Goal: Use online tool/utility: Utilize a website feature to perform a specific function

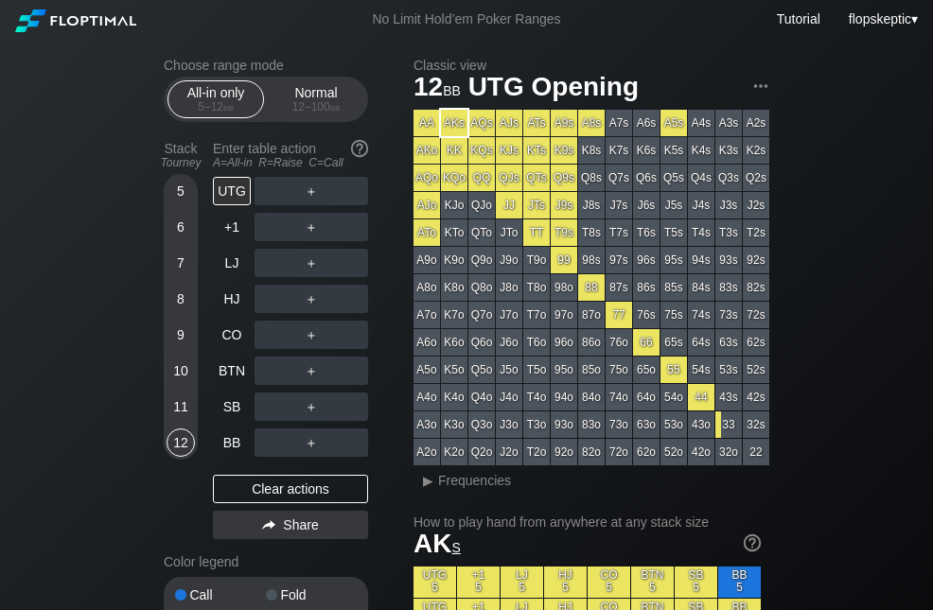
scroll to position [570, 0]
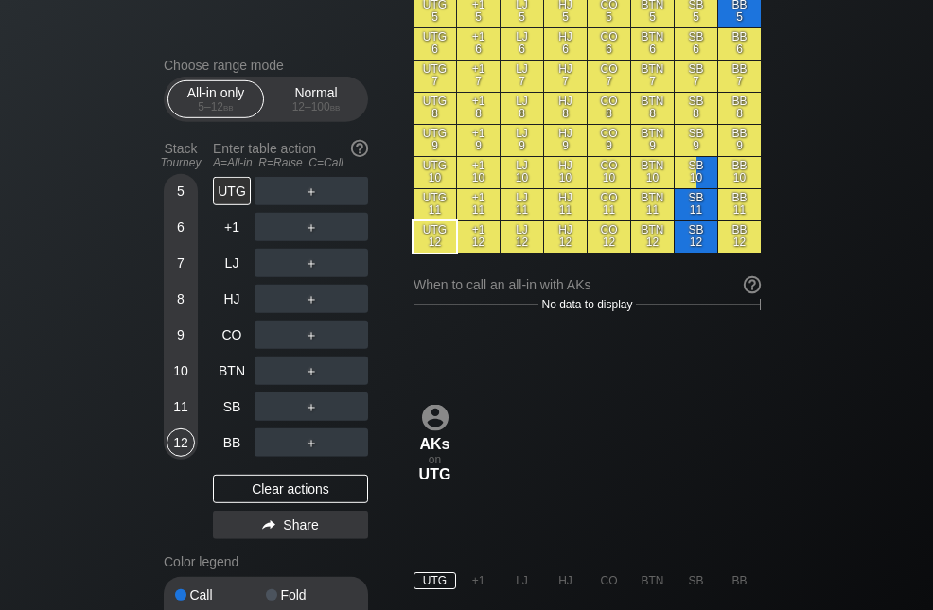
click at [898, 194] on div "Choose range mode All-in only 5 – 12 bb Normal 12 – 100 bb Stack Tourney Enter …" at bounding box center [466, 498] width 933 height 2060
click at [873, 94] on div "Choose range mode All-in only 5 – 12 bb Normal 12 – 100 bb Stack Tourney Enter …" at bounding box center [466, 498] width 933 height 2060
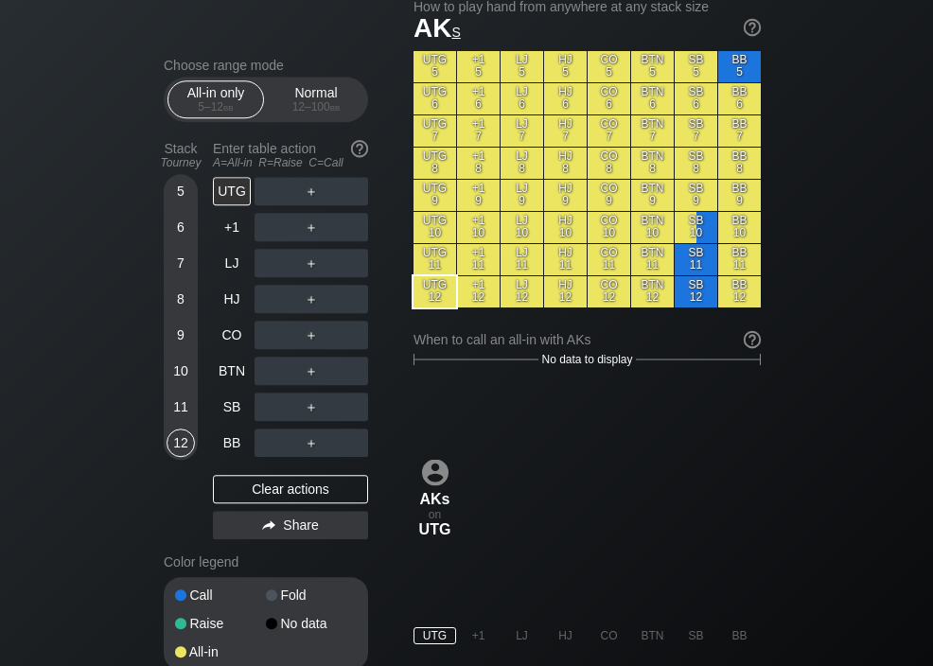
scroll to position [515, 0]
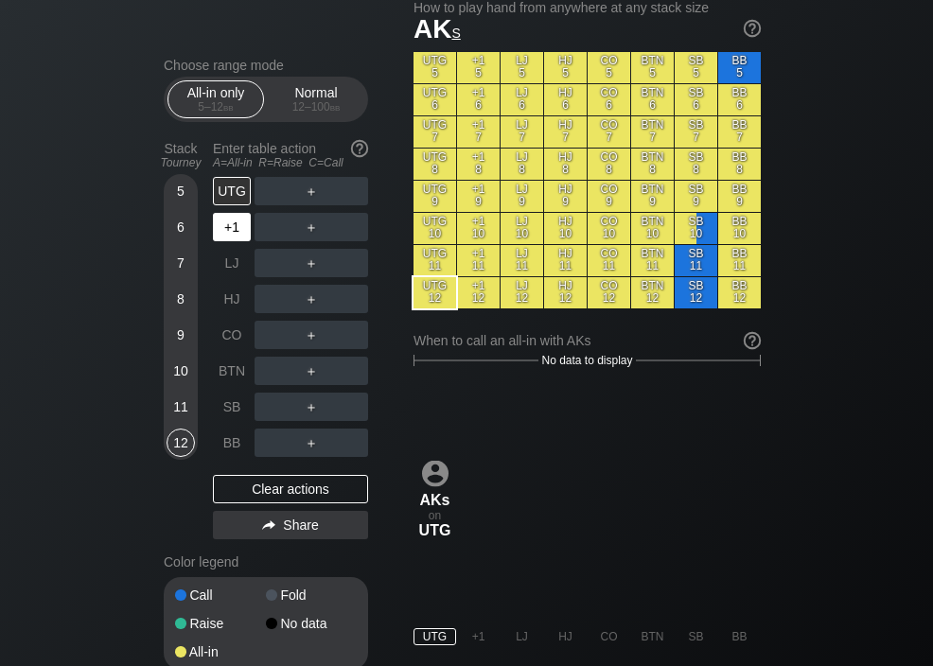
click at [232, 233] on div "+1" at bounding box center [232, 227] width 38 height 28
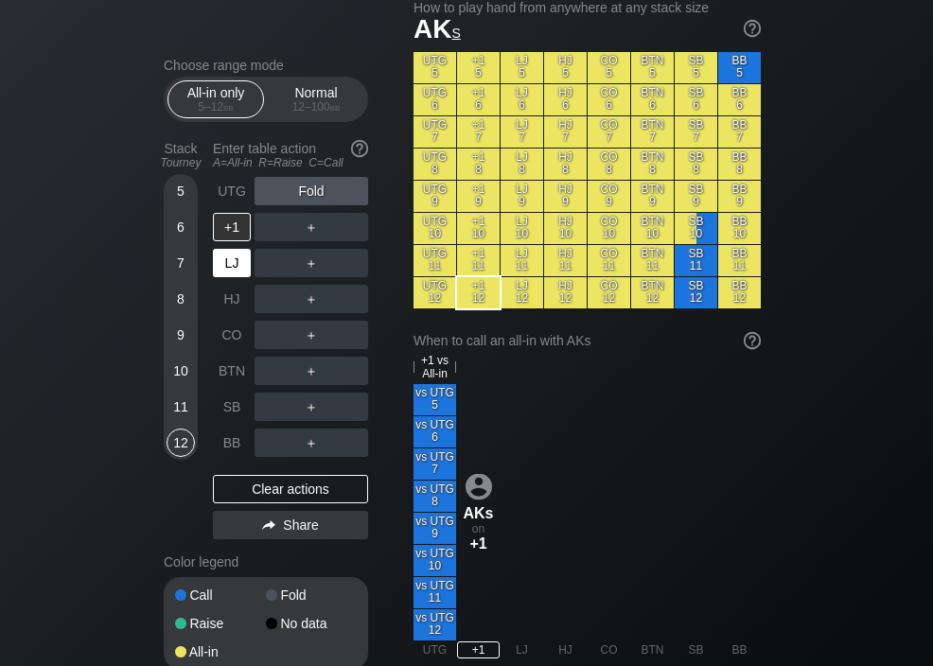
click at [226, 265] on div "LJ" at bounding box center [232, 263] width 38 height 28
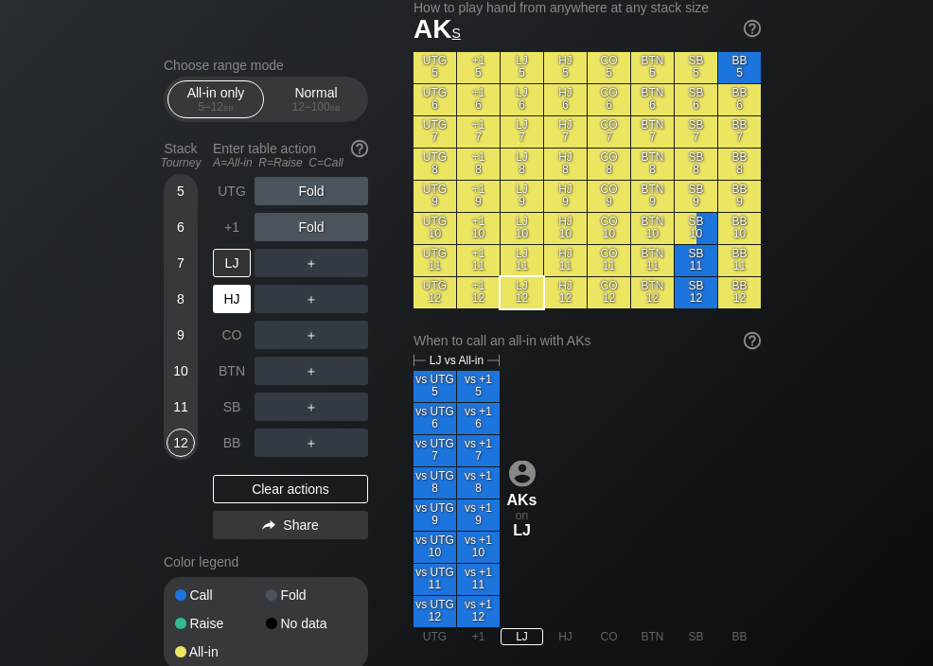
click at [224, 296] on div "HJ" at bounding box center [232, 299] width 38 height 28
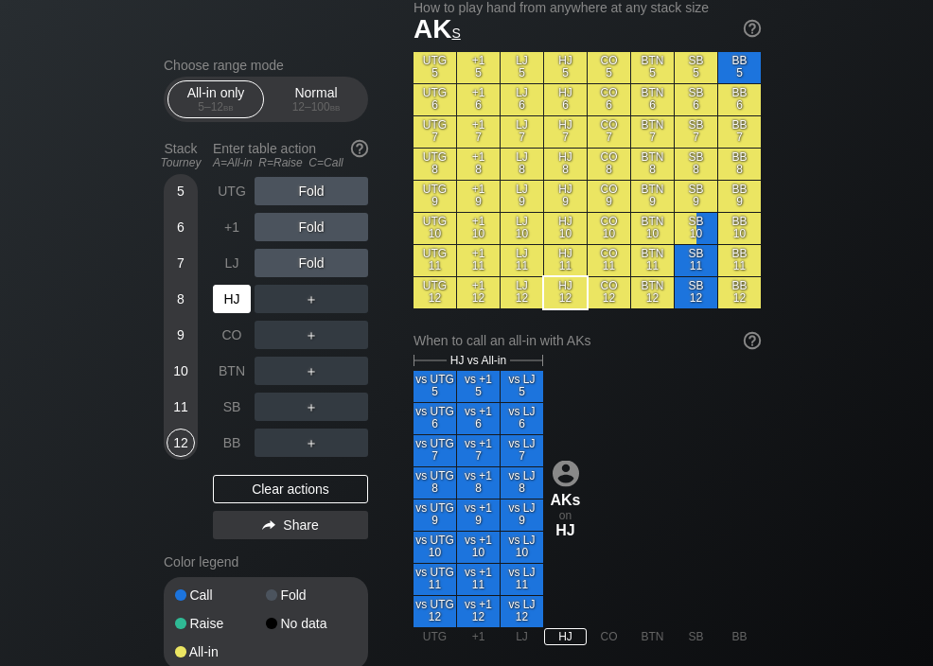
click at [232, 332] on div "CO" at bounding box center [232, 335] width 38 height 28
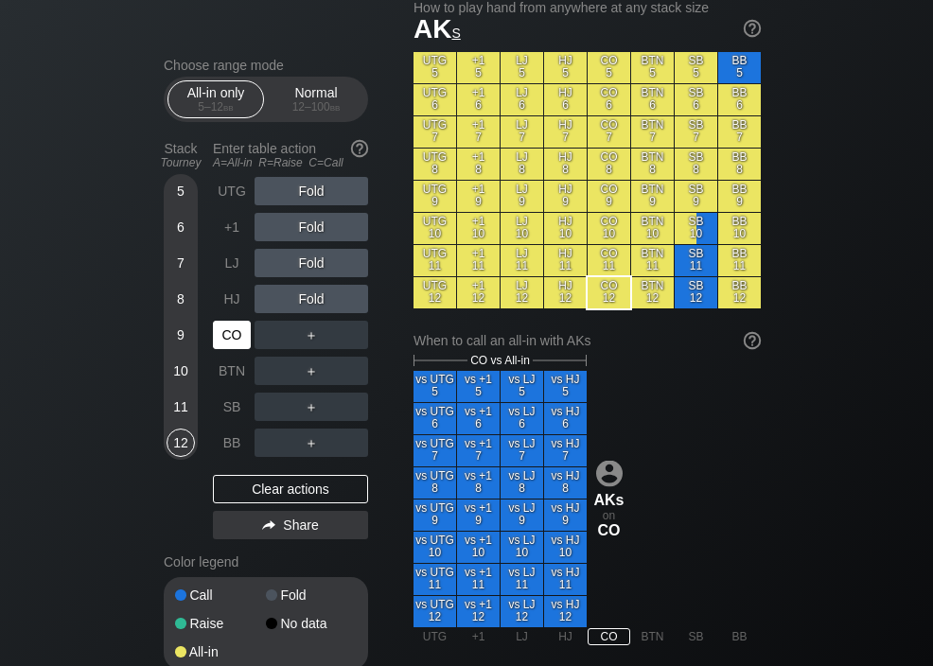
click at [224, 369] on div "BTN" at bounding box center [232, 371] width 38 height 28
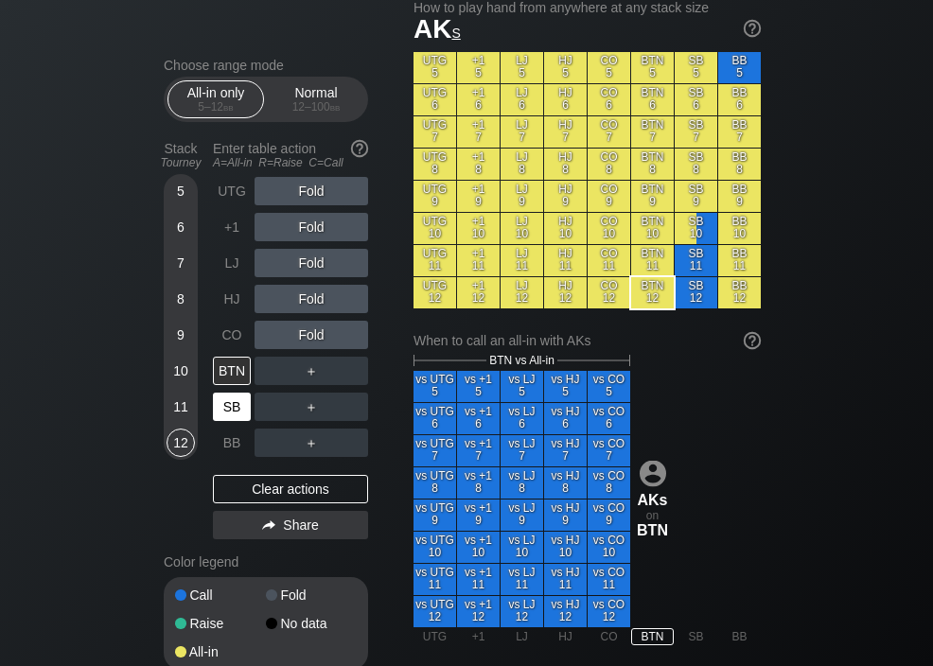
click at [235, 409] on div "SB" at bounding box center [232, 407] width 38 height 28
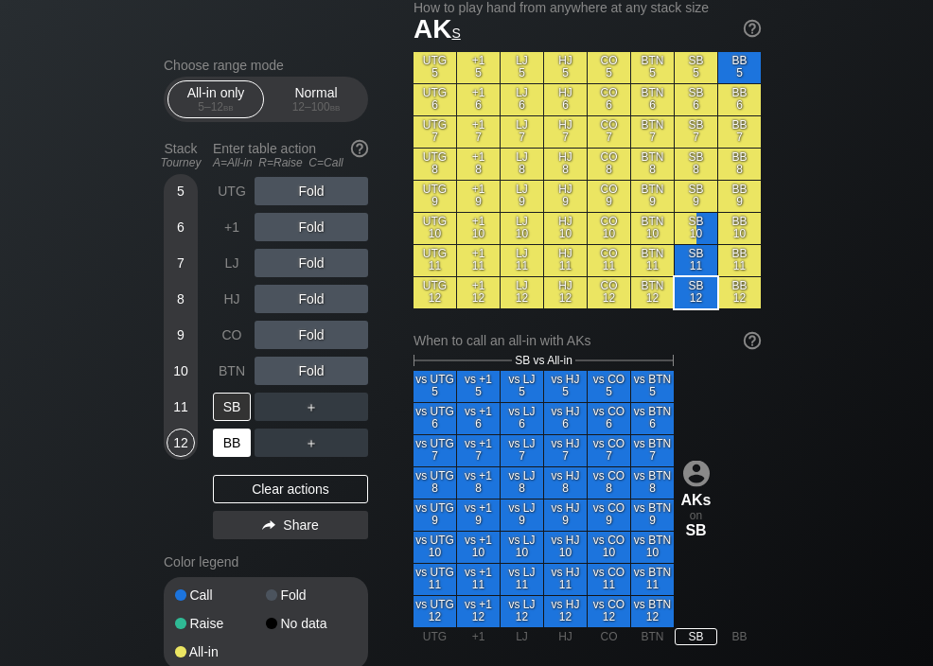
click at [232, 445] on div "BB" at bounding box center [232, 443] width 38 height 28
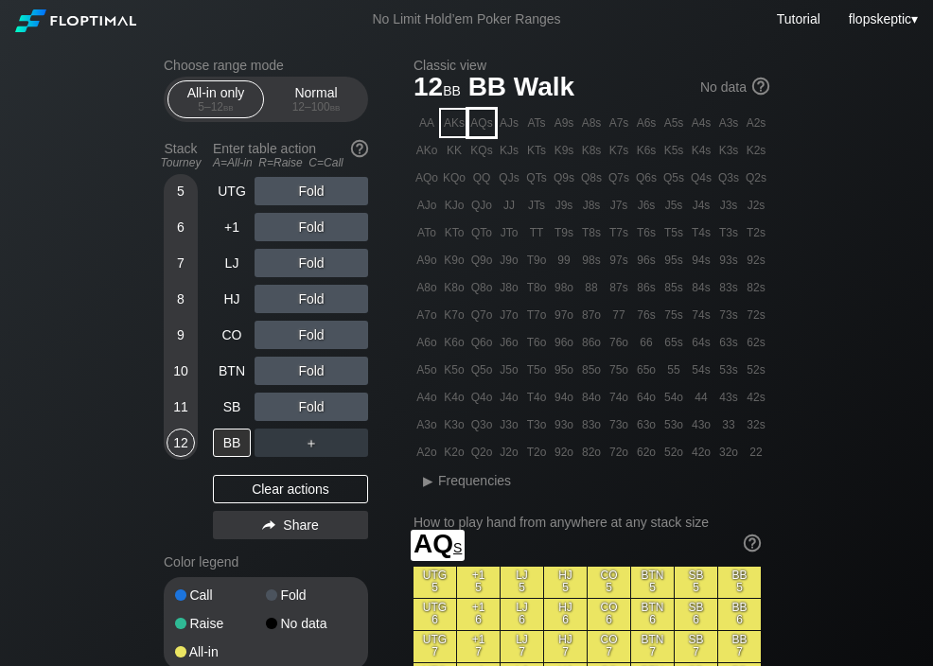
click at [490, 120] on div "AQs" at bounding box center [481, 123] width 26 height 26
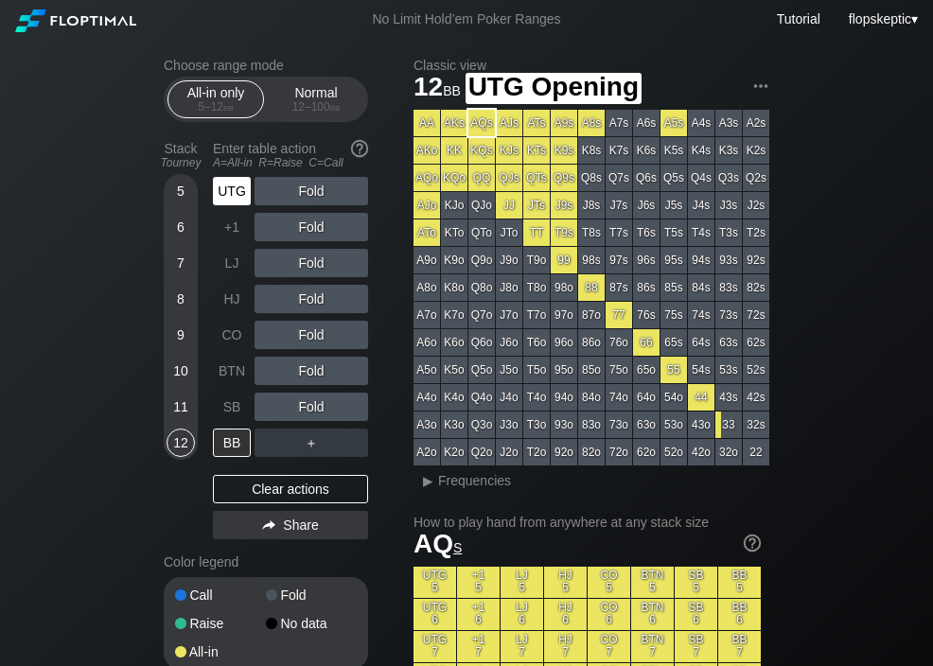
click at [237, 193] on div "UTG" at bounding box center [232, 191] width 38 height 28
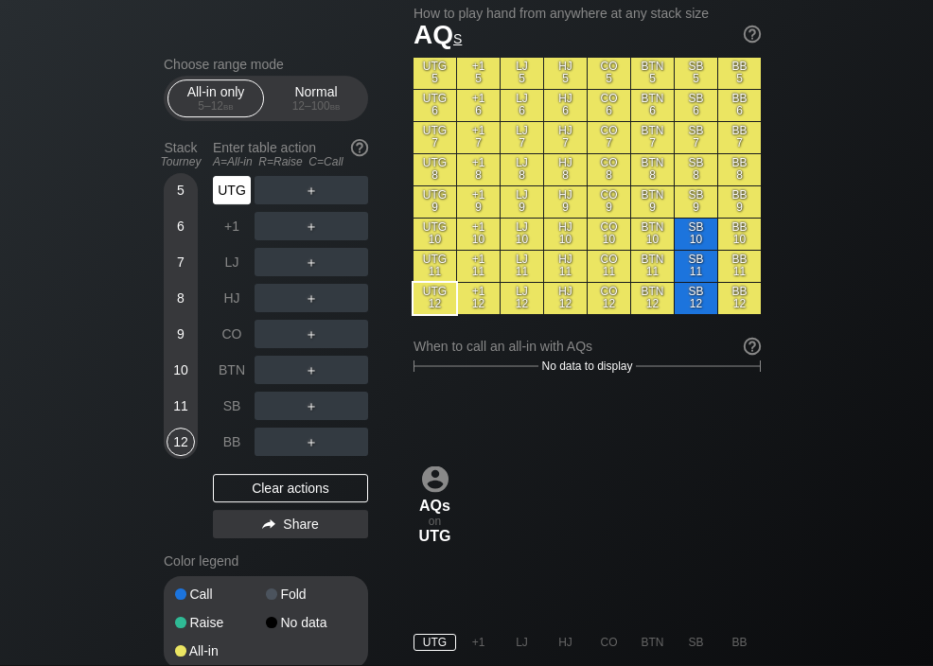
scroll to position [509, 0]
click at [229, 236] on div "+1" at bounding box center [232, 227] width 38 height 28
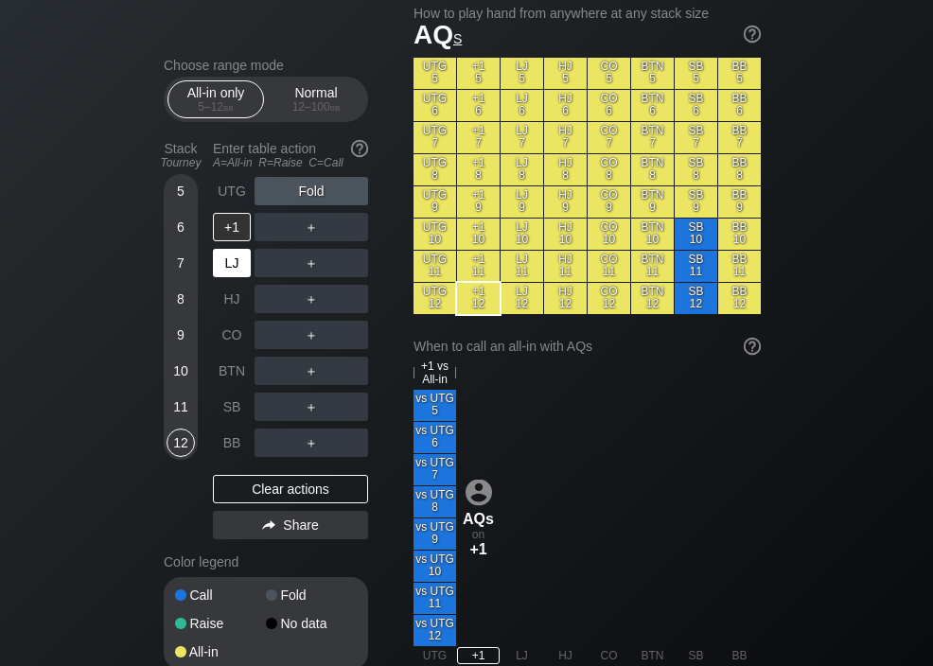
click at [226, 268] on div "LJ" at bounding box center [232, 263] width 38 height 28
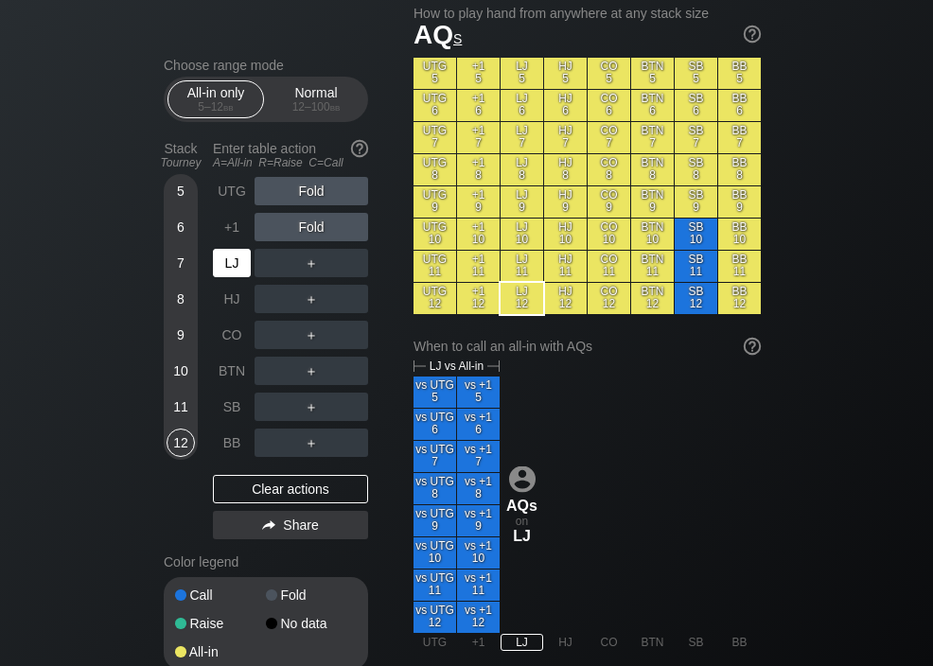
click at [232, 296] on div "HJ" at bounding box center [232, 299] width 38 height 28
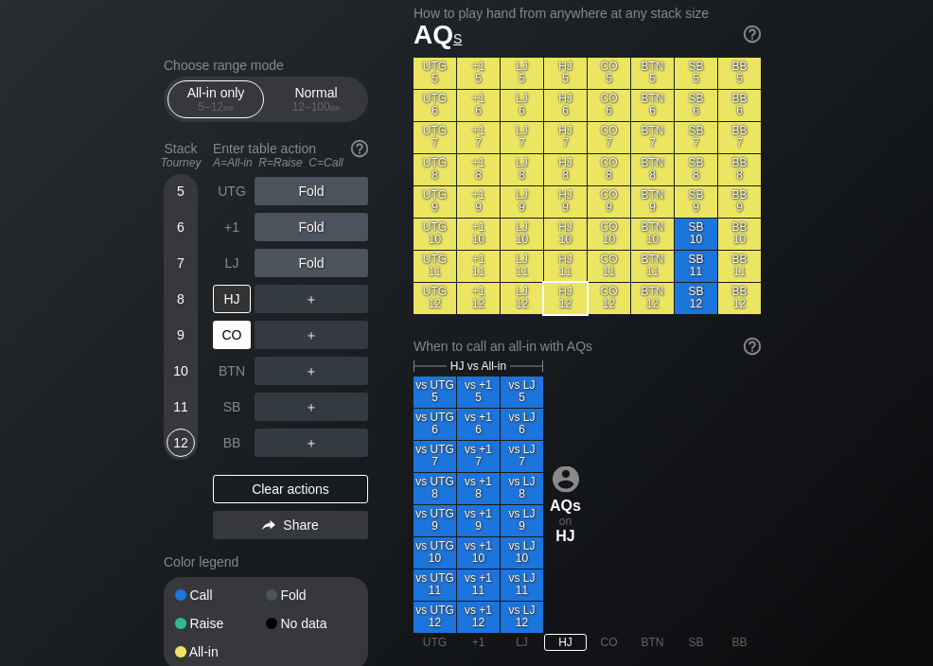
click at [229, 336] on div "CO" at bounding box center [232, 335] width 38 height 28
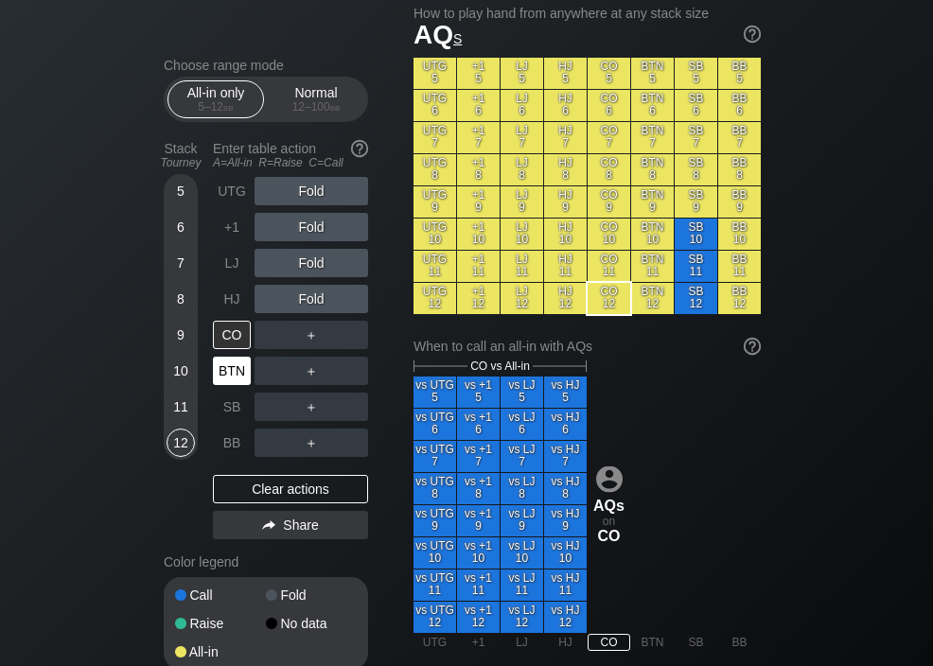
click at [230, 371] on div "BTN" at bounding box center [232, 371] width 38 height 28
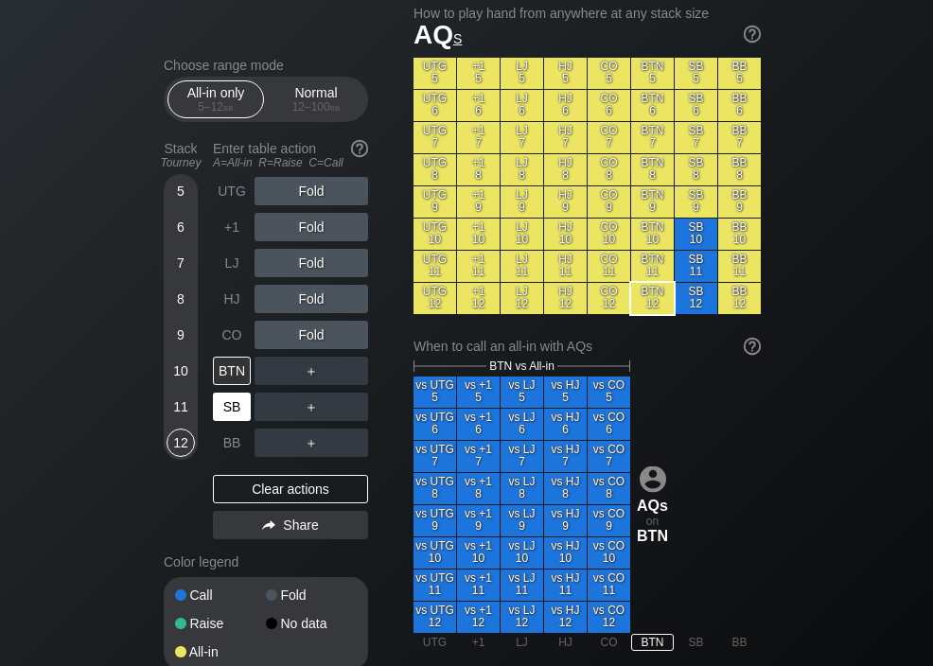
click at [228, 409] on div "SB" at bounding box center [232, 407] width 38 height 28
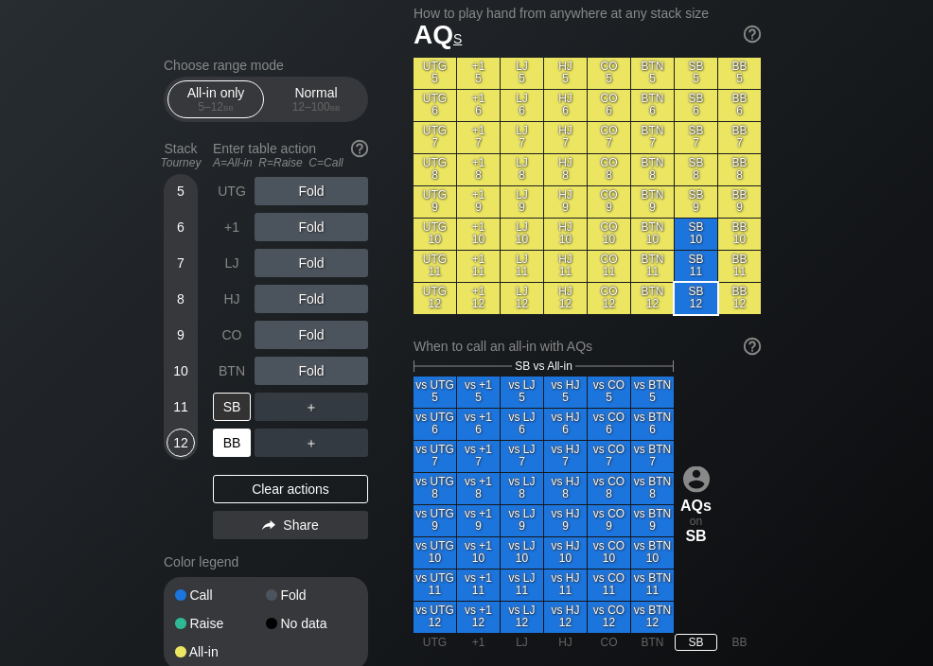
click at [227, 436] on div "BB" at bounding box center [232, 443] width 38 height 28
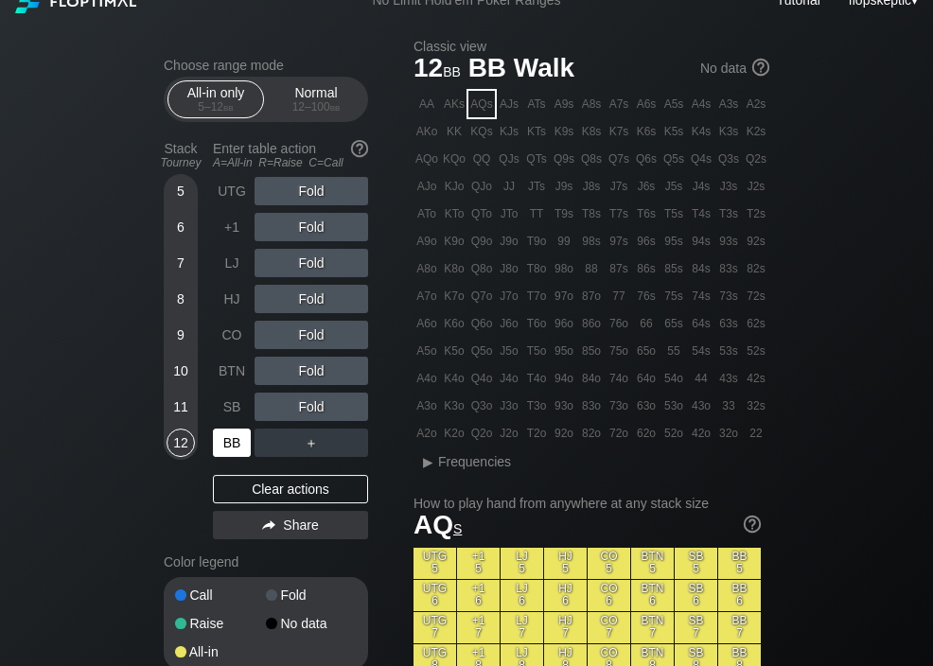
scroll to position [19, 0]
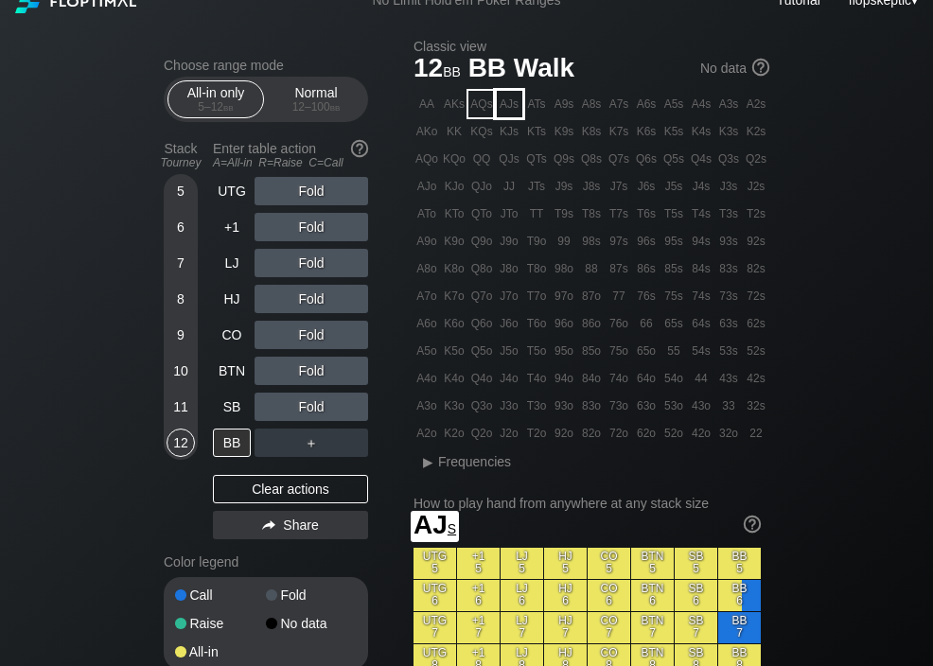
click at [512, 108] on div "AJs" at bounding box center [509, 104] width 26 height 26
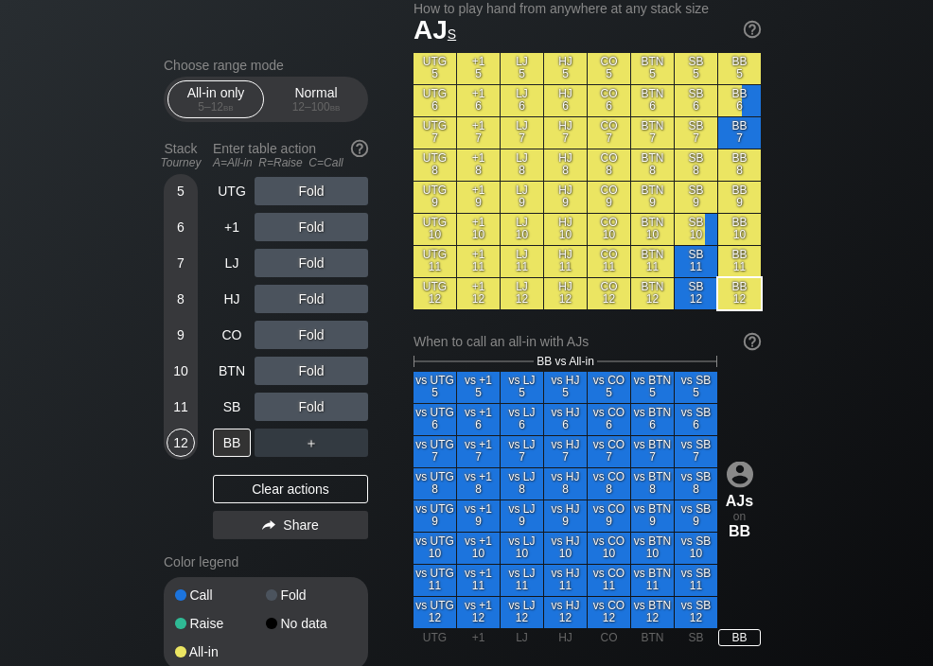
scroll to position [515, 0]
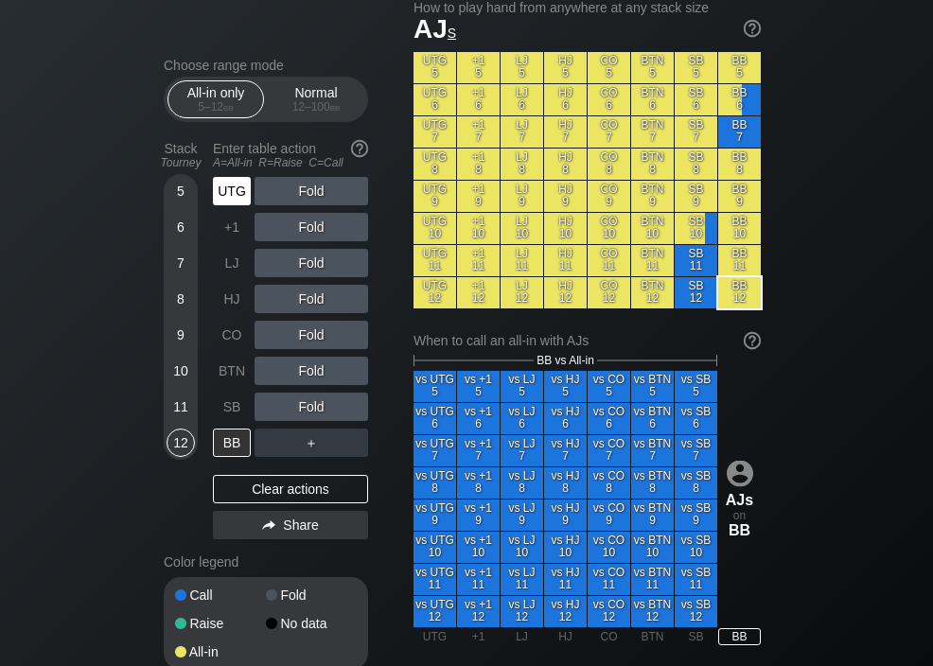
click at [229, 195] on div "UTG" at bounding box center [232, 191] width 38 height 28
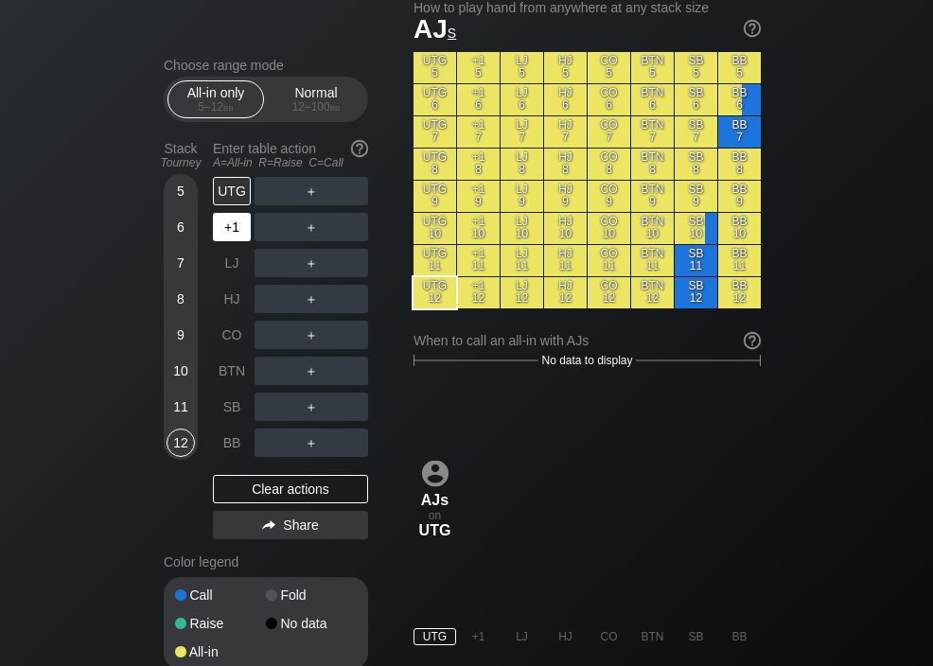
click at [226, 233] on div "+1" at bounding box center [232, 227] width 38 height 28
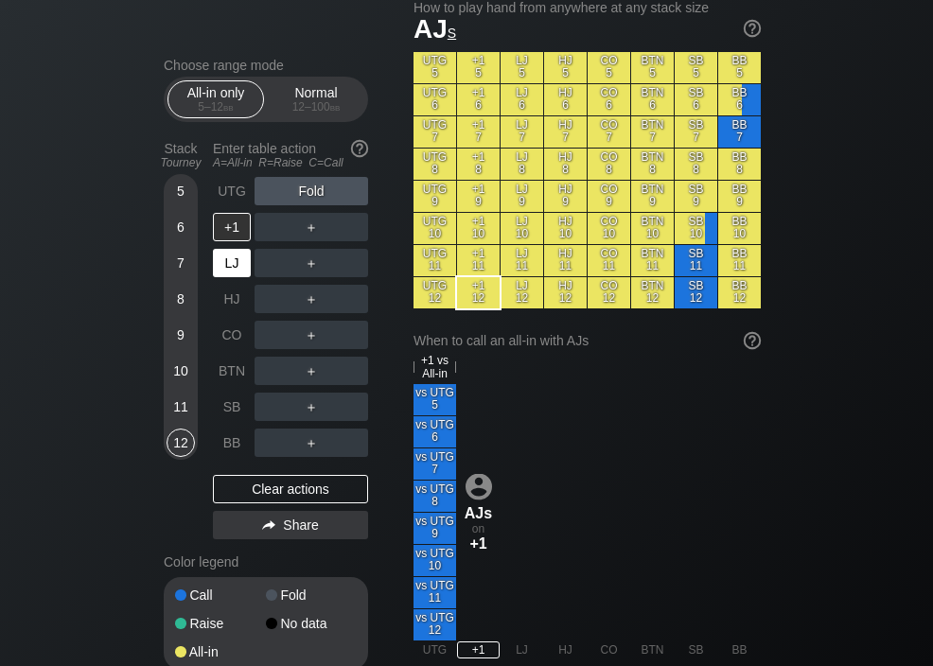
click at [228, 270] on div "LJ" at bounding box center [232, 263] width 38 height 28
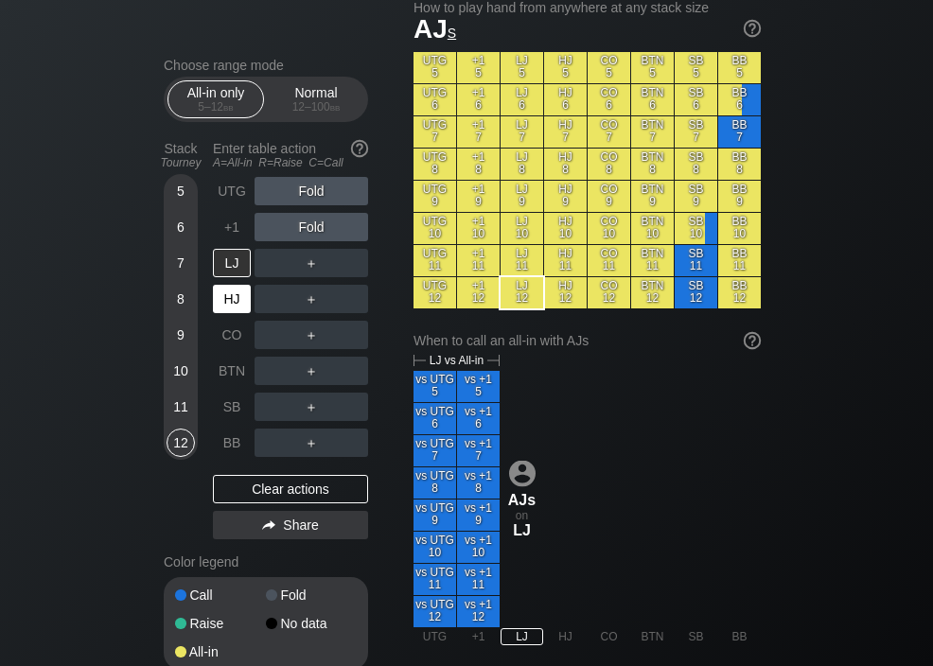
click at [228, 301] on div "HJ" at bounding box center [232, 299] width 38 height 28
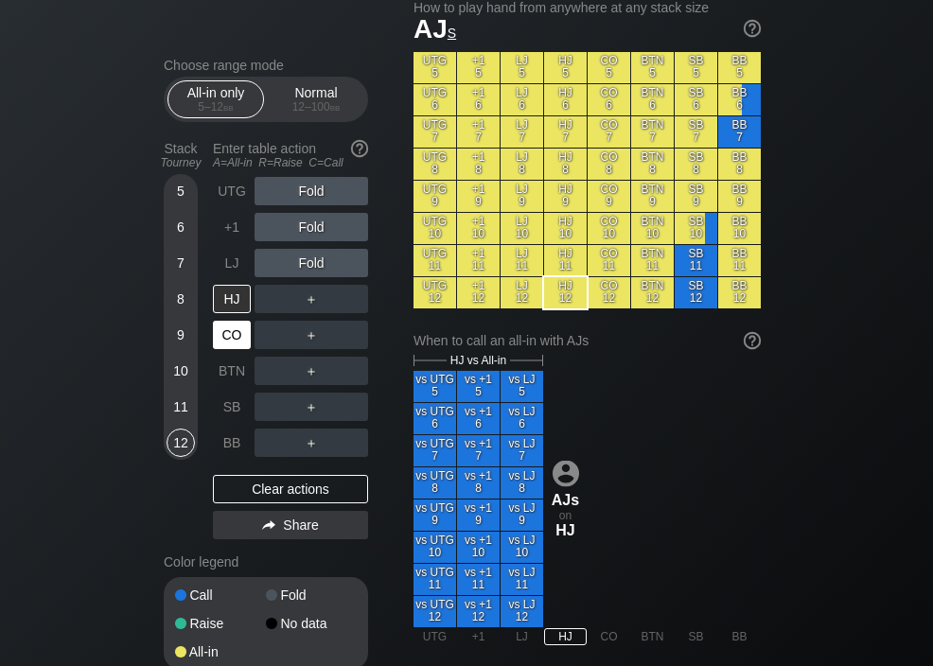
click at [227, 338] on div "CO" at bounding box center [232, 335] width 38 height 28
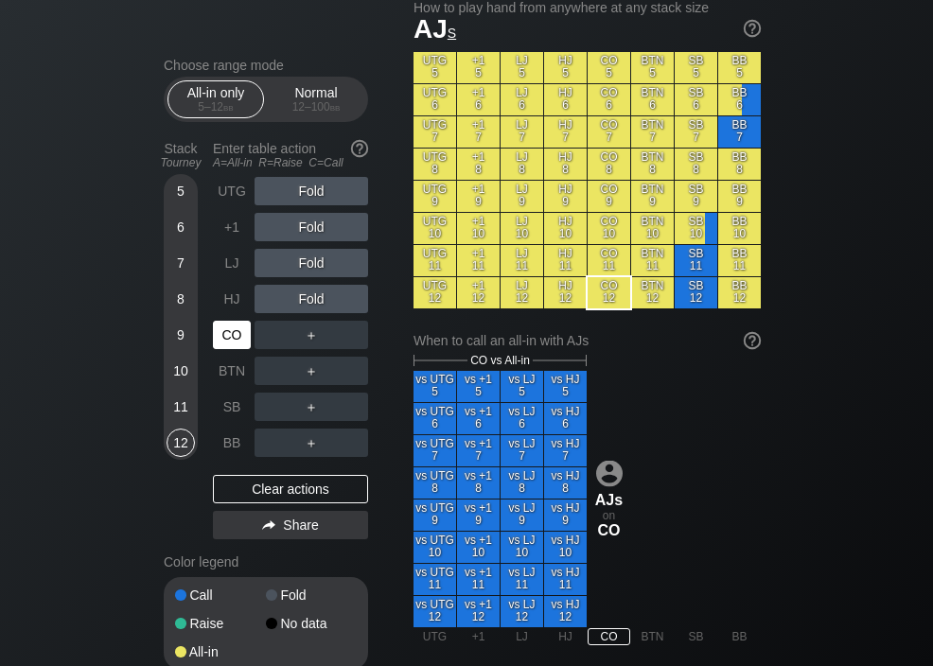
click at [228, 374] on div "BTN" at bounding box center [232, 371] width 38 height 28
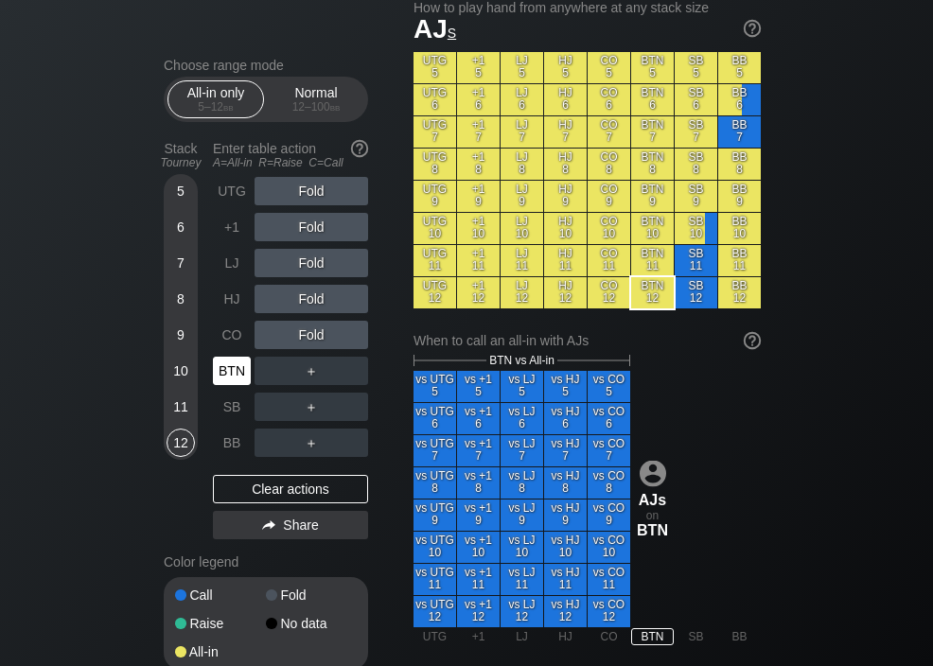
click at [229, 406] on div "SB" at bounding box center [232, 407] width 38 height 28
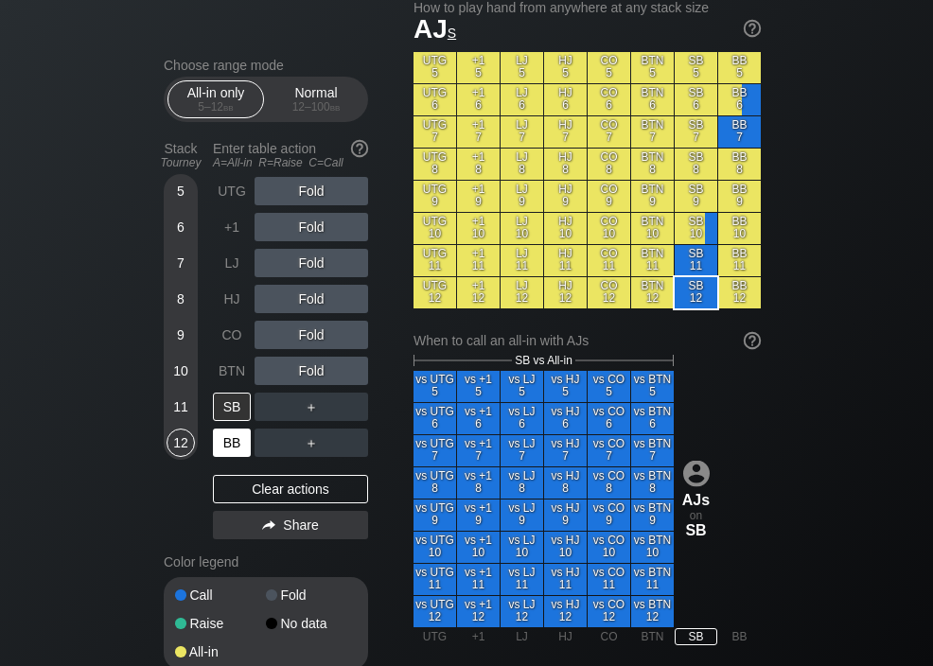
click at [228, 441] on div "BB" at bounding box center [232, 443] width 38 height 28
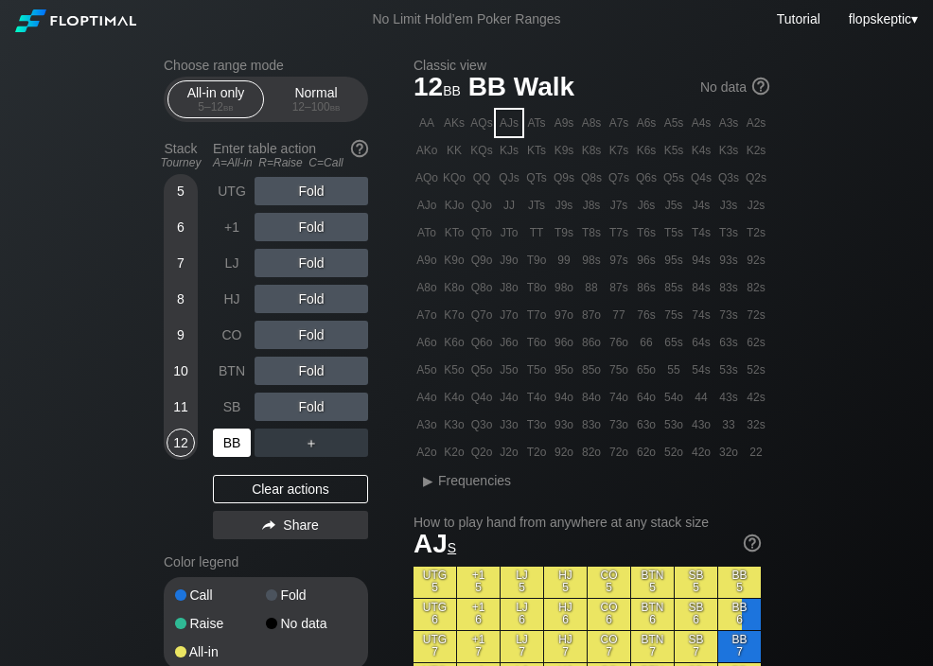
click at [540, 129] on div "ATs" at bounding box center [536, 123] width 26 height 26
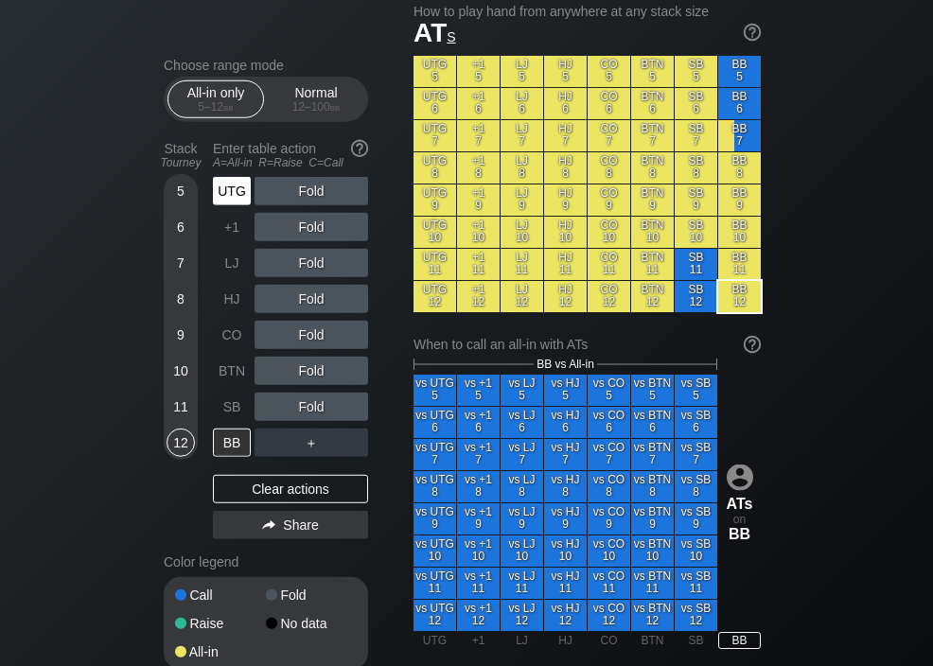
scroll to position [512, 0]
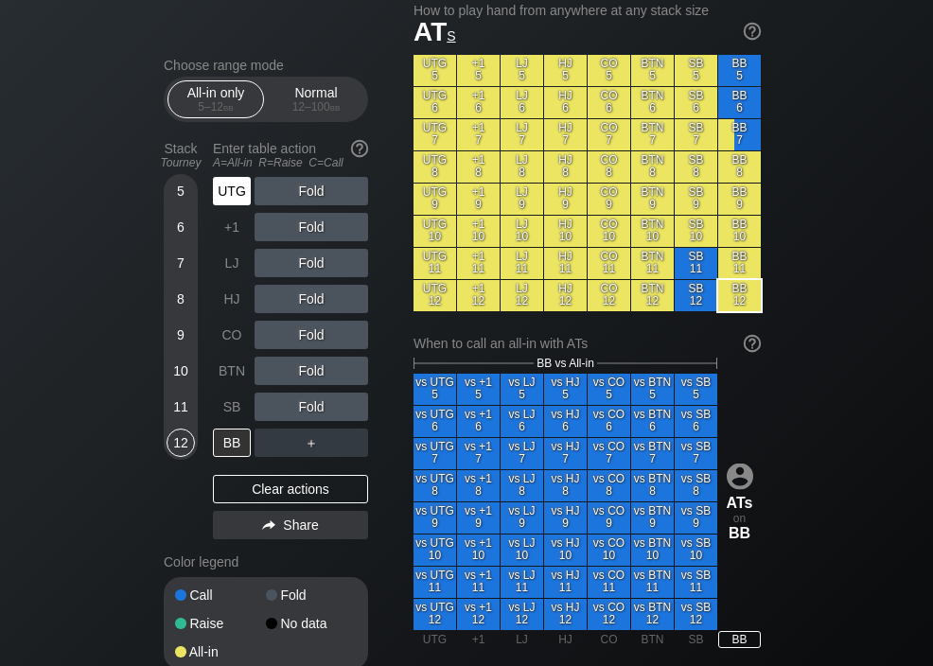
click at [228, 195] on div "UTG" at bounding box center [232, 191] width 38 height 28
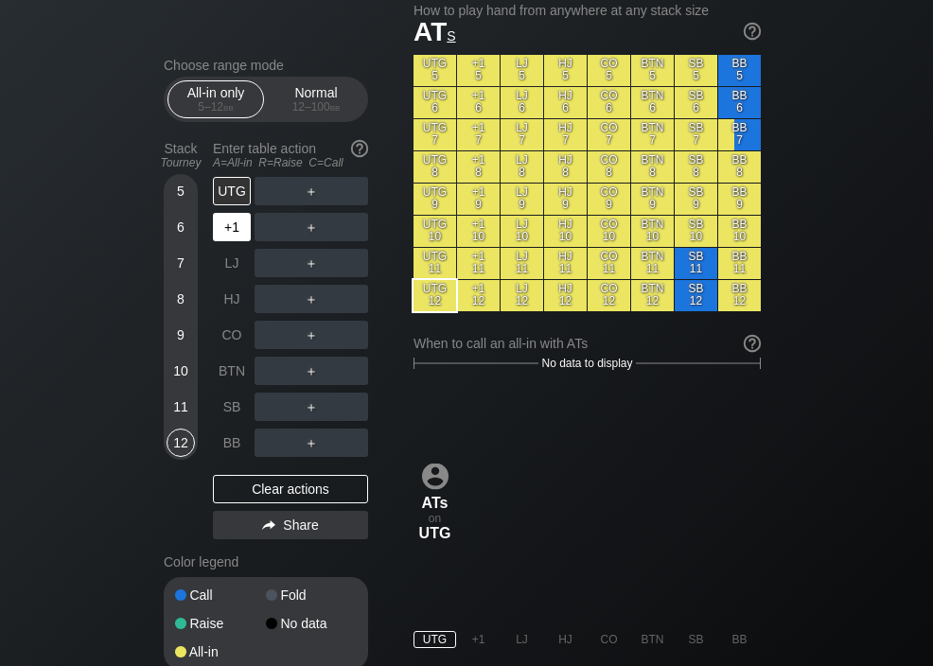
click at [234, 228] on div "+1" at bounding box center [232, 227] width 38 height 28
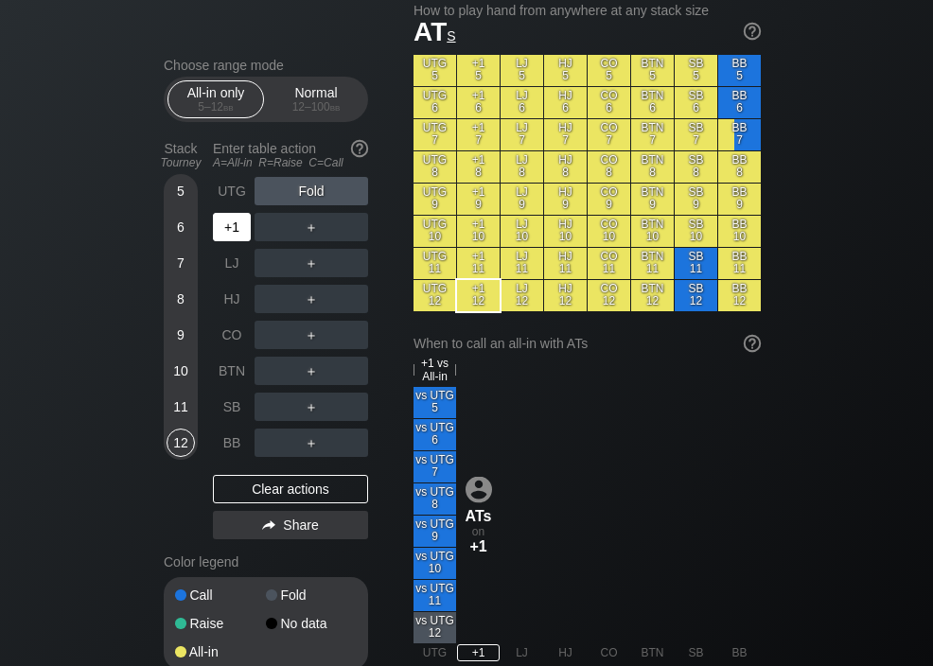
click at [228, 267] on div "LJ" at bounding box center [232, 263] width 38 height 28
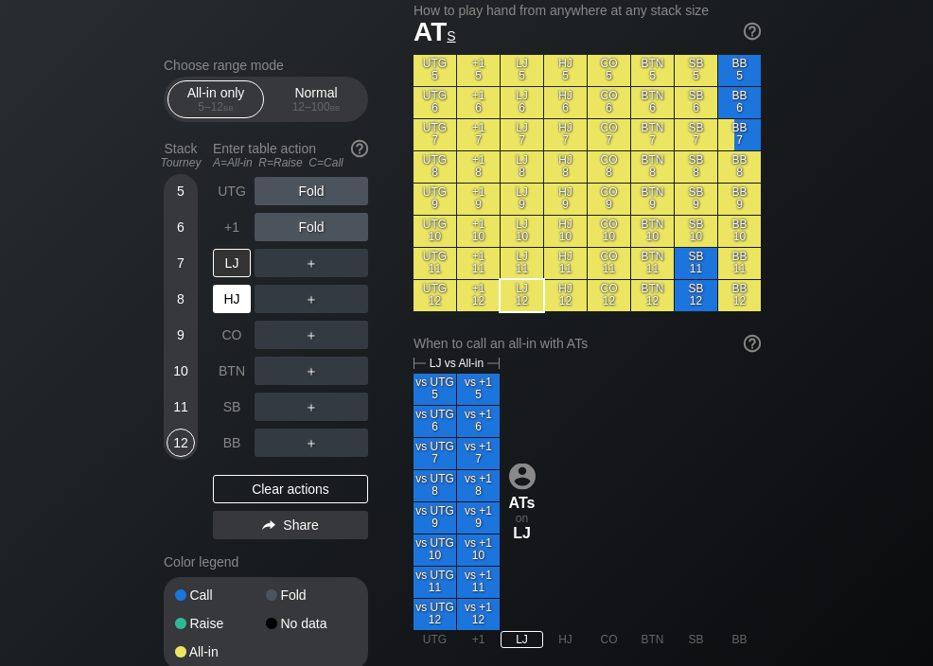
click at [232, 303] on div "HJ" at bounding box center [232, 299] width 38 height 28
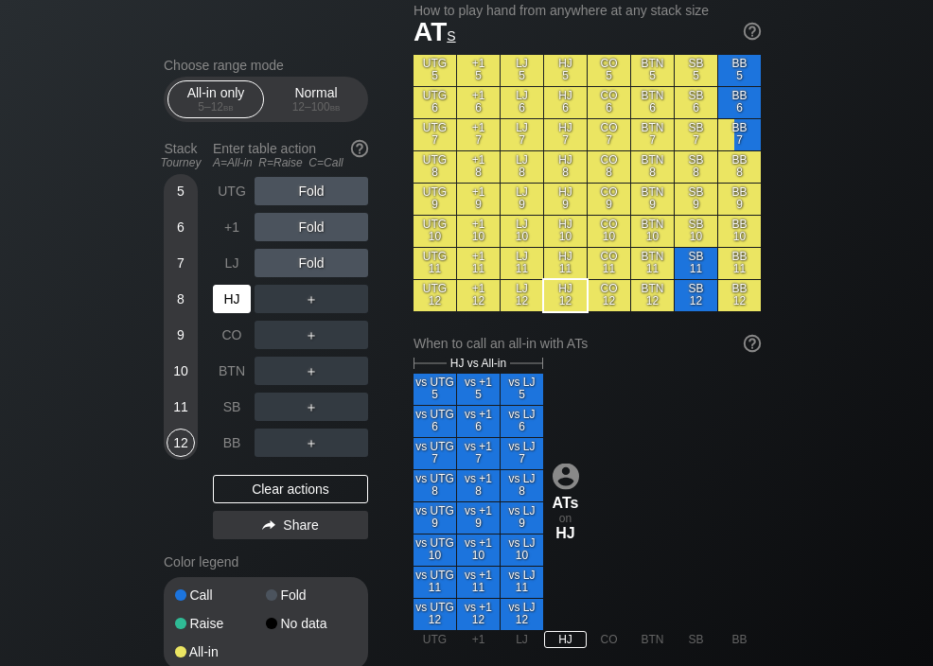
click at [232, 336] on div "CO" at bounding box center [232, 335] width 38 height 28
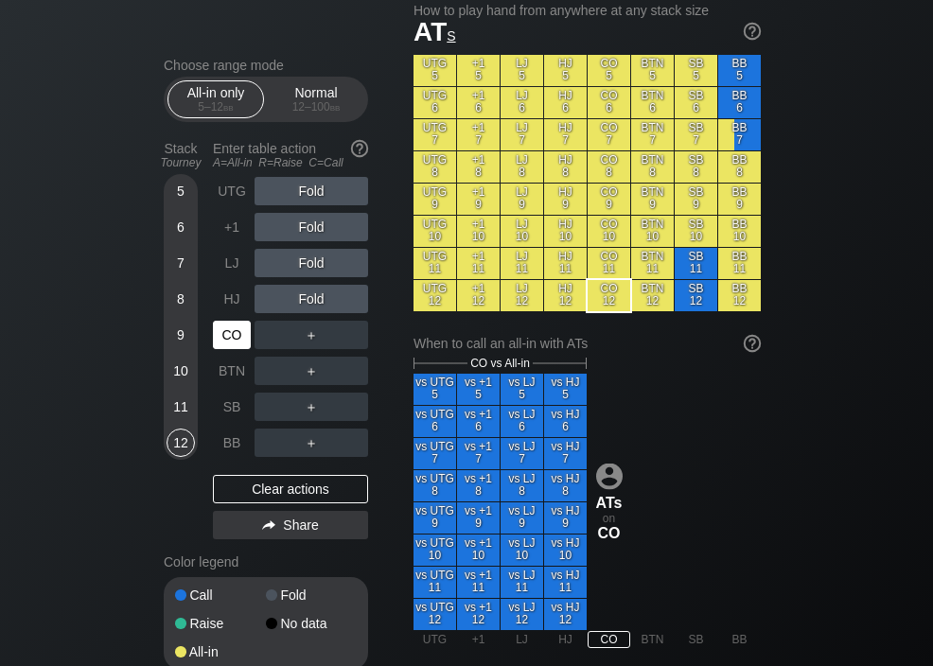
click at [230, 370] on div "BTN" at bounding box center [232, 371] width 38 height 28
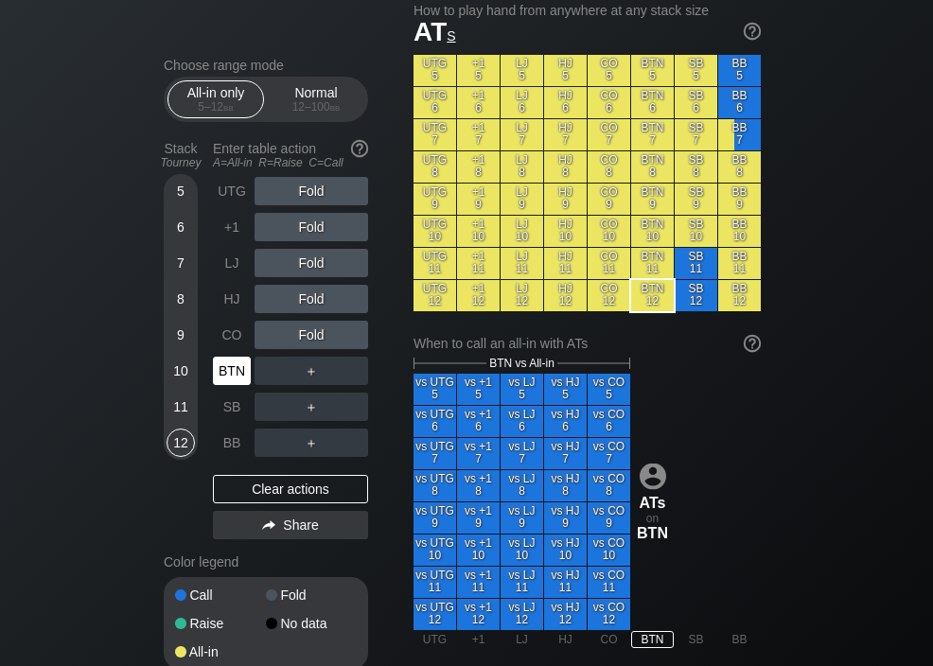
click at [230, 406] on div "SB" at bounding box center [232, 407] width 38 height 28
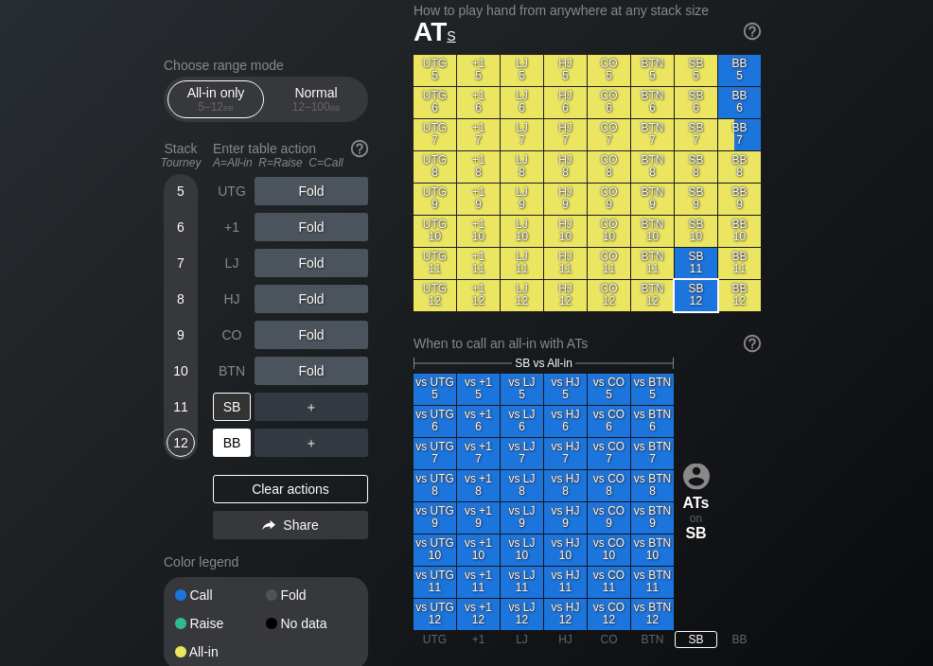
click at [228, 446] on div "BB" at bounding box center [232, 443] width 38 height 28
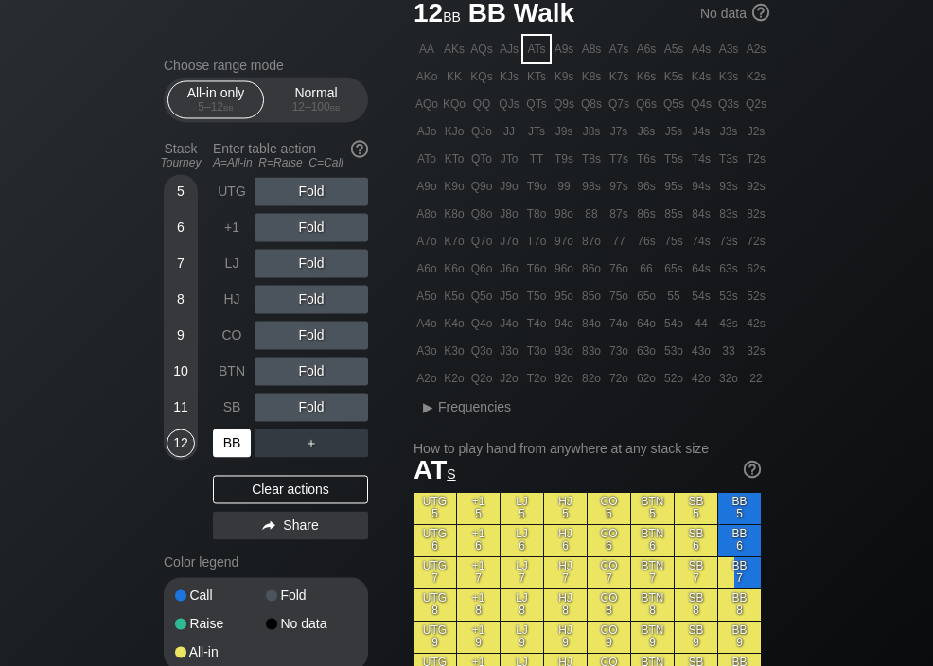
scroll to position [74, 0]
click at [563, 54] on div "A9s" at bounding box center [564, 49] width 26 height 26
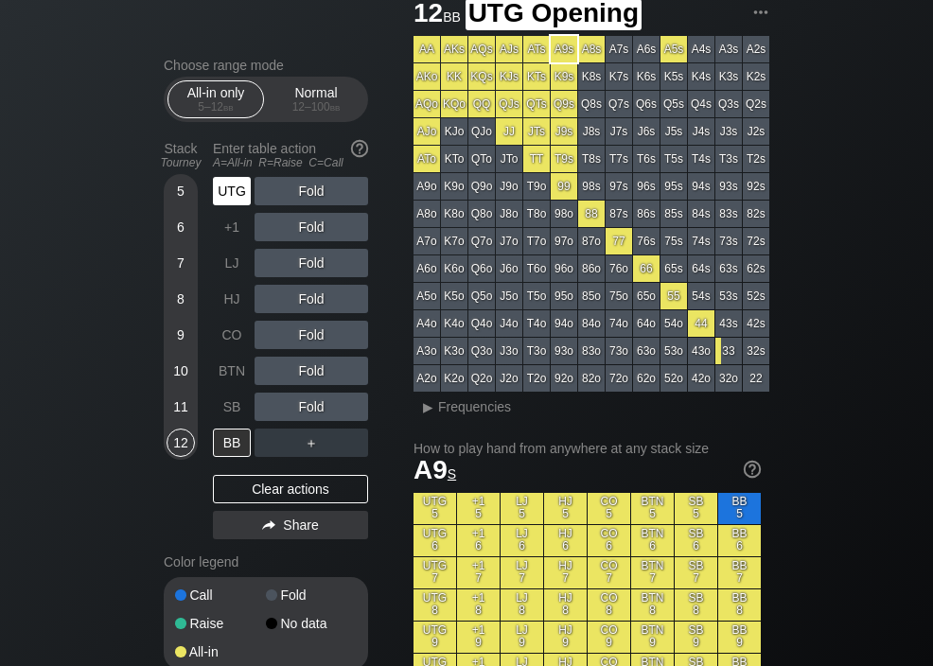
click at [236, 195] on div "UTG" at bounding box center [232, 191] width 38 height 28
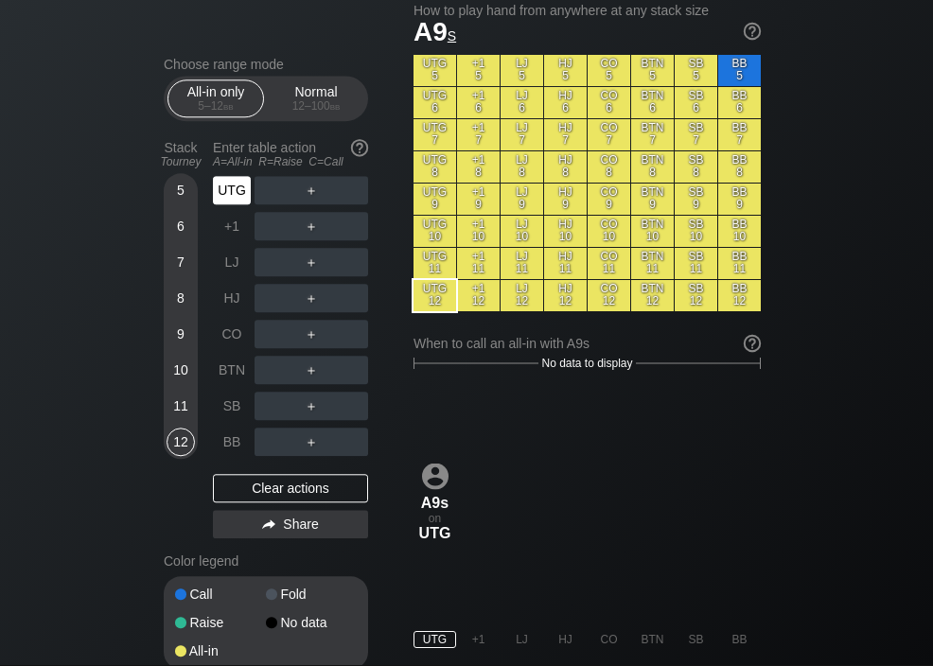
scroll to position [512, 0]
click at [227, 231] on div "+1" at bounding box center [232, 227] width 38 height 28
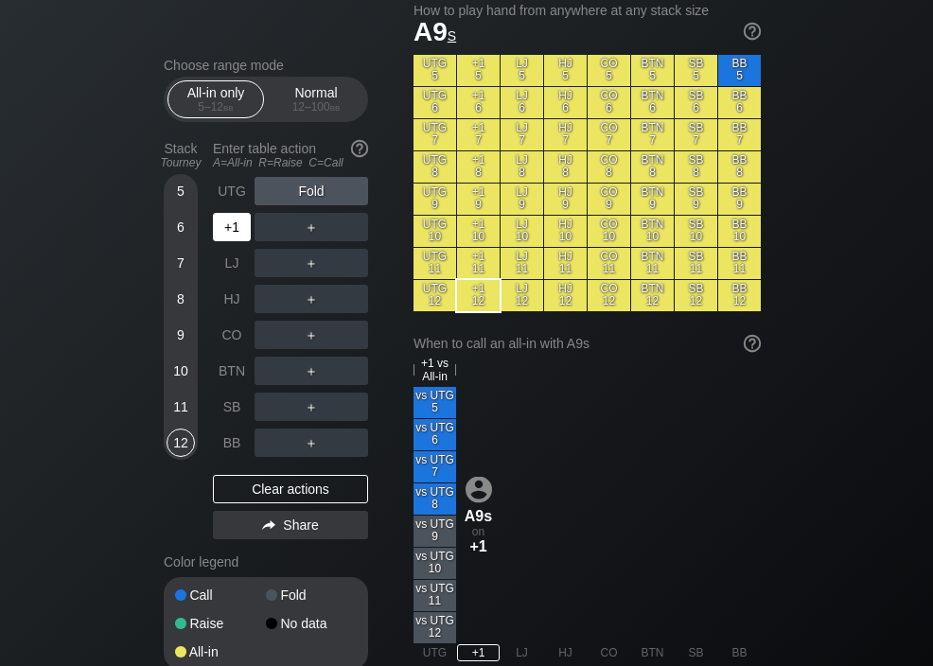
click at [230, 260] on div "LJ" at bounding box center [232, 263] width 38 height 28
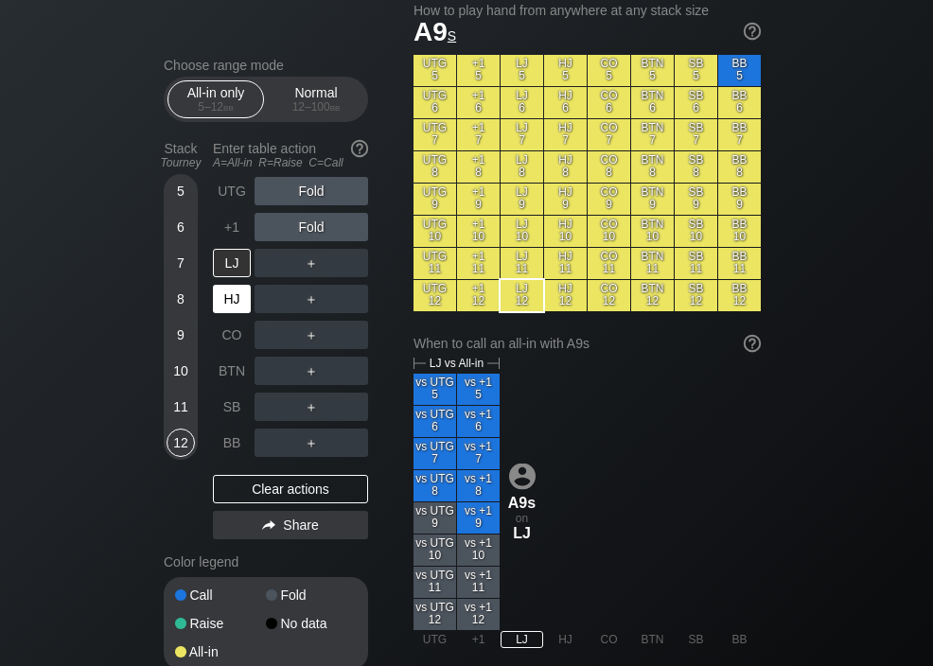
click at [235, 305] on div "HJ" at bounding box center [232, 299] width 38 height 28
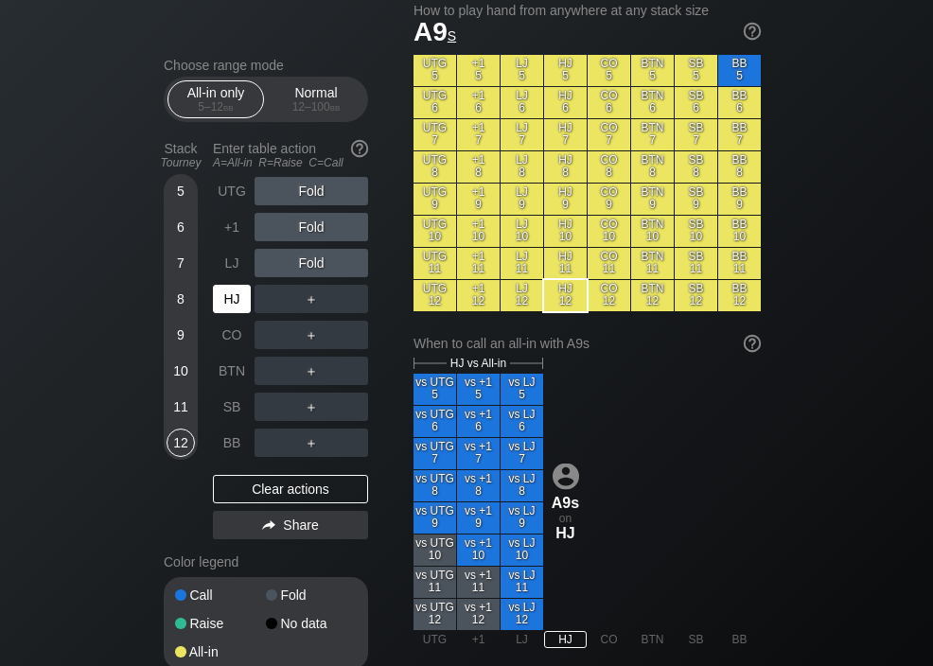
click at [230, 330] on div "CO" at bounding box center [232, 335] width 38 height 28
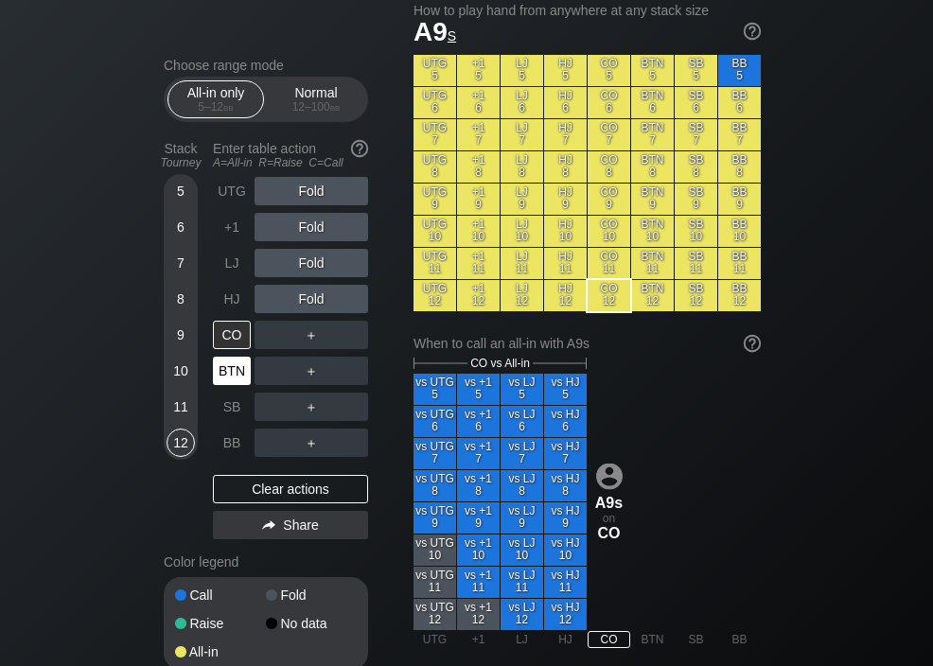
click at [224, 374] on div "BTN" at bounding box center [232, 371] width 38 height 28
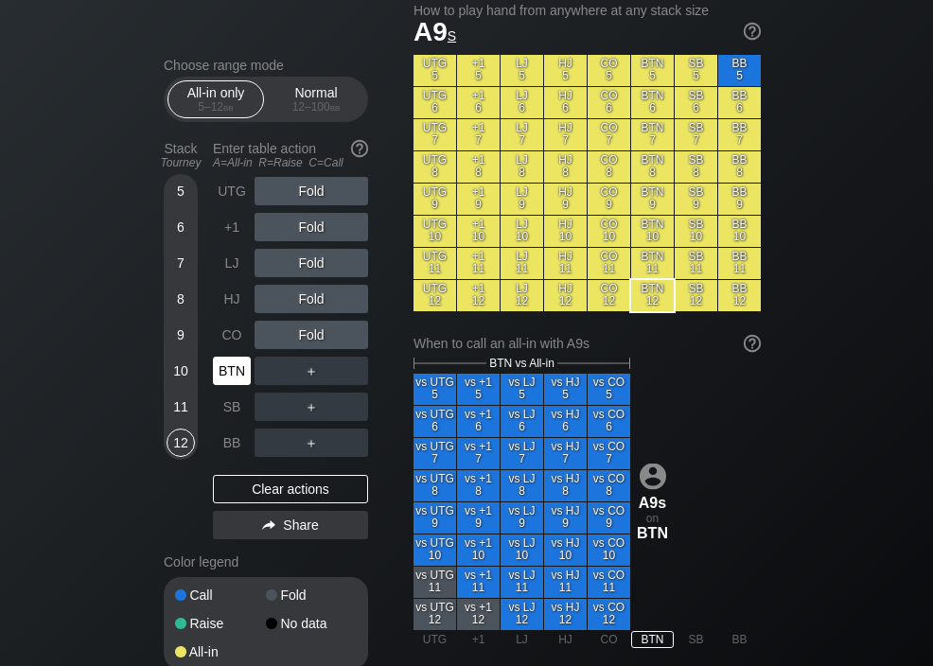
click at [227, 405] on div "SB" at bounding box center [232, 407] width 38 height 28
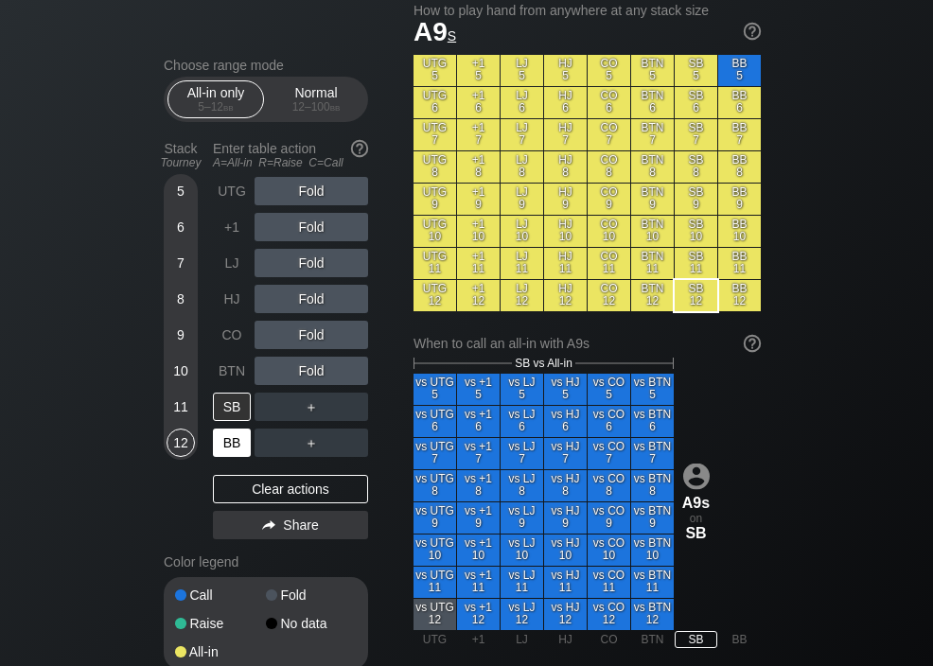
click at [230, 442] on div "BB" at bounding box center [232, 443] width 38 height 28
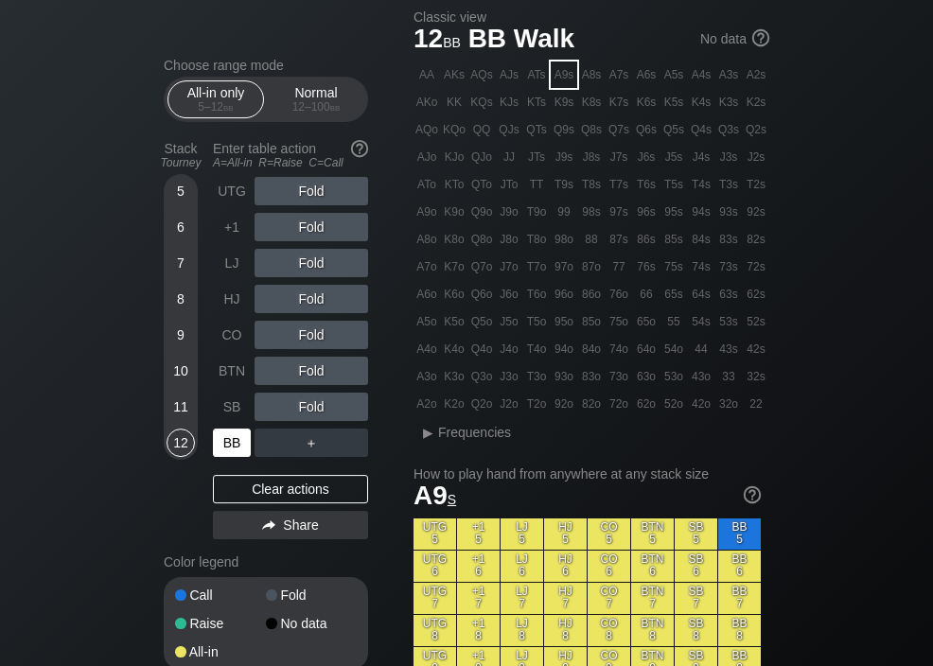
scroll to position [44, 0]
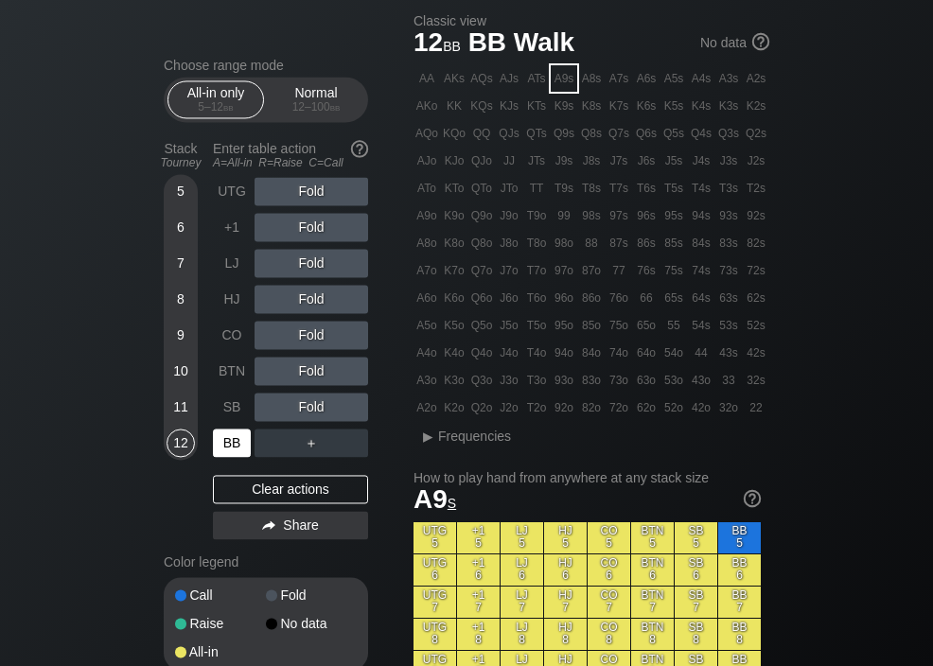
click at [592, 71] on div "A8s" at bounding box center [591, 78] width 26 height 26
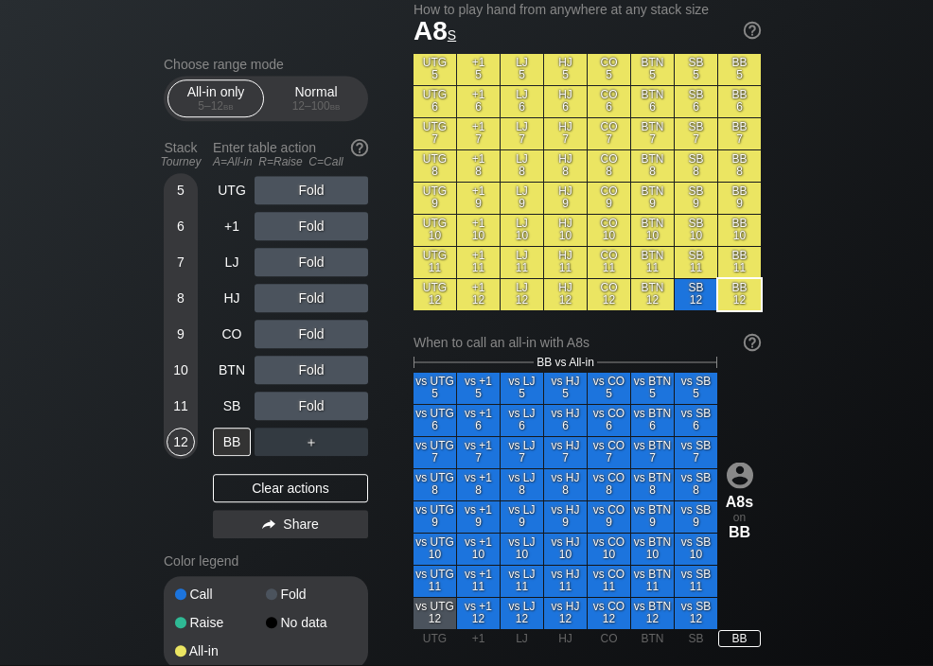
scroll to position [513, 0]
click at [224, 192] on div "UTG" at bounding box center [232, 191] width 38 height 28
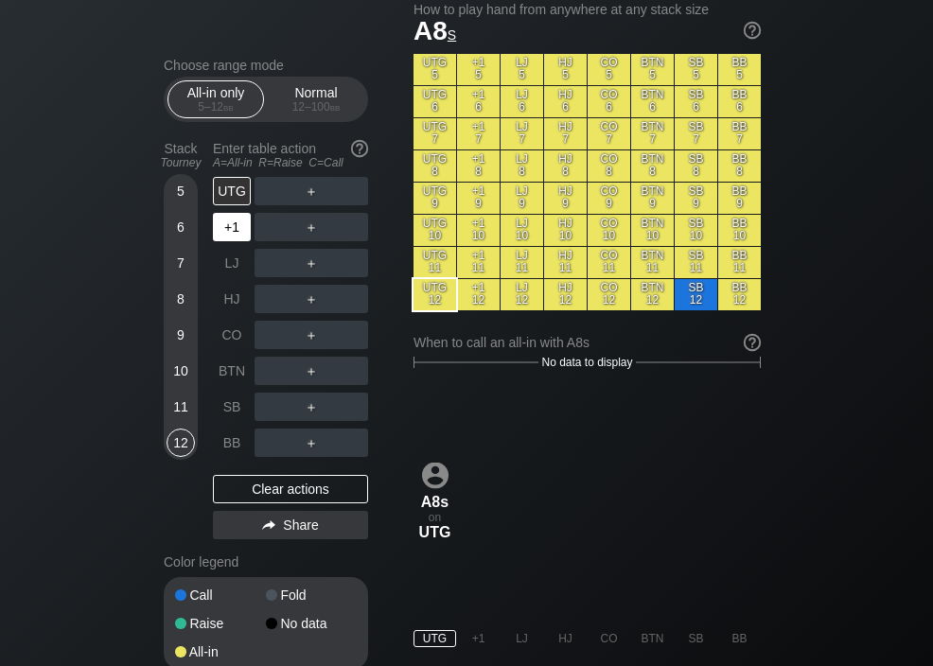
click at [234, 236] on div "+1" at bounding box center [232, 227] width 38 height 28
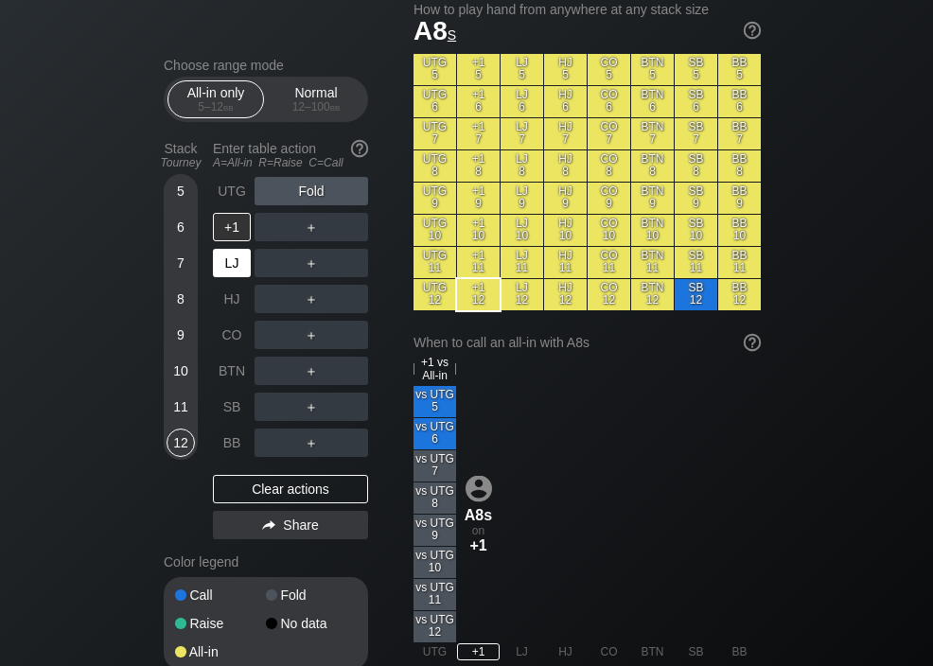
click at [227, 268] on div "LJ" at bounding box center [232, 263] width 38 height 28
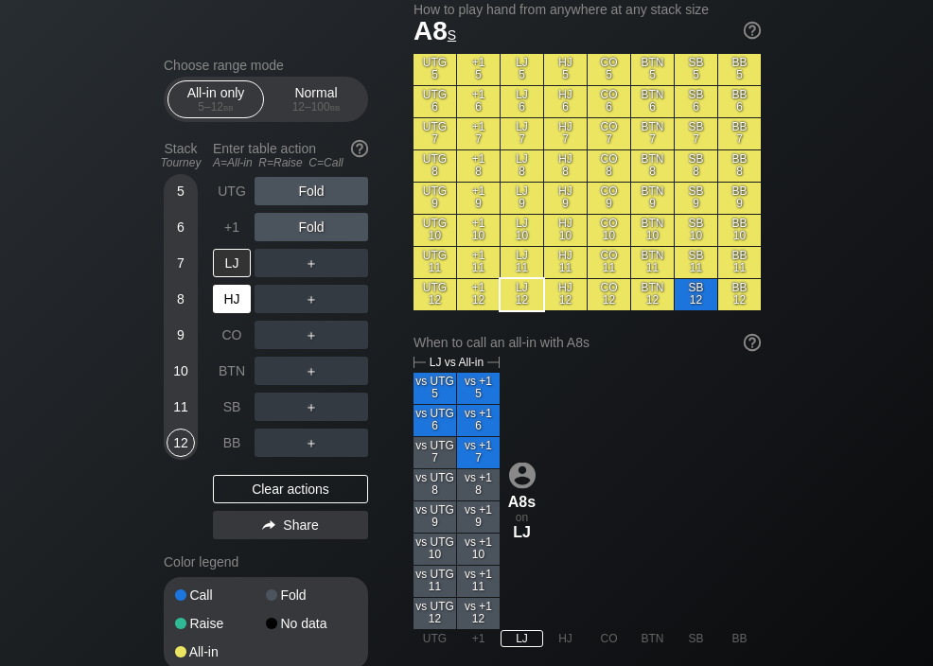
click at [229, 302] on div "HJ" at bounding box center [232, 299] width 38 height 28
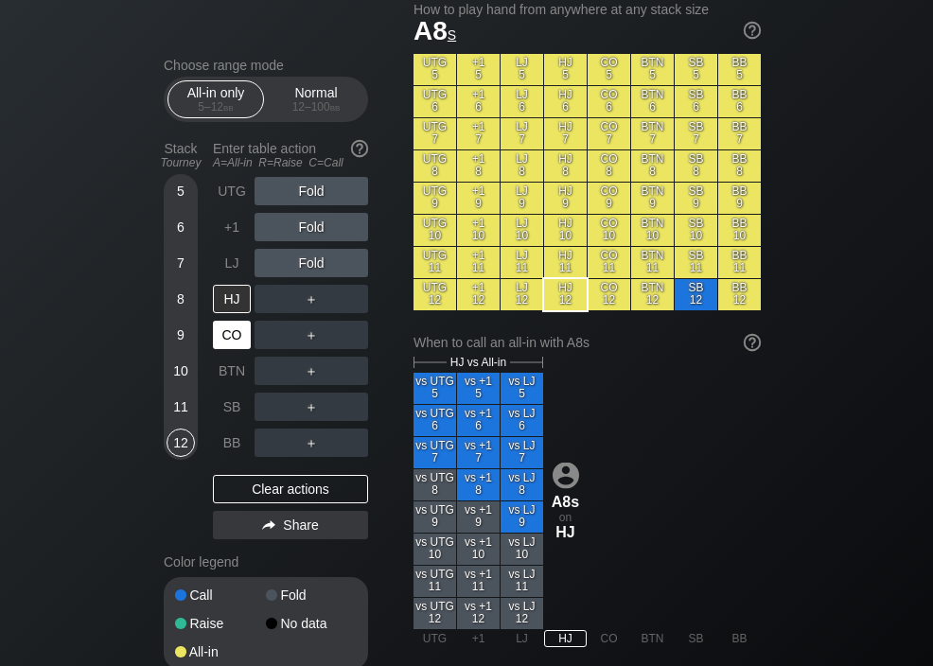
click at [231, 340] on div "CO" at bounding box center [232, 335] width 38 height 28
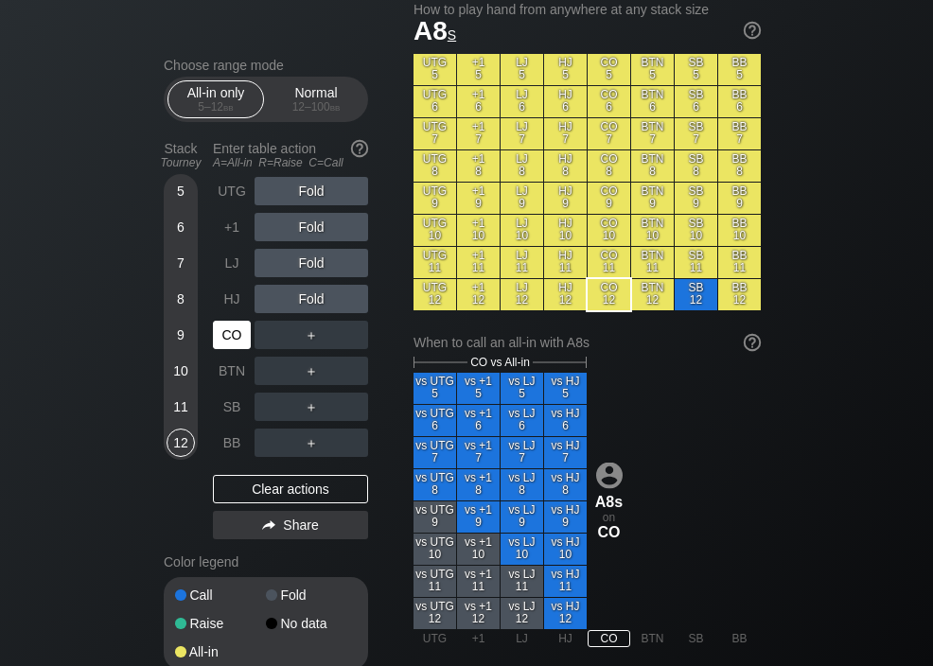
click at [227, 371] on div "BTN" at bounding box center [232, 371] width 38 height 28
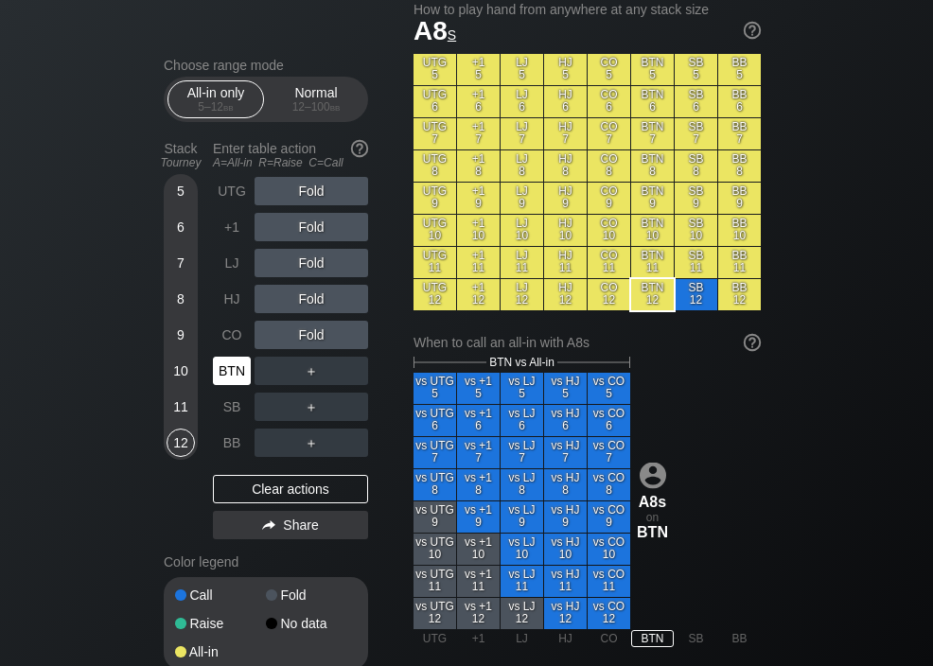
click at [228, 410] on div "SB" at bounding box center [232, 407] width 38 height 28
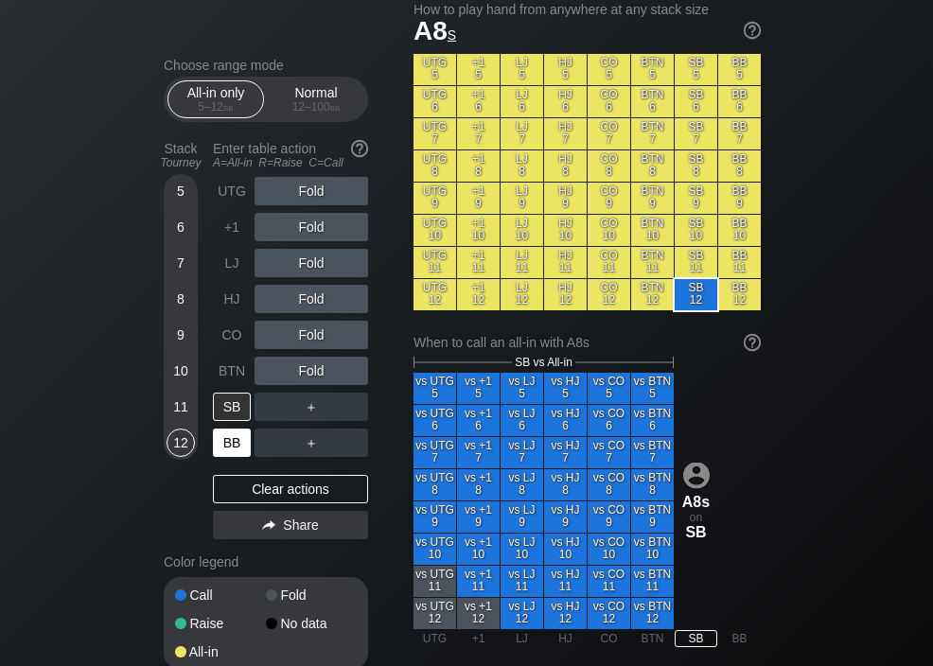
click at [230, 442] on div "BB" at bounding box center [232, 443] width 38 height 28
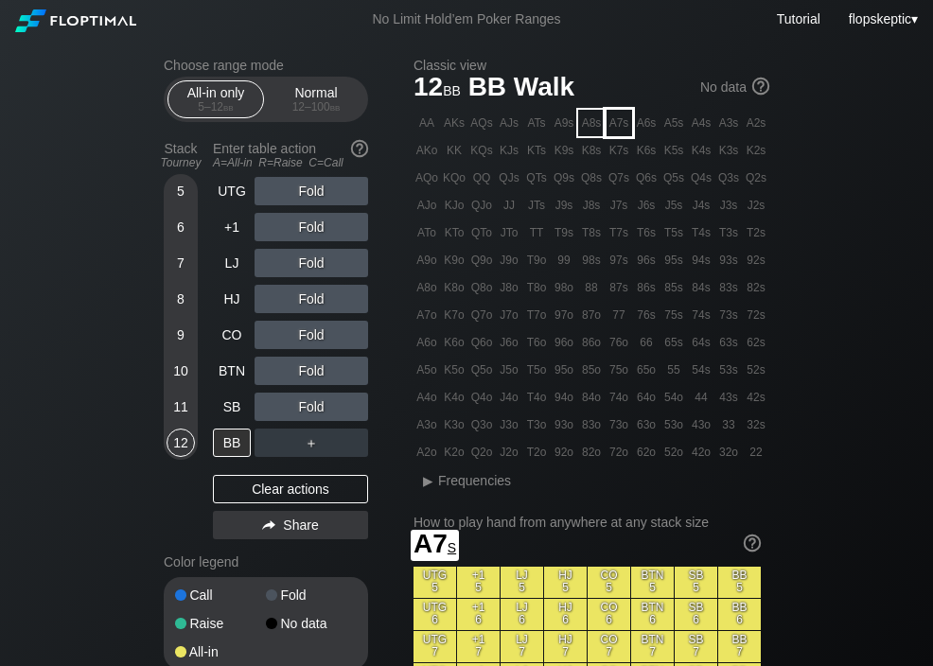
click at [623, 121] on div "A7s" at bounding box center [618, 123] width 26 height 26
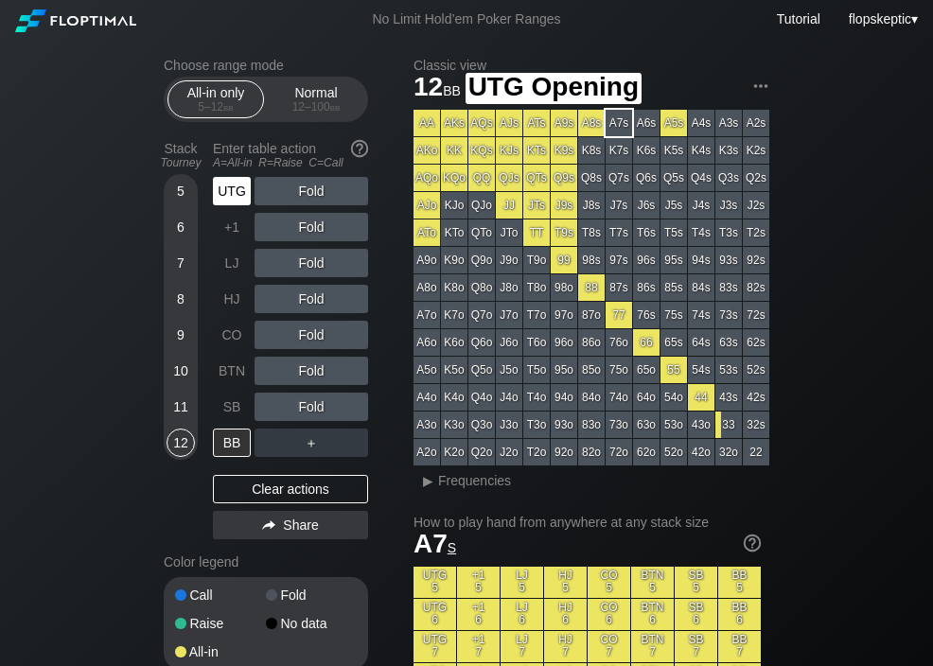
click at [243, 190] on div "UTG" at bounding box center [232, 191] width 38 height 28
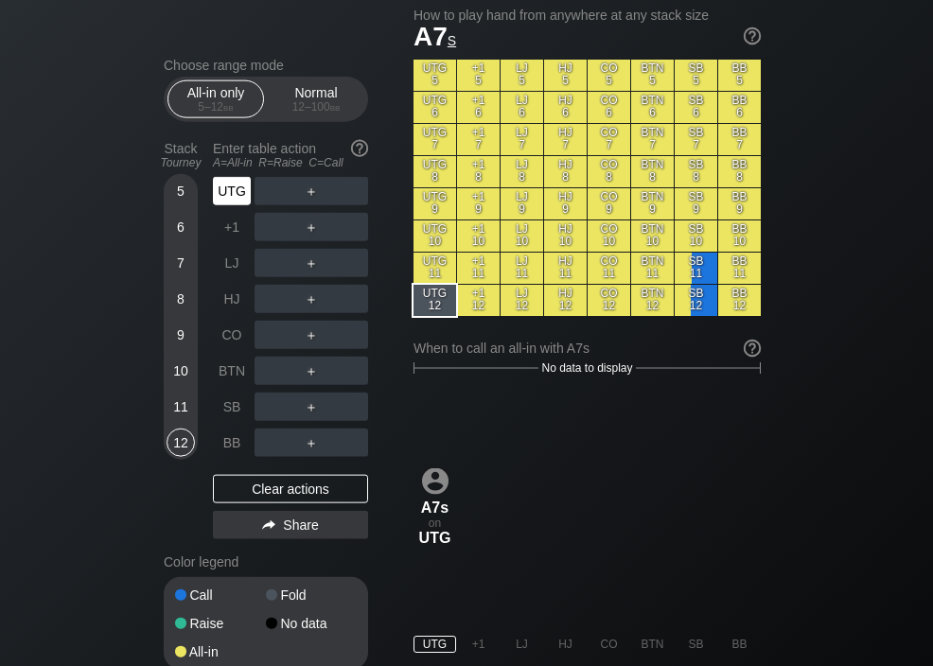
scroll to position [508, 0]
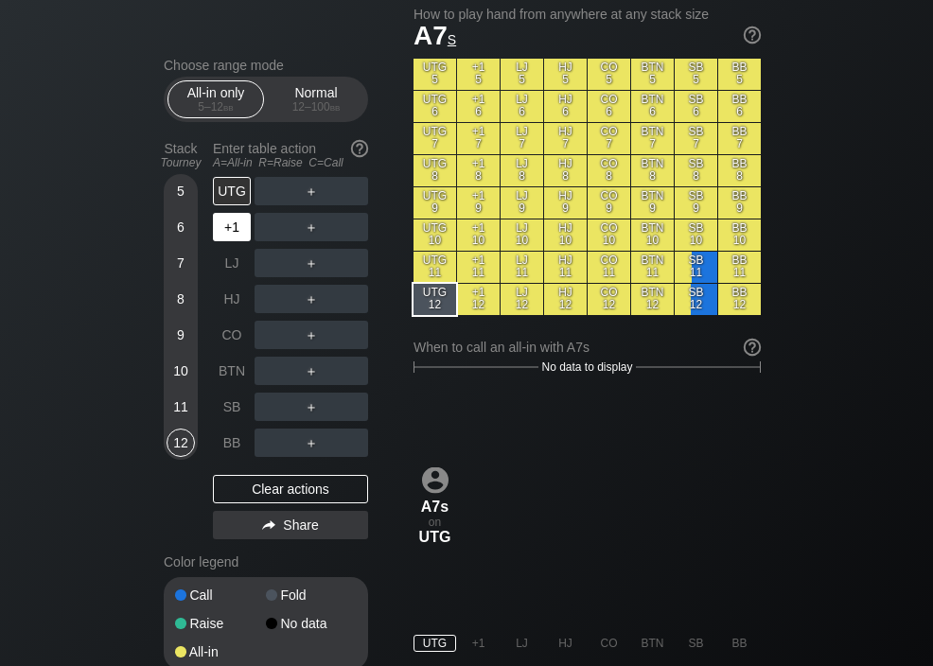
click at [232, 232] on div "+1" at bounding box center [232, 227] width 38 height 28
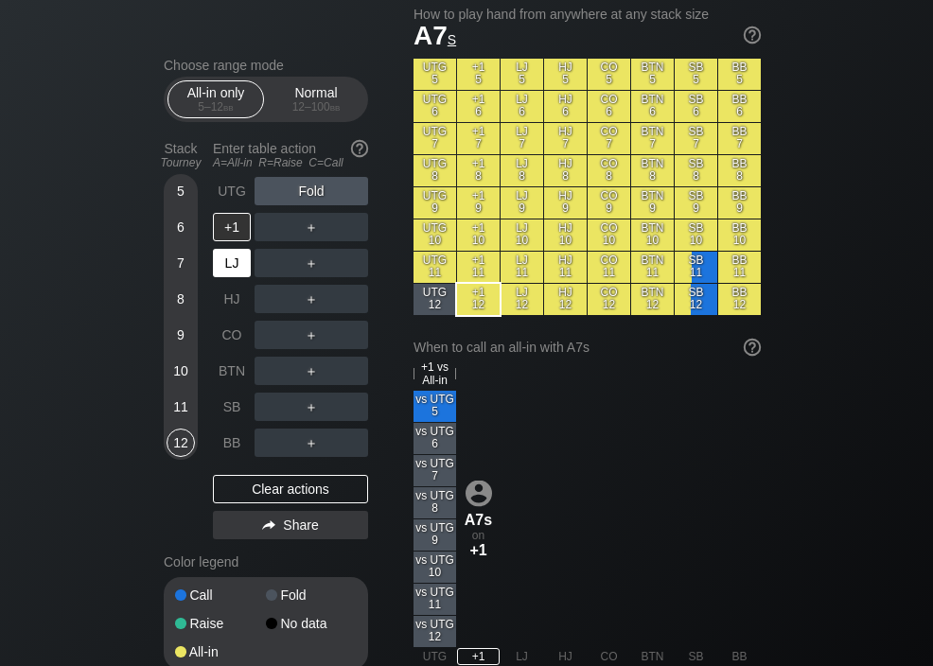
click at [232, 263] on div "LJ" at bounding box center [232, 263] width 38 height 28
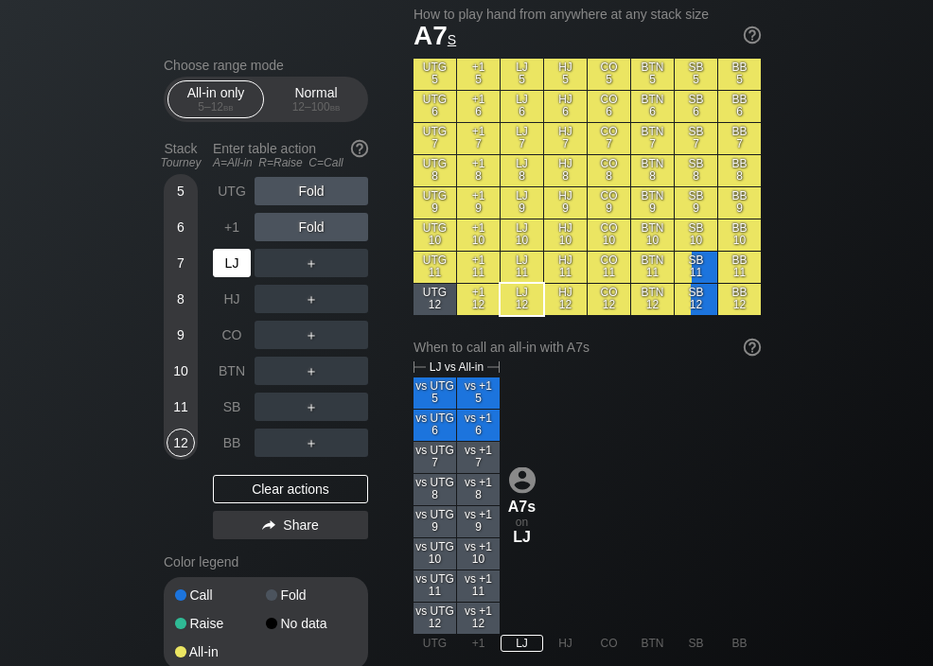
click at [228, 303] on div "HJ" at bounding box center [232, 299] width 38 height 28
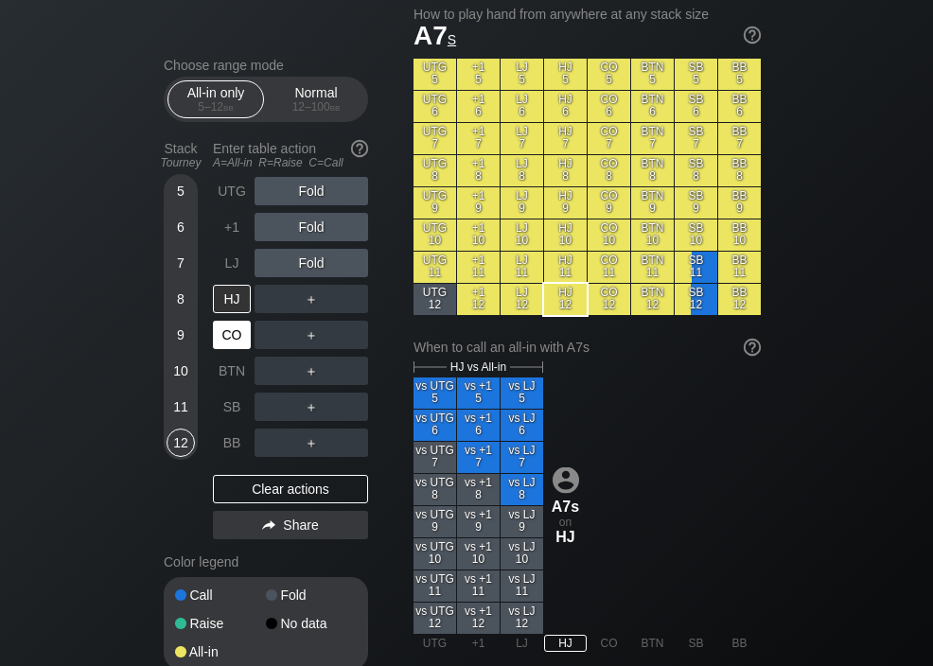
click at [220, 341] on div "CO" at bounding box center [232, 335] width 38 height 28
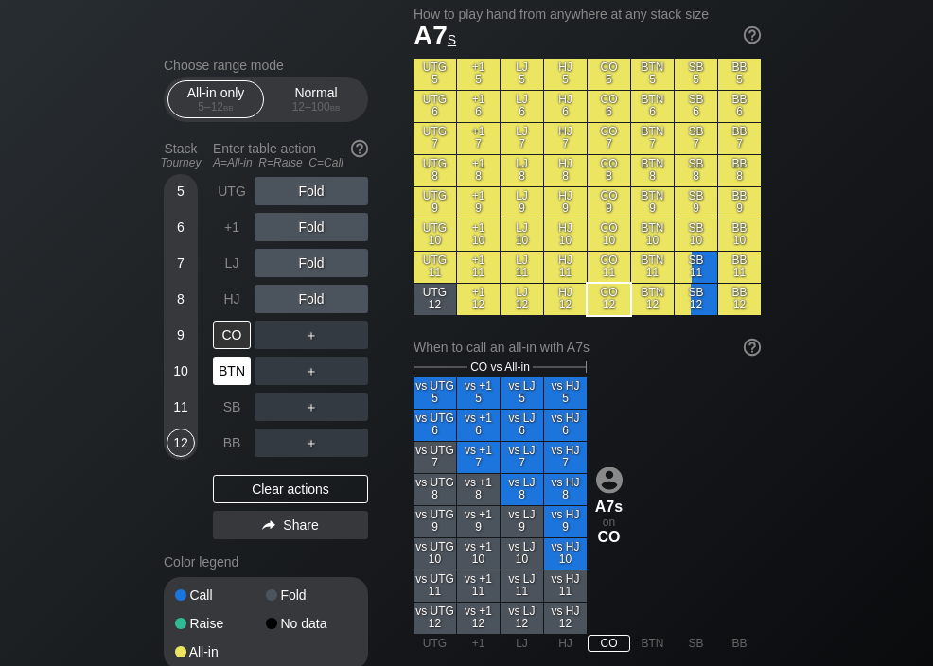
click at [226, 376] on div "BTN" at bounding box center [232, 371] width 38 height 28
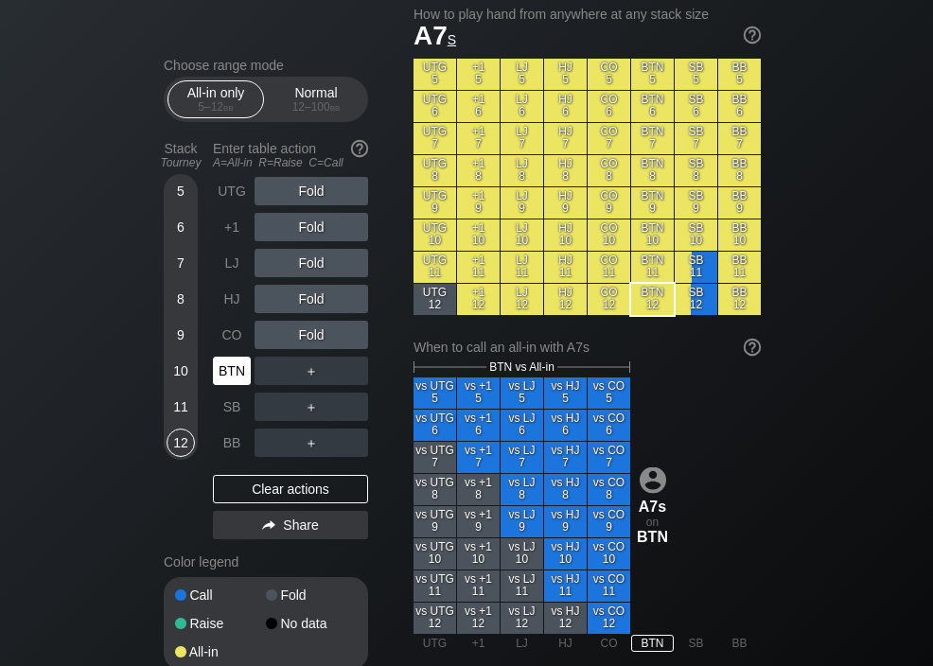
click at [227, 412] on div "SB" at bounding box center [232, 407] width 38 height 28
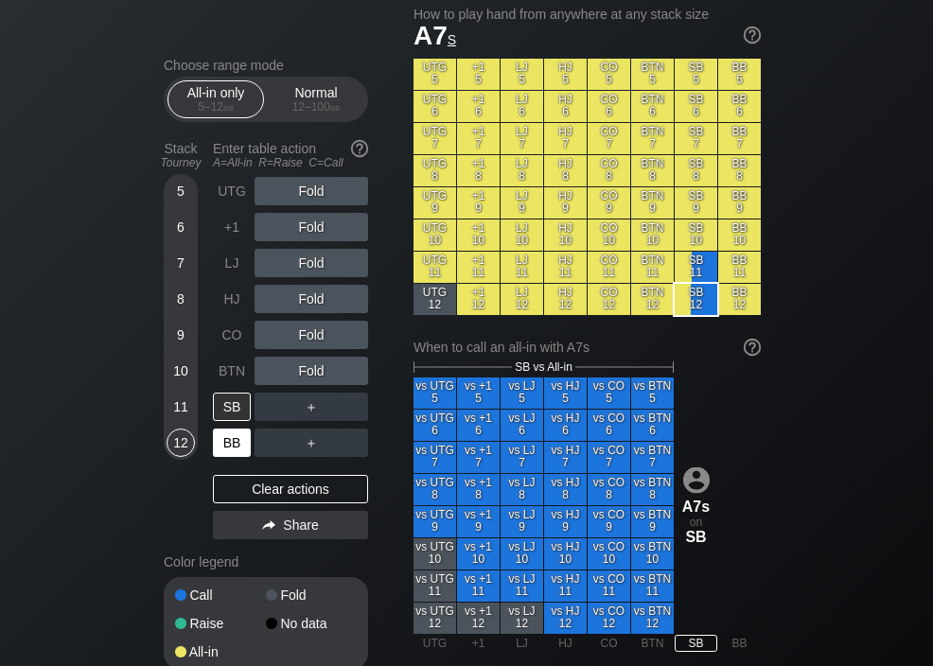
click at [232, 445] on div "BB" at bounding box center [232, 443] width 38 height 28
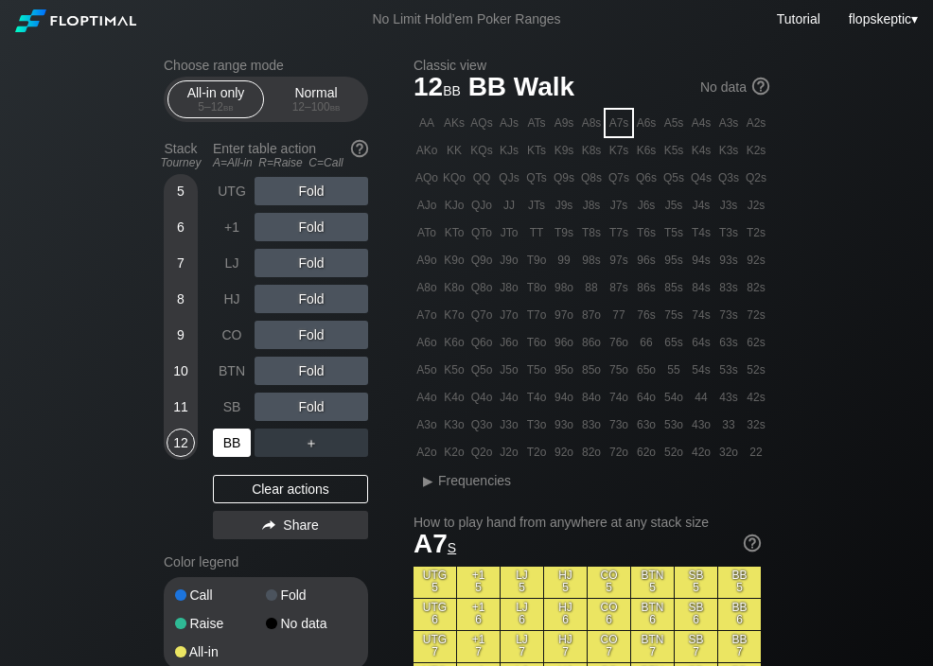
click at [645, 130] on div "A6s" at bounding box center [646, 123] width 26 height 26
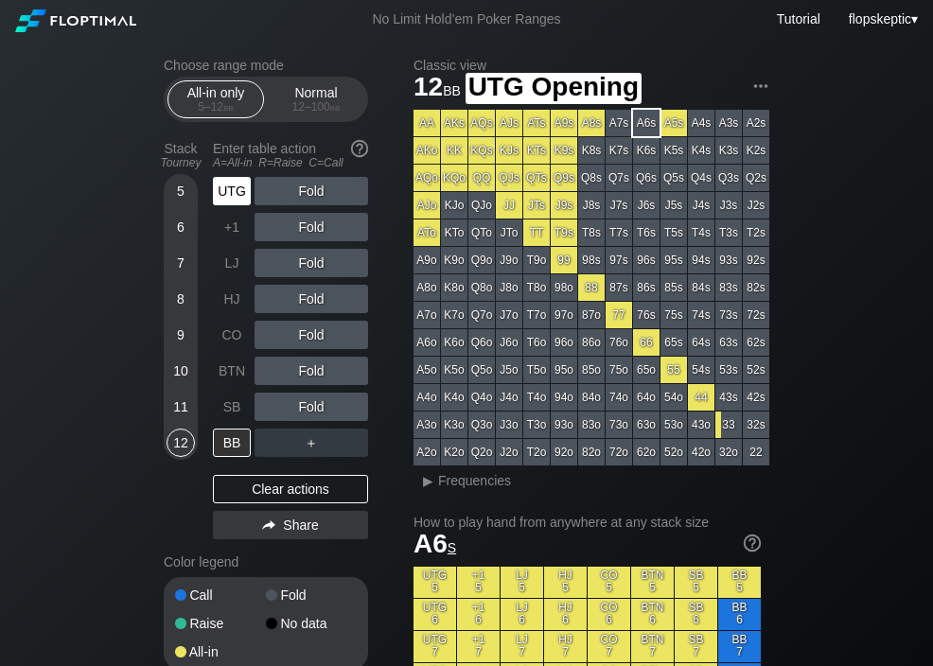
click at [232, 193] on div "UTG" at bounding box center [232, 191] width 38 height 28
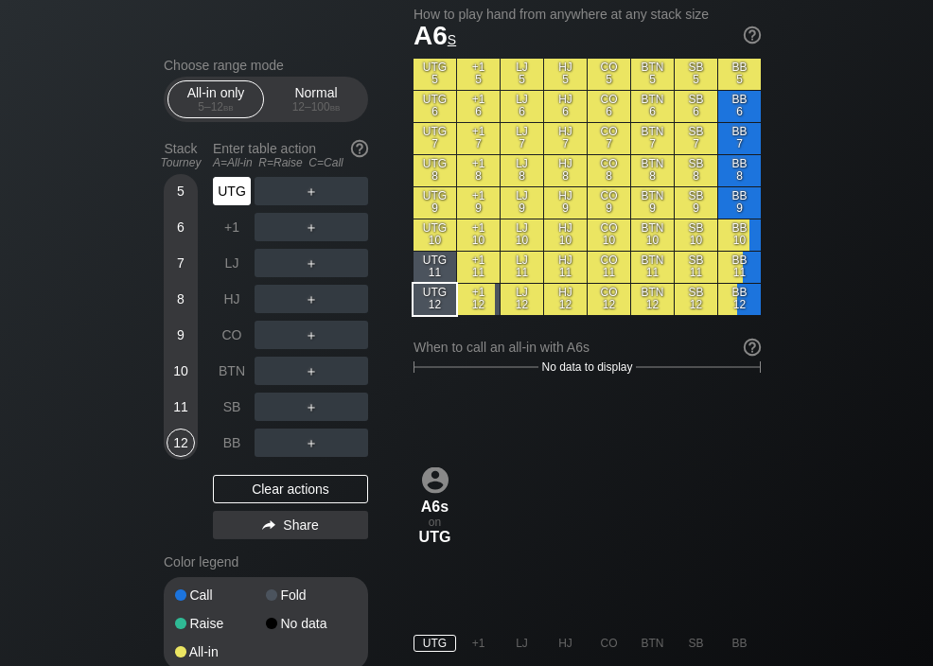
scroll to position [509, 0]
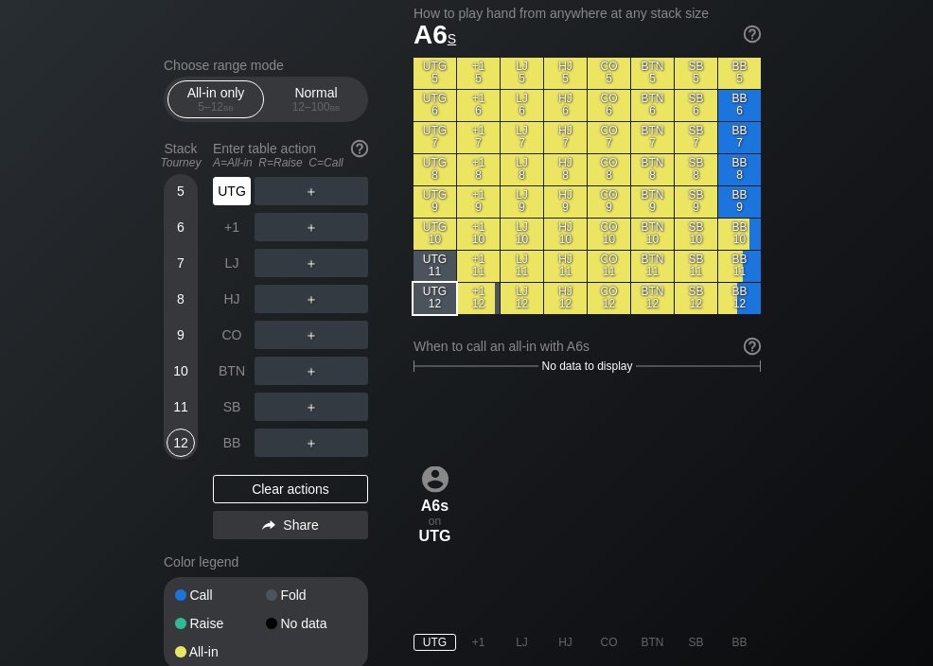
click at [224, 233] on div "+1" at bounding box center [232, 227] width 38 height 28
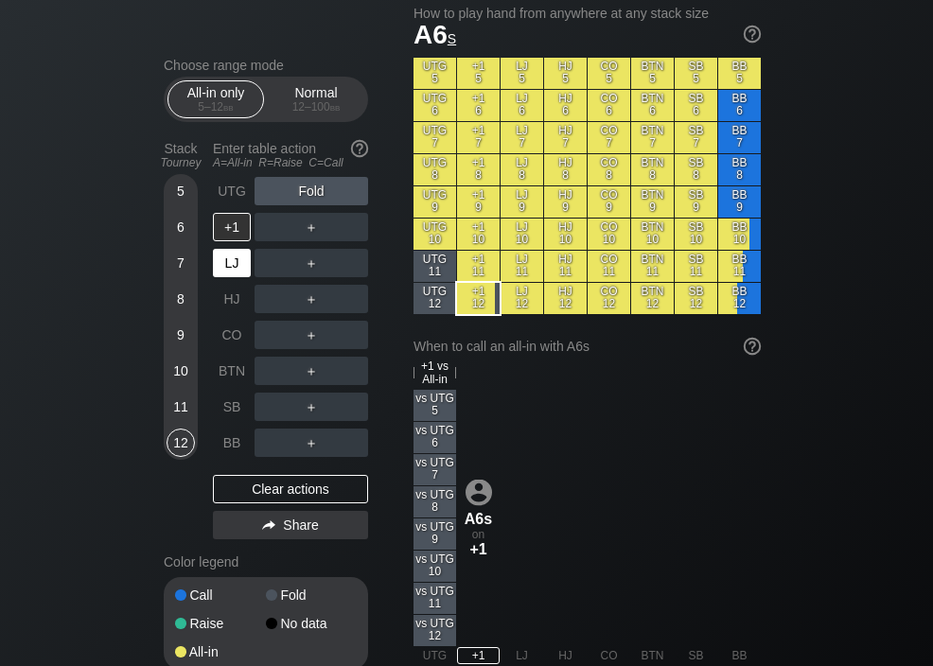
click at [225, 268] on div "LJ" at bounding box center [232, 263] width 38 height 28
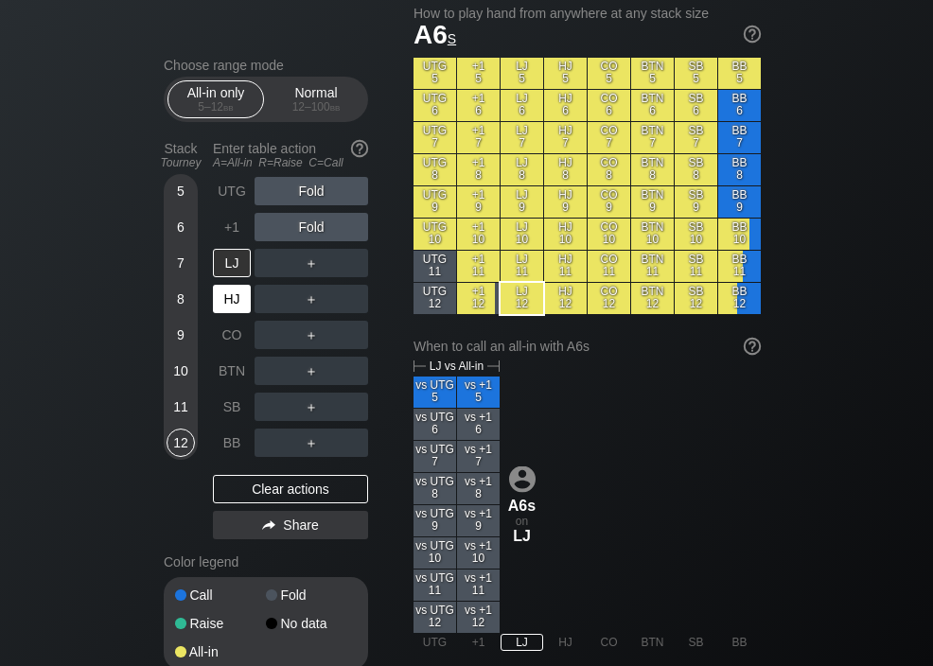
click at [228, 302] on div "HJ" at bounding box center [232, 299] width 38 height 28
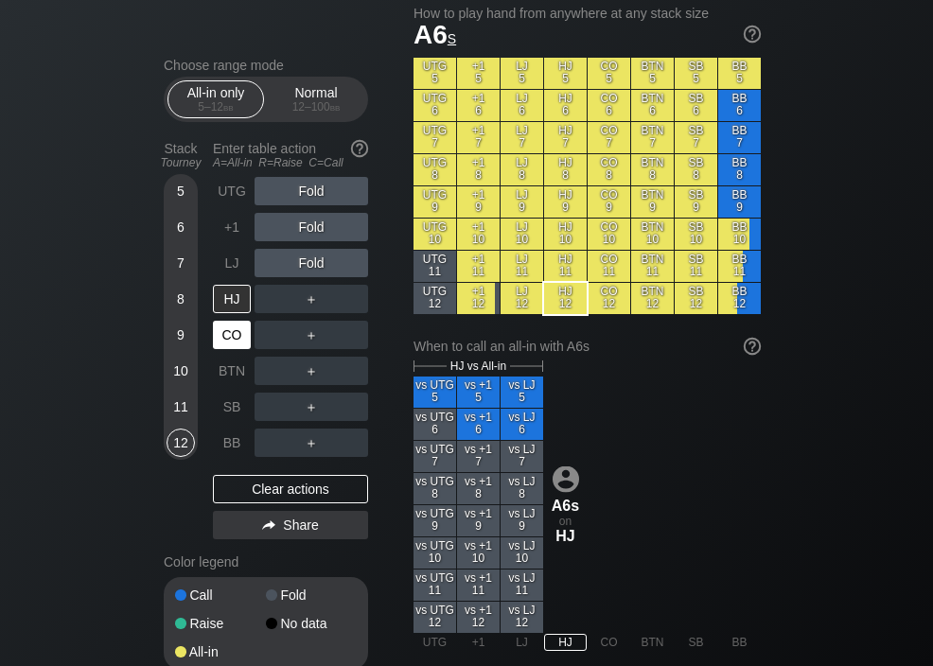
click at [233, 334] on div "CO" at bounding box center [232, 335] width 38 height 28
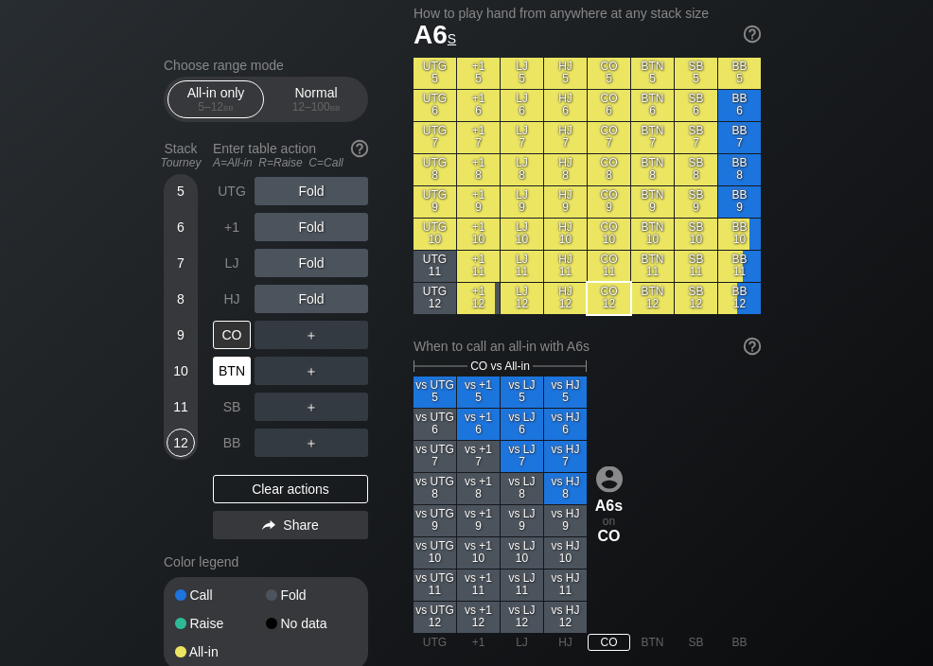
click at [228, 370] on div "BTN" at bounding box center [232, 371] width 38 height 28
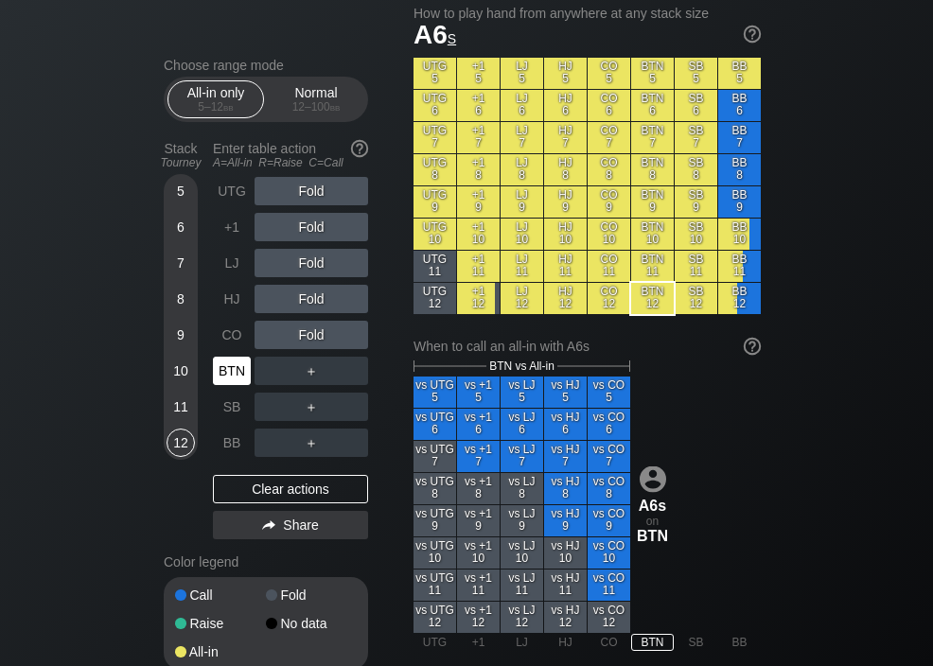
click at [229, 405] on div "SB" at bounding box center [232, 407] width 38 height 28
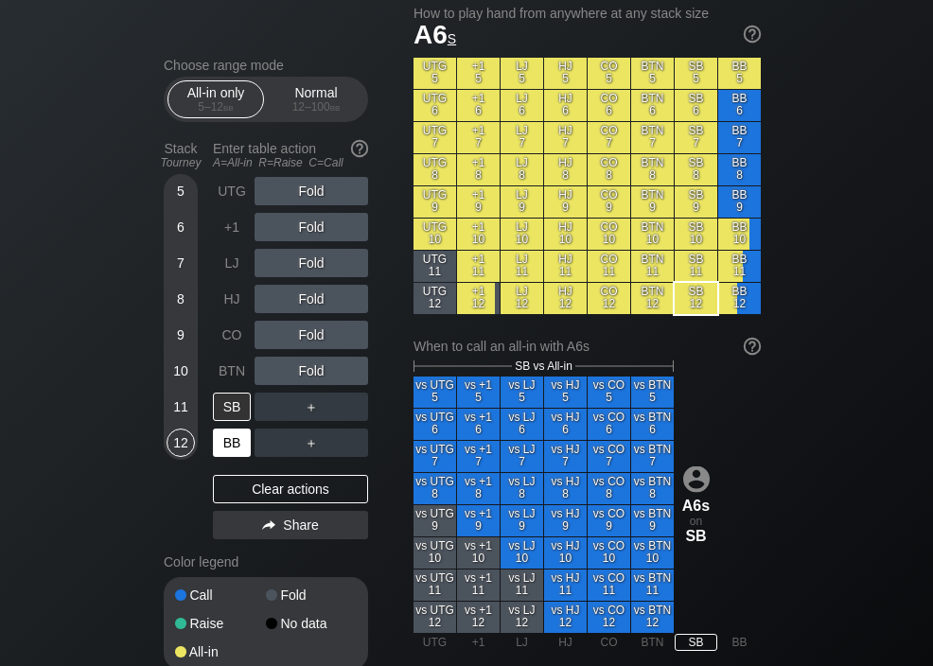
click at [229, 444] on div "BB" at bounding box center [232, 443] width 38 height 28
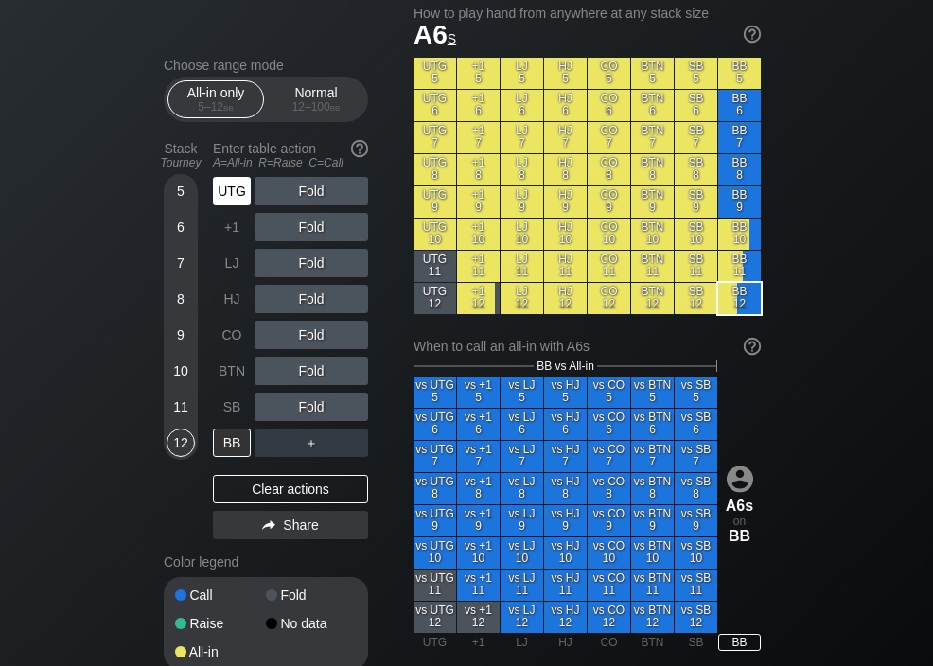
click at [230, 189] on div "UTG" at bounding box center [232, 191] width 38 height 28
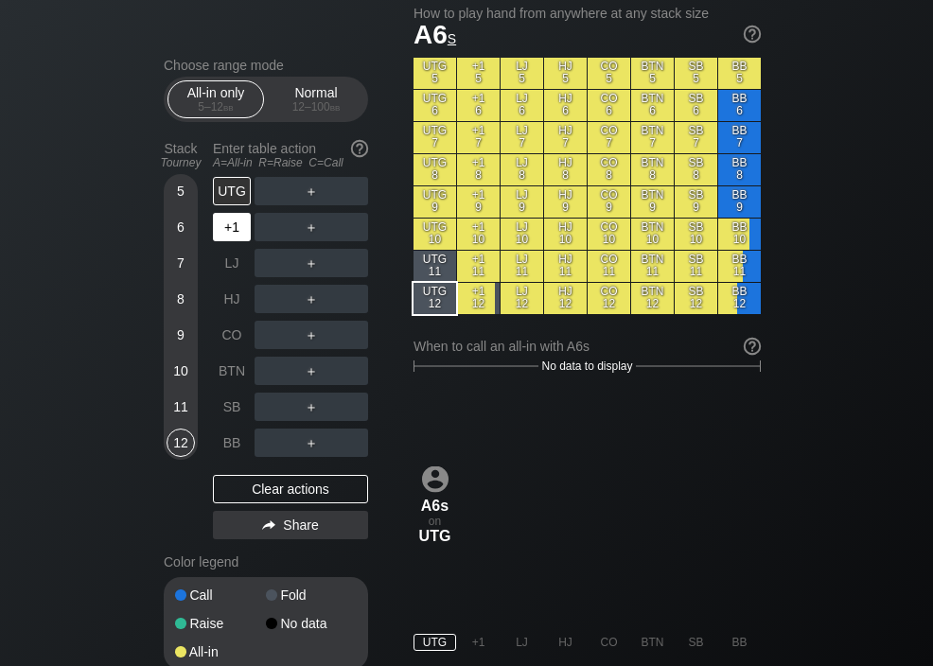
click at [230, 236] on div "+1" at bounding box center [232, 227] width 38 height 28
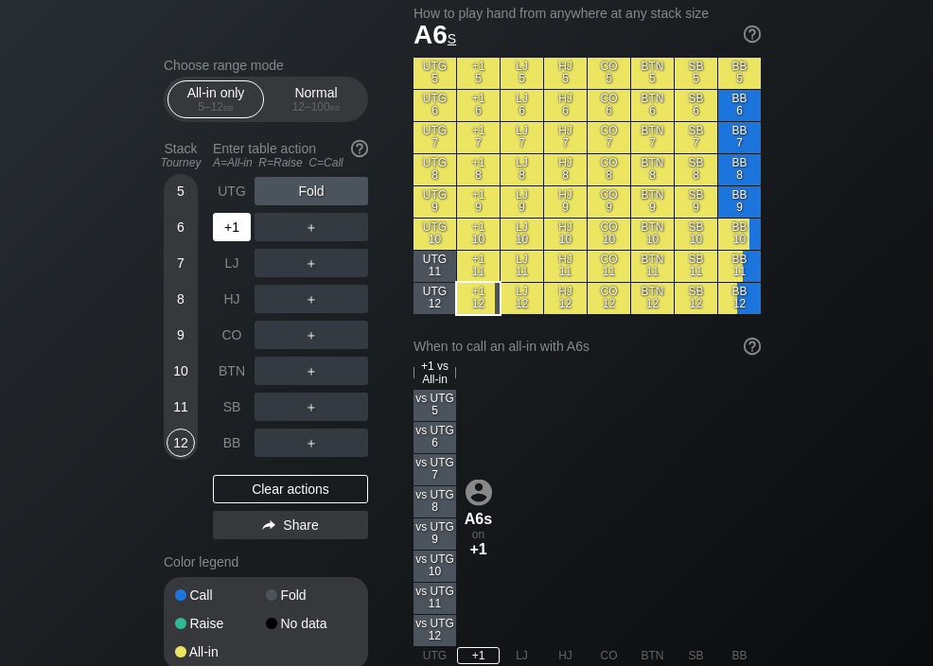
click at [226, 228] on div "+1" at bounding box center [232, 227] width 38 height 28
click at [227, 260] on div "LJ" at bounding box center [232, 263] width 38 height 28
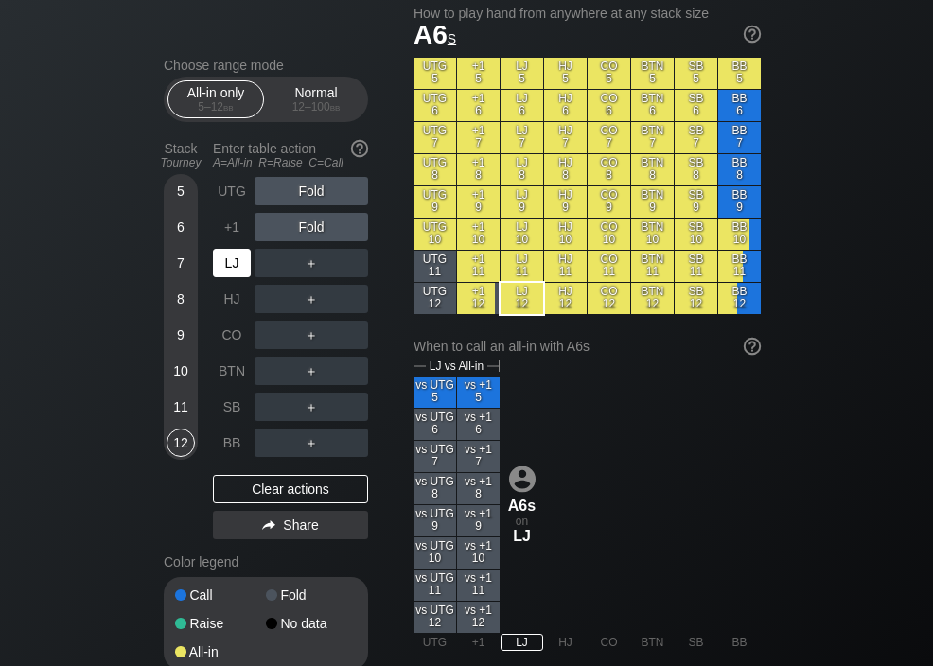
click at [222, 295] on div "HJ" at bounding box center [232, 299] width 38 height 28
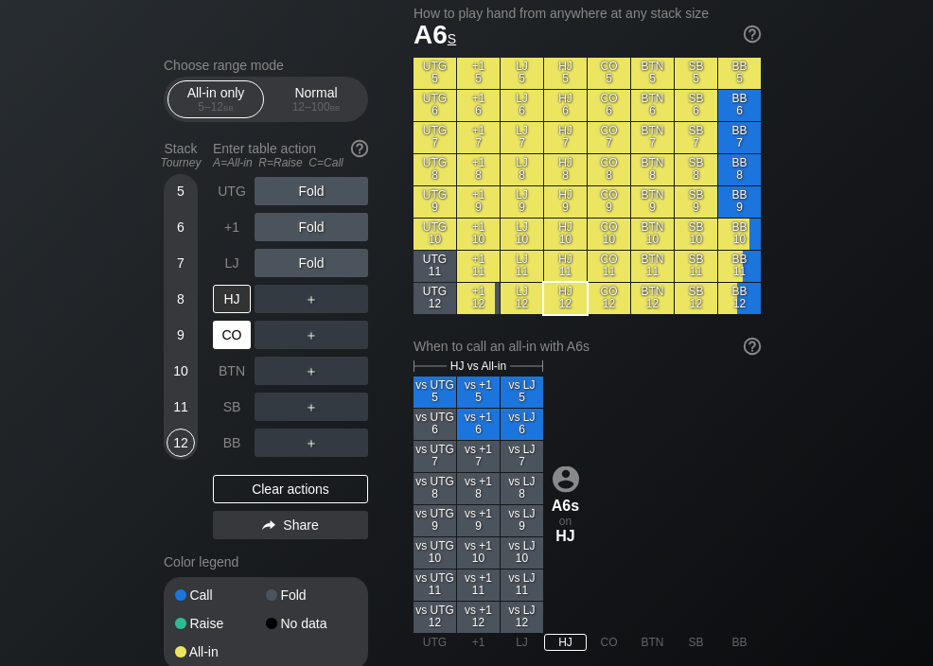
click at [222, 331] on div "CO" at bounding box center [232, 335] width 38 height 28
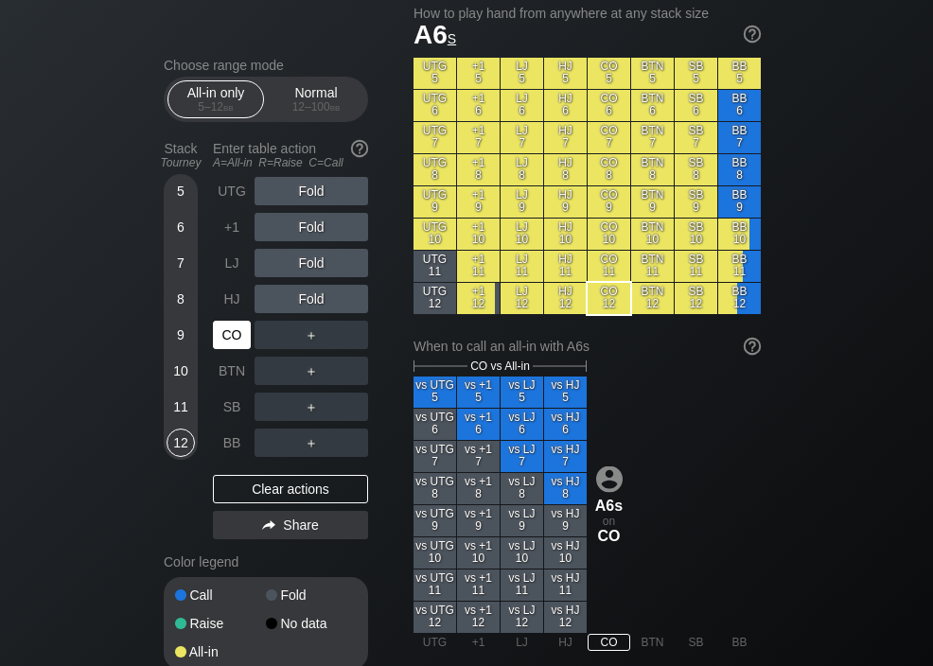
click at [224, 187] on div "UTG" at bounding box center [232, 191] width 38 height 28
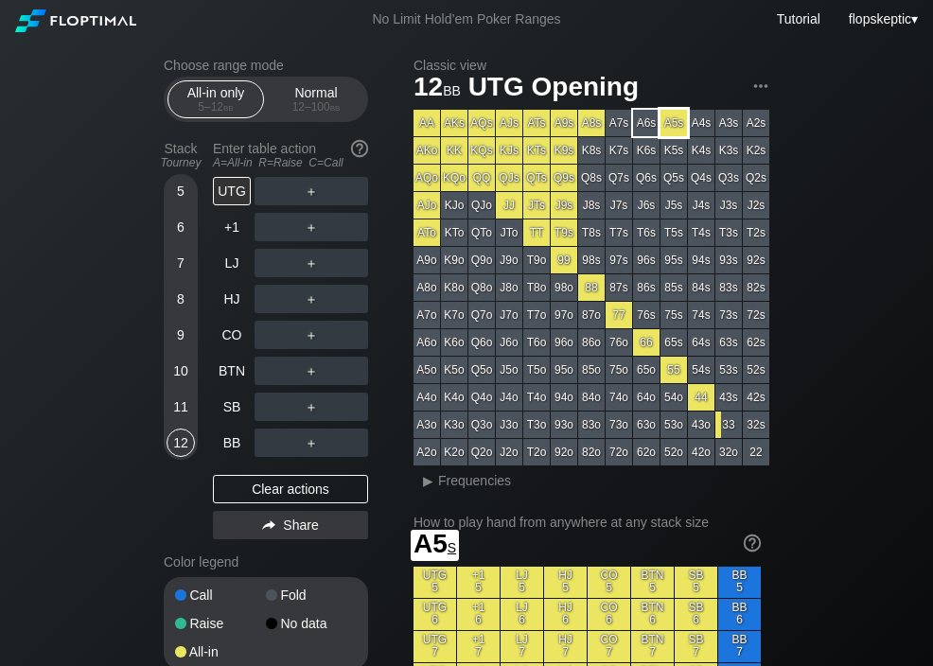
click at [679, 124] on div "A5s" at bounding box center [673, 123] width 26 height 26
click at [233, 198] on div "UTG" at bounding box center [232, 191] width 38 height 28
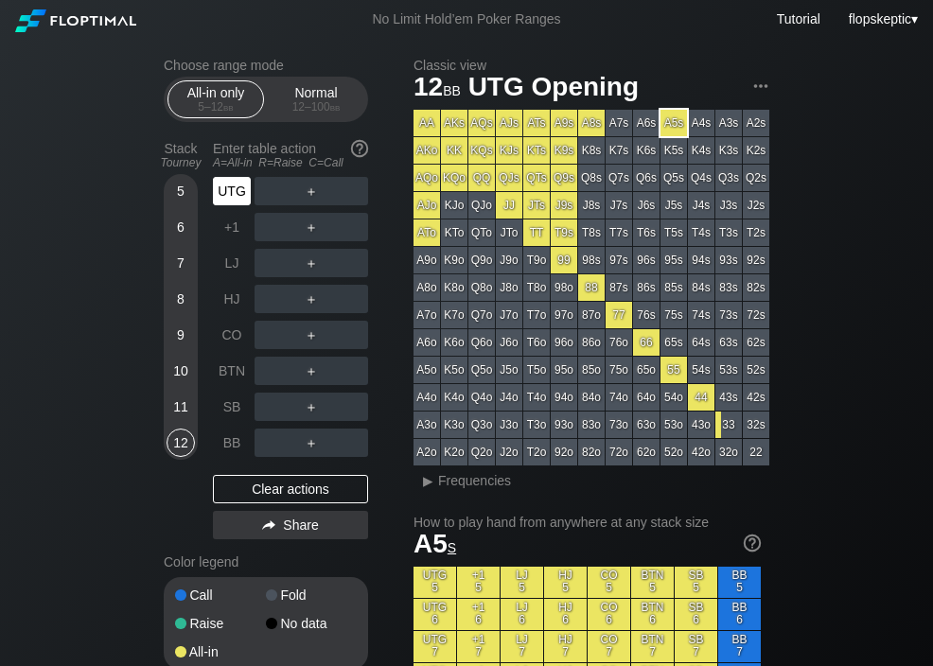
click at [236, 198] on div "UTG" at bounding box center [232, 191] width 38 height 28
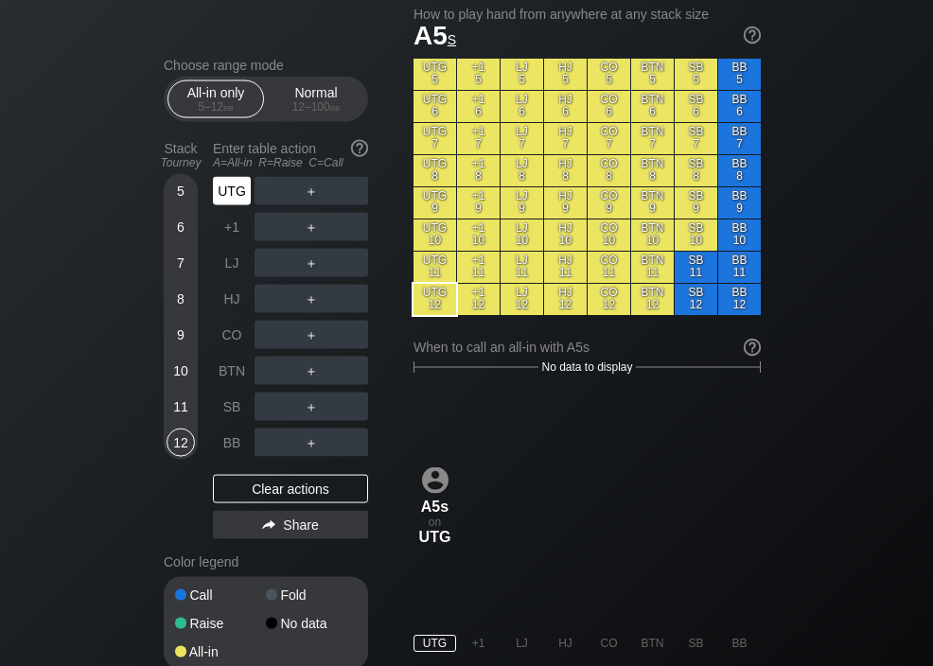
scroll to position [509, 0]
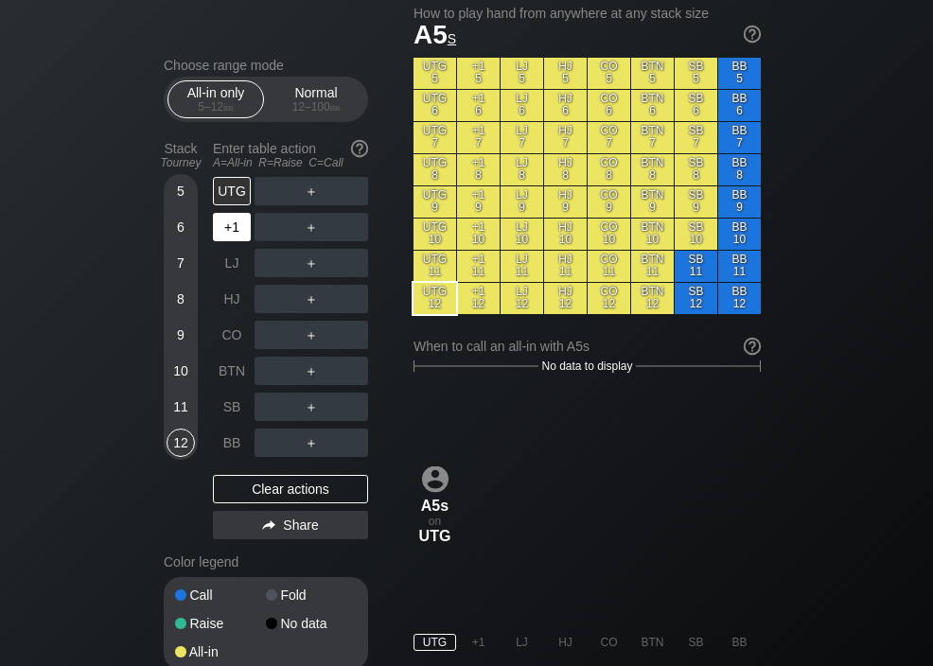
click at [221, 238] on div "+1" at bounding box center [232, 227] width 38 height 28
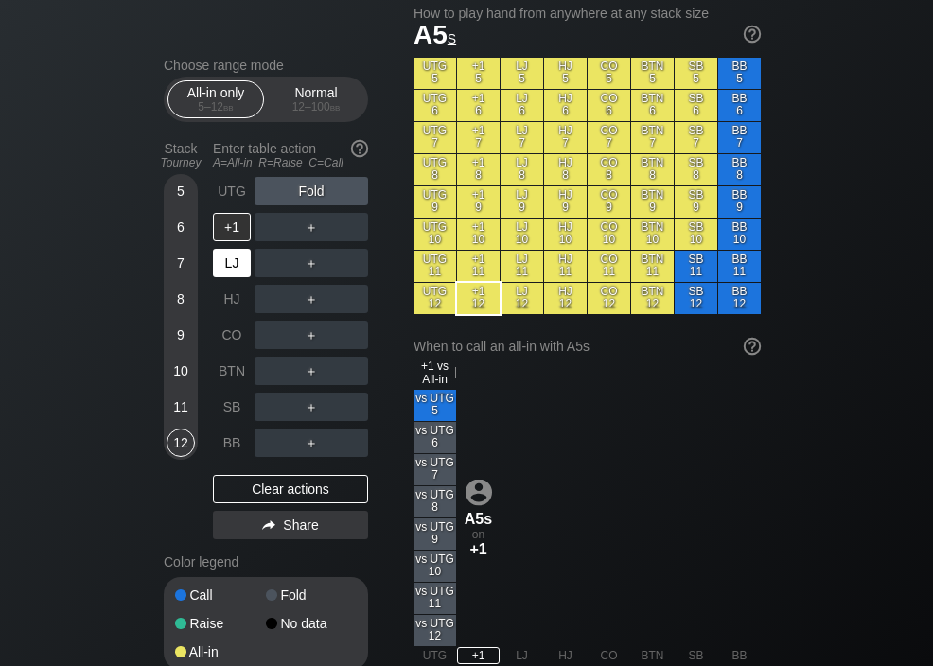
click at [228, 264] on div "LJ" at bounding box center [232, 263] width 38 height 28
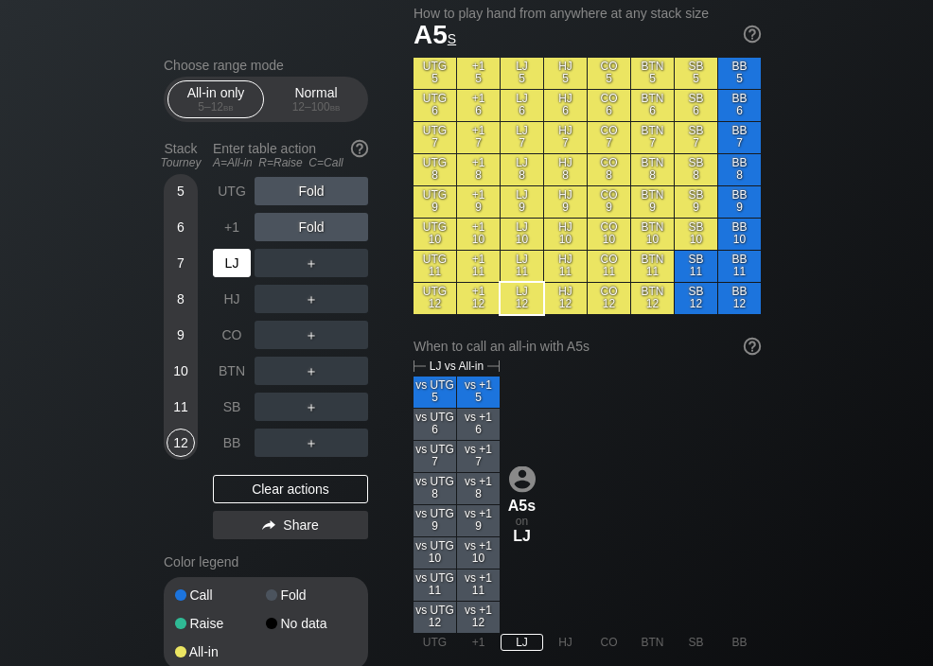
click at [229, 299] on div "HJ" at bounding box center [232, 299] width 38 height 28
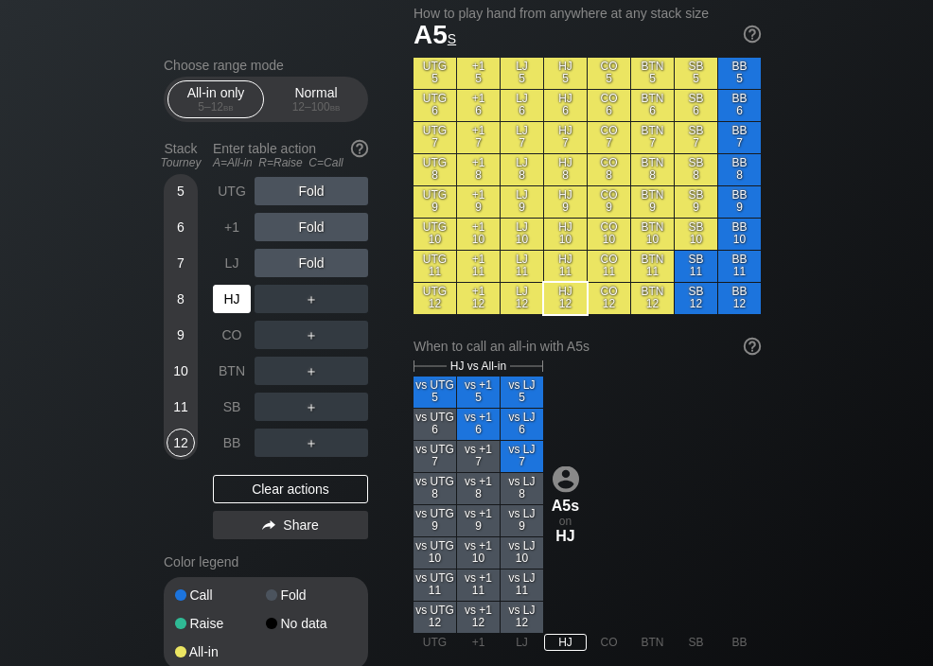
click at [229, 337] on div "CO" at bounding box center [232, 335] width 38 height 28
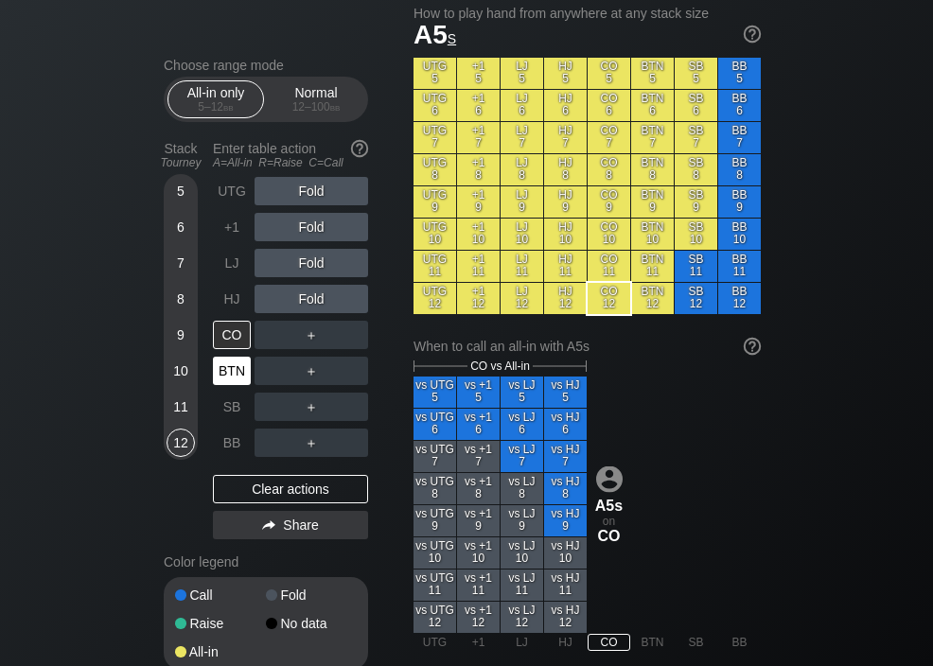
click at [231, 372] on div "BTN" at bounding box center [232, 371] width 38 height 28
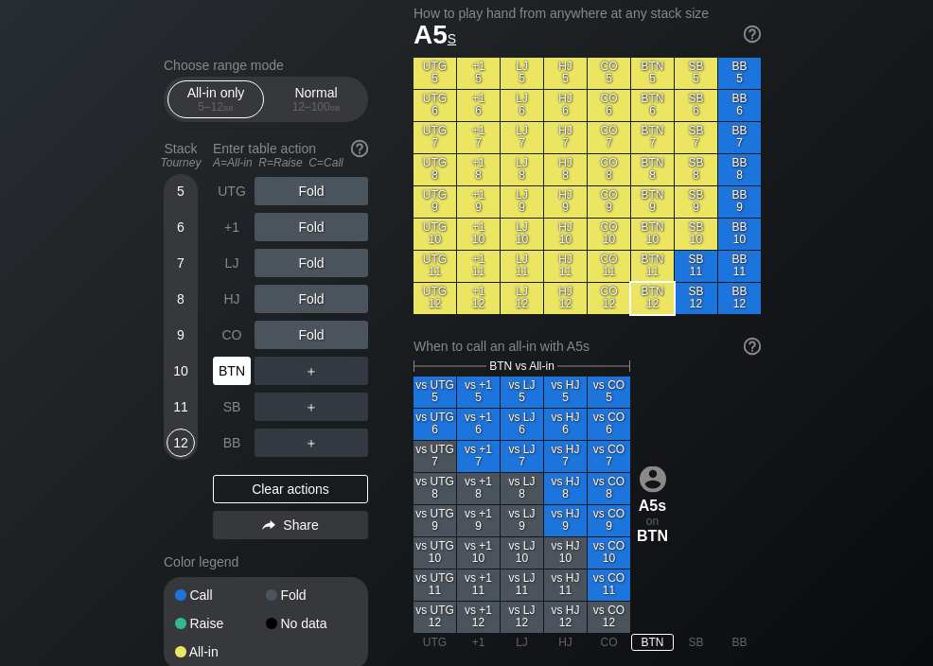
click at [226, 413] on div "SB" at bounding box center [232, 407] width 38 height 28
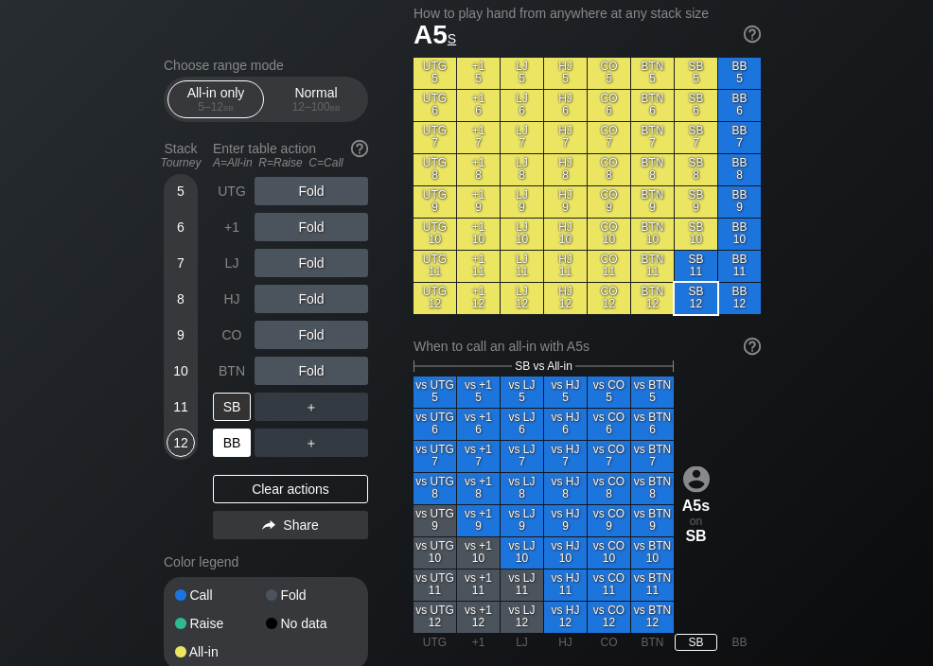
click at [226, 439] on div "BB" at bounding box center [232, 443] width 38 height 28
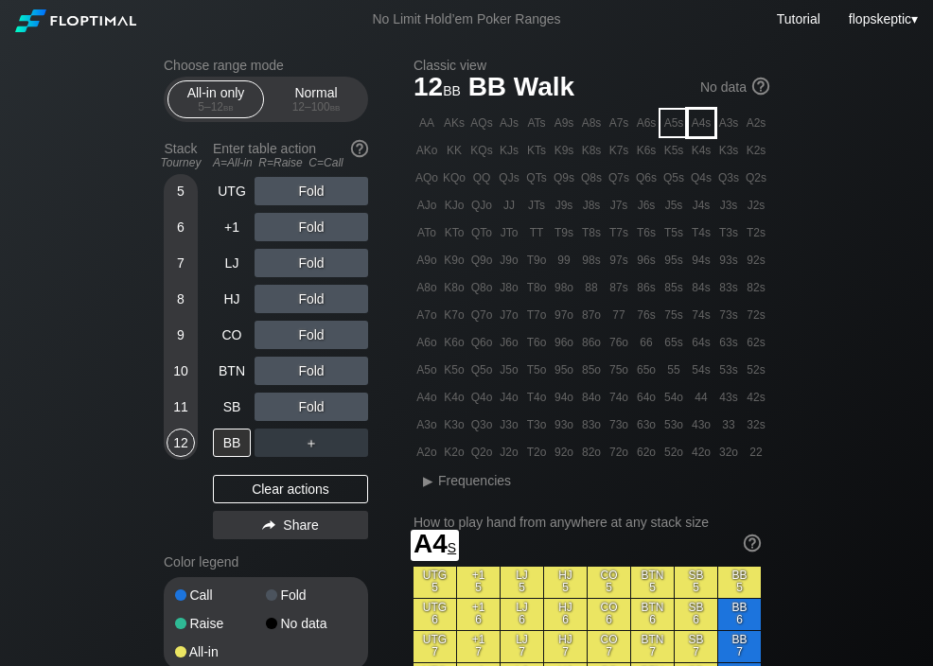
click at [707, 124] on div "A4s" at bounding box center [701, 123] width 26 height 26
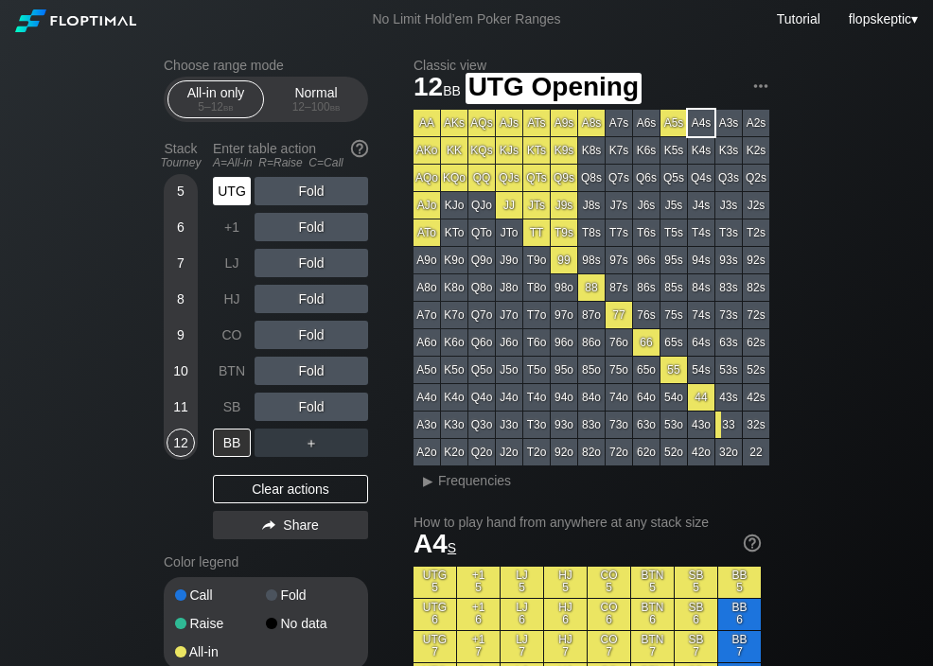
click at [236, 201] on div "UTG" at bounding box center [232, 191] width 38 height 28
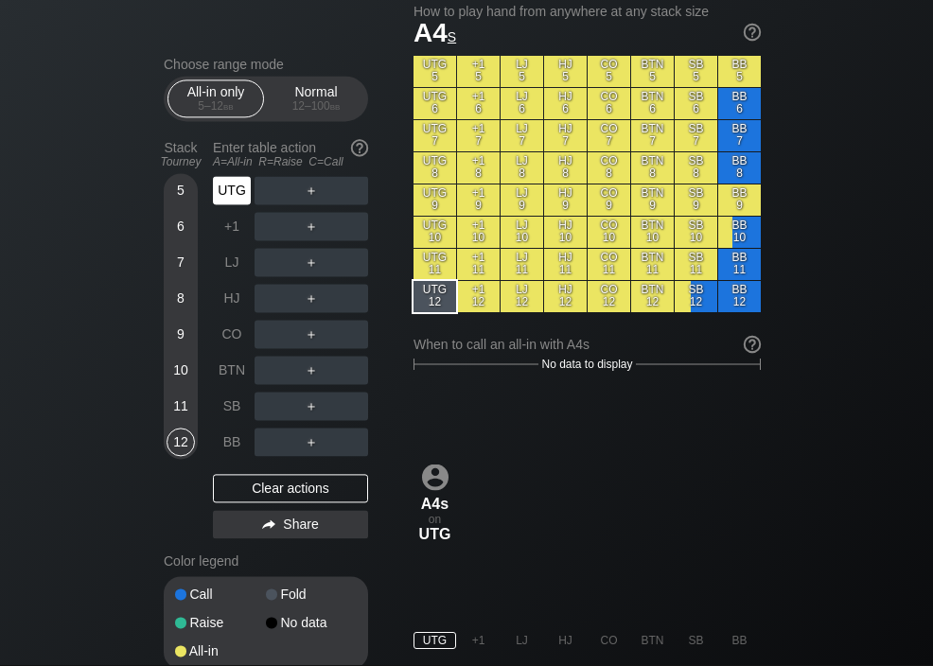
scroll to position [511, 0]
click at [228, 235] on div "+1" at bounding box center [232, 227] width 38 height 28
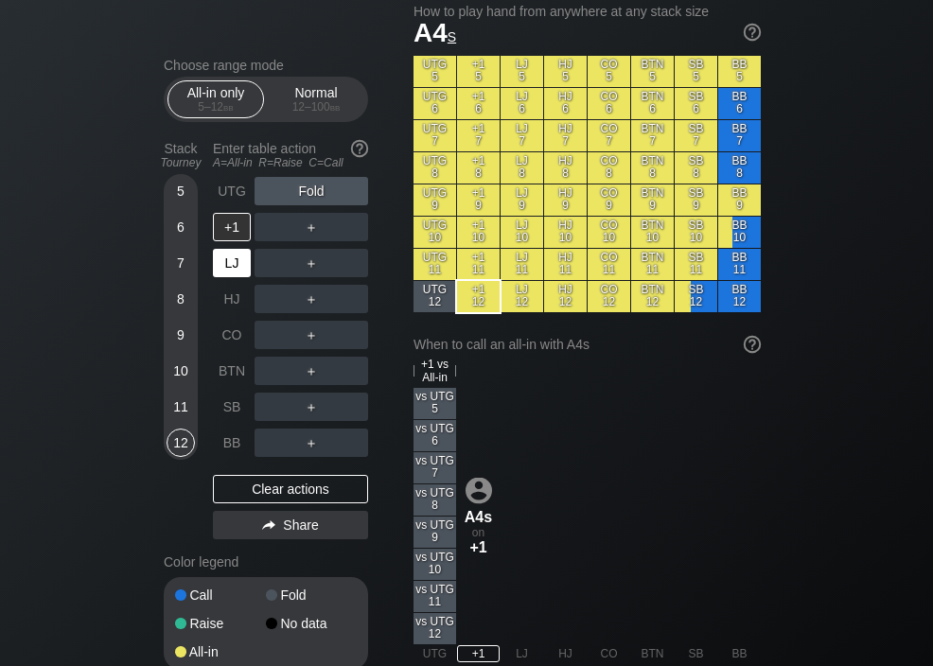
click at [232, 268] on div "LJ" at bounding box center [232, 263] width 38 height 28
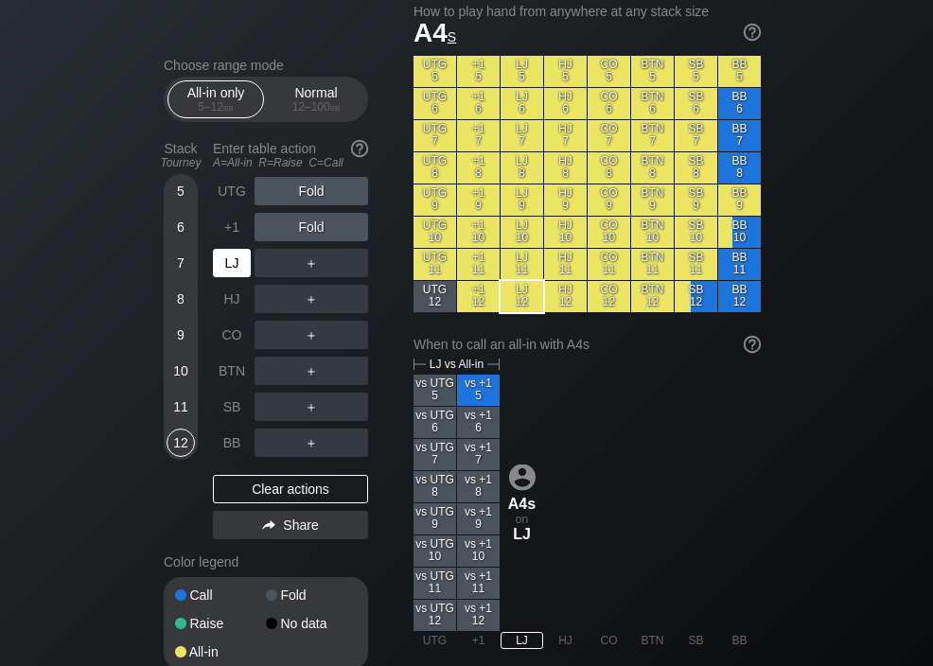
click at [227, 294] on div "HJ" at bounding box center [232, 299] width 38 height 28
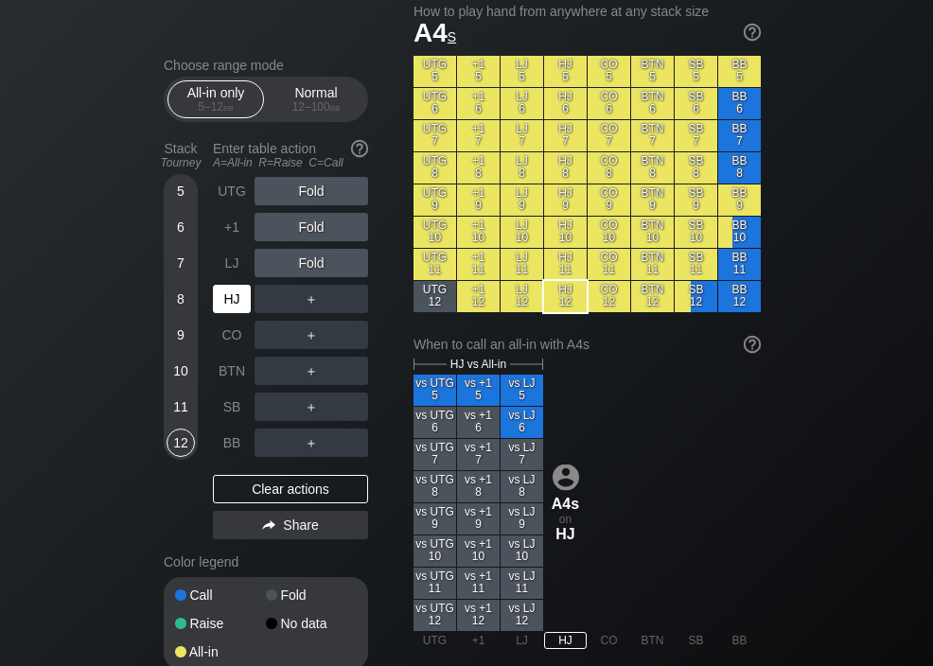
click at [226, 341] on div "CO" at bounding box center [232, 335] width 38 height 28
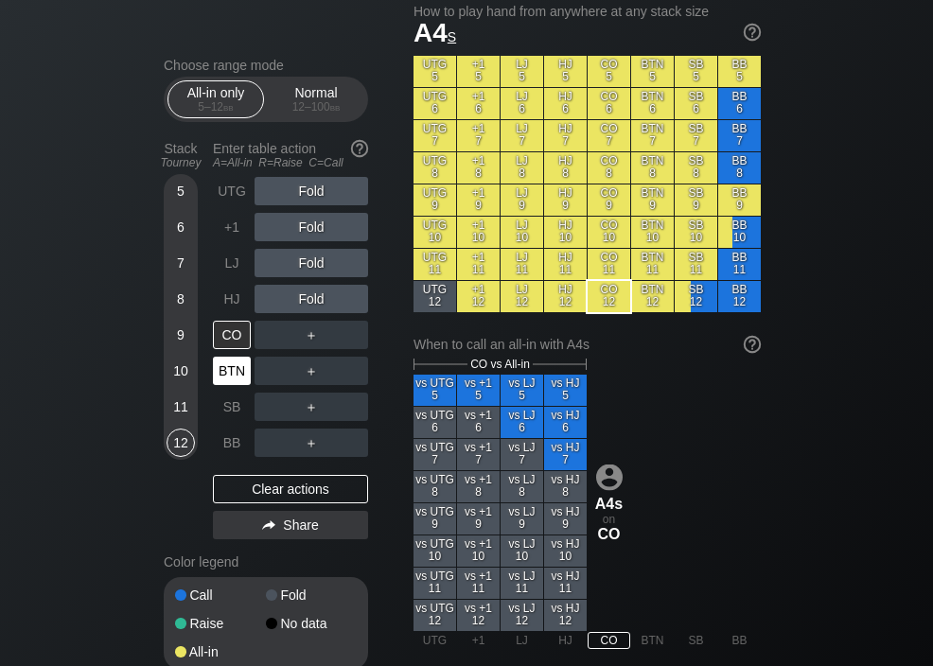
click at [231, 376] on div "BTN" at bounding box center [232, 371] width 38 height 28
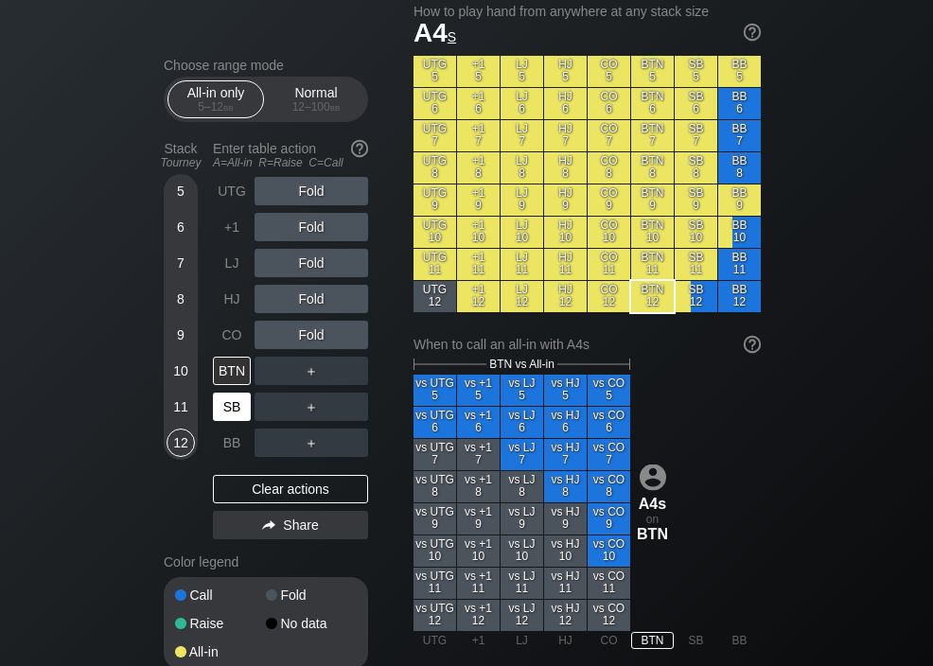
click at [232, 412] on div "SB" at bounding box center [232, 407] width 38 height 28
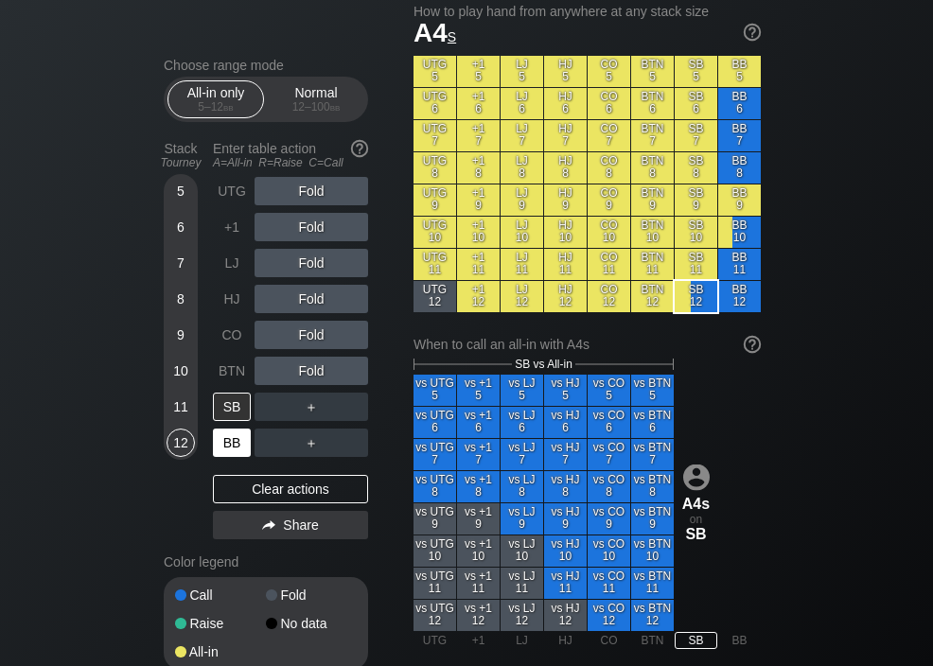
click at [229, 443] on div "BB" at bounding box center [232, 443] width 38 height 28
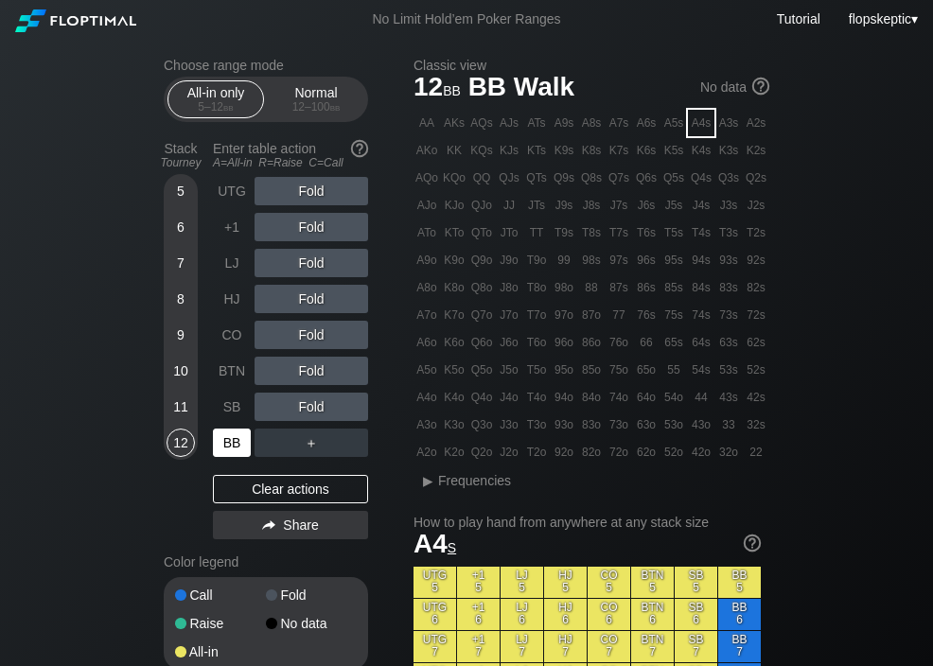
click at [735, 127] on div "A3s" at bounding box center [728, 123] width 26 height 26
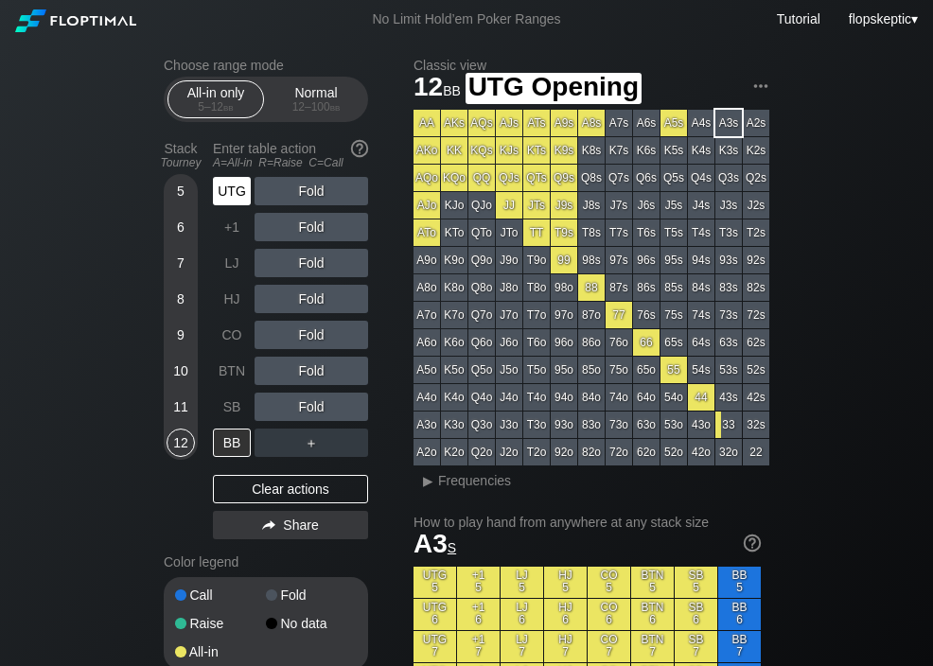
click at [230, 198] on div "UTG" at bounding box center [232, 191] width 38 height 28
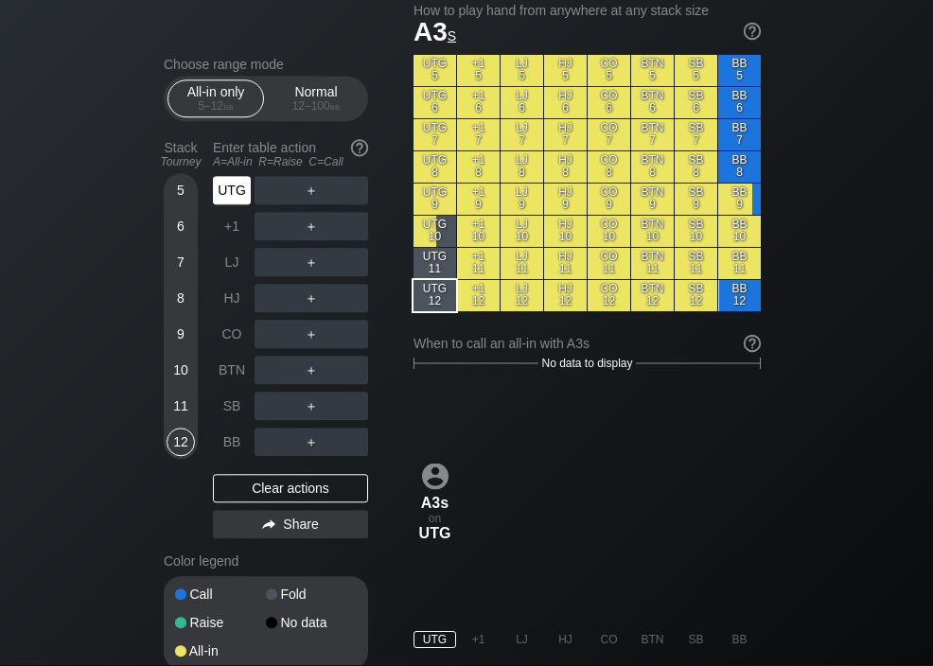
scroll to position [512, 0]
click at [228, 230] on div "+1" at bounding box center [232, 227] width 38 height 28
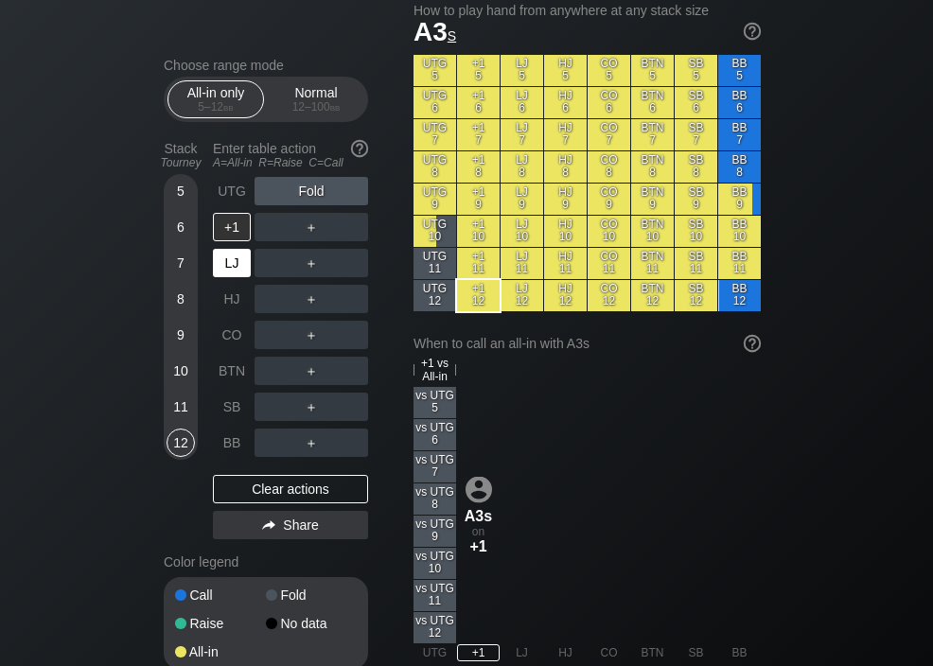
click at [228, 265] on div "LJ" at bounding box center [232, 263] width 38 height 28
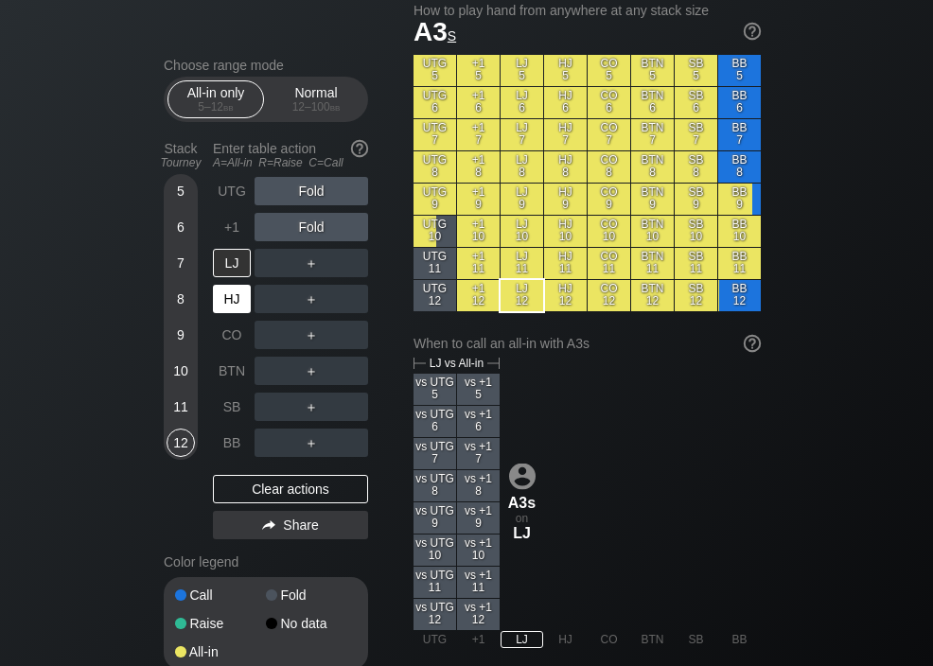
click at [228, 306] on div "HJ" at bounding box center [232, 299] width 38 height 28
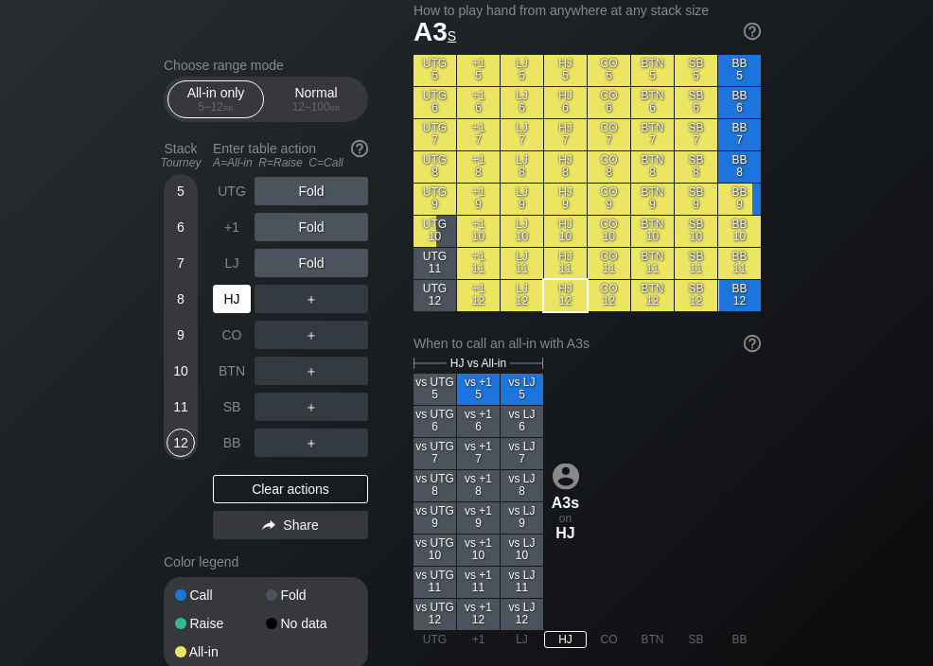
click at [229, 341] on div "CO" at bounding box center [232, 335] width 38 height 28
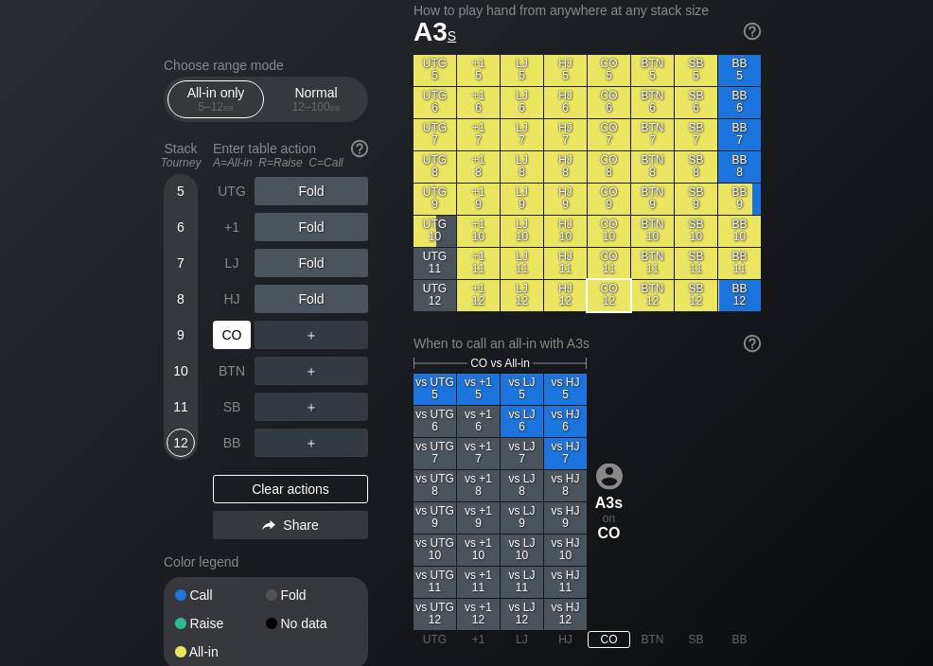
click at [230, 380] on div "BTN" at bounding box center [232, 371] width 38 height 28
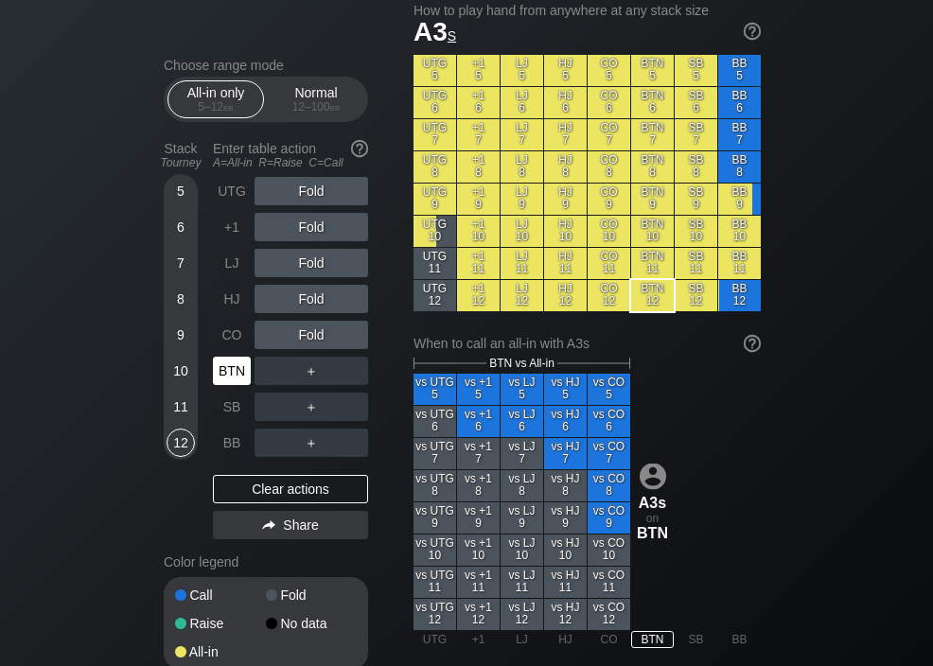
click at [232, 370] on div "BTN" at bounding box center [232, 371] width 38 height 28
click at [225, 404] on div "SB" at bounding box center [232, 407] width 38 height 28
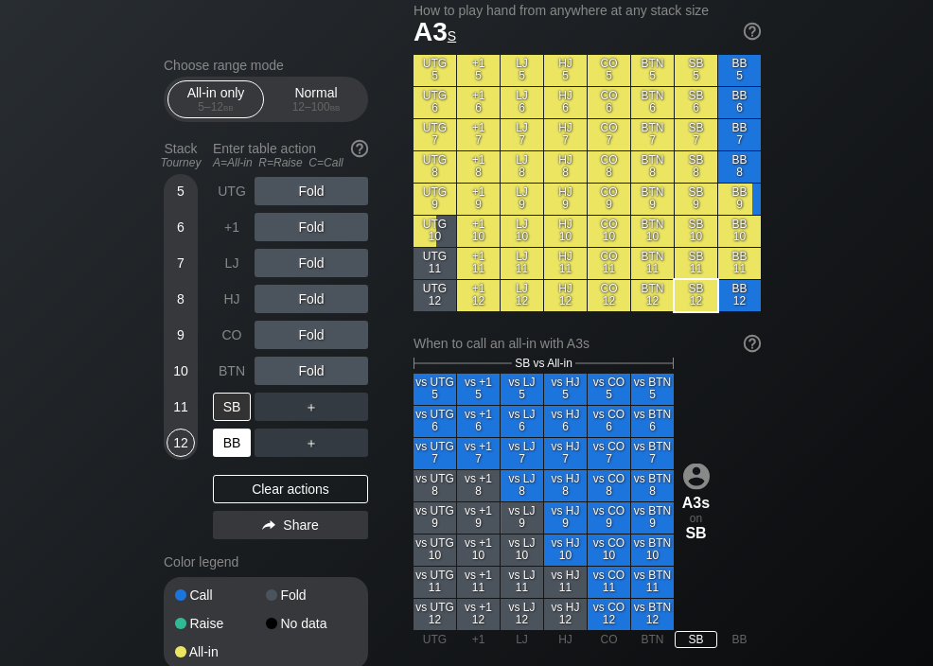
click at [230, 442] on div "BB" at bounding box center [232, 443] width 38 height 28
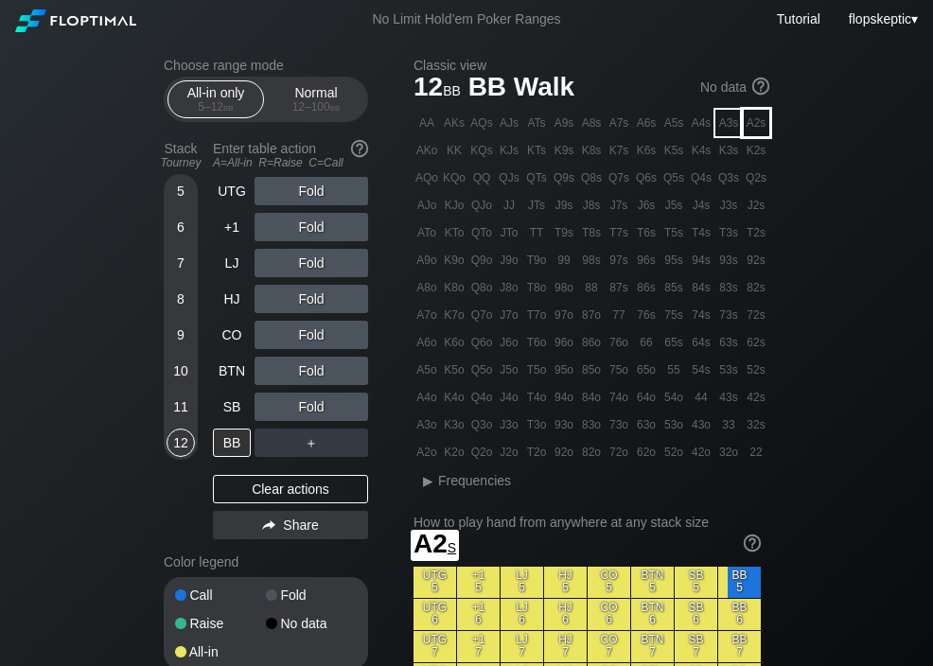
click at [758, 126] on div "A2s" at bounding box center [756, 123] width 26 height 26
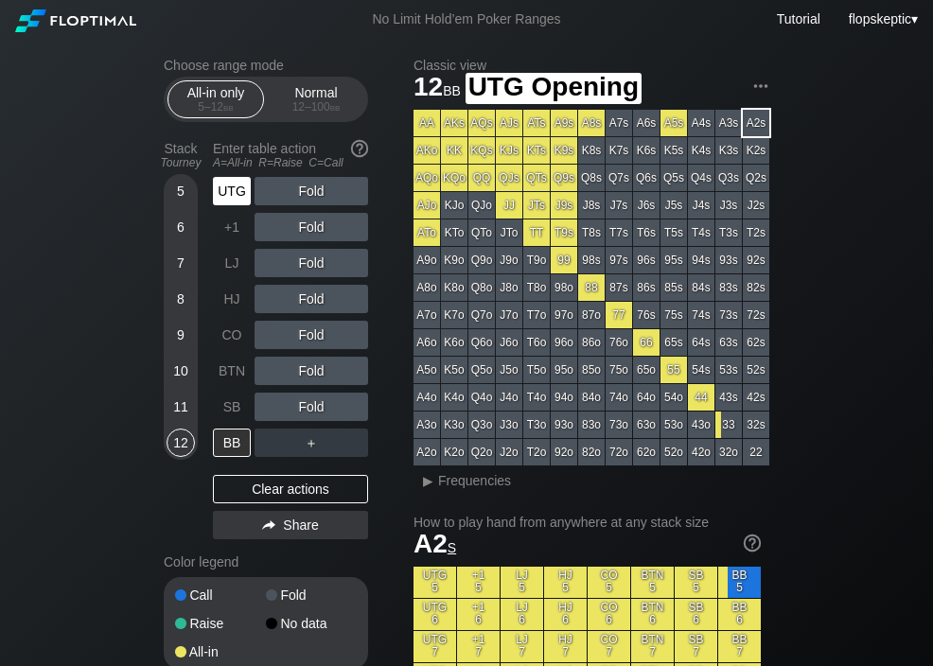
click at [222, 193] on div "UTG" at bounding box center [232, 191] width 38 height 28
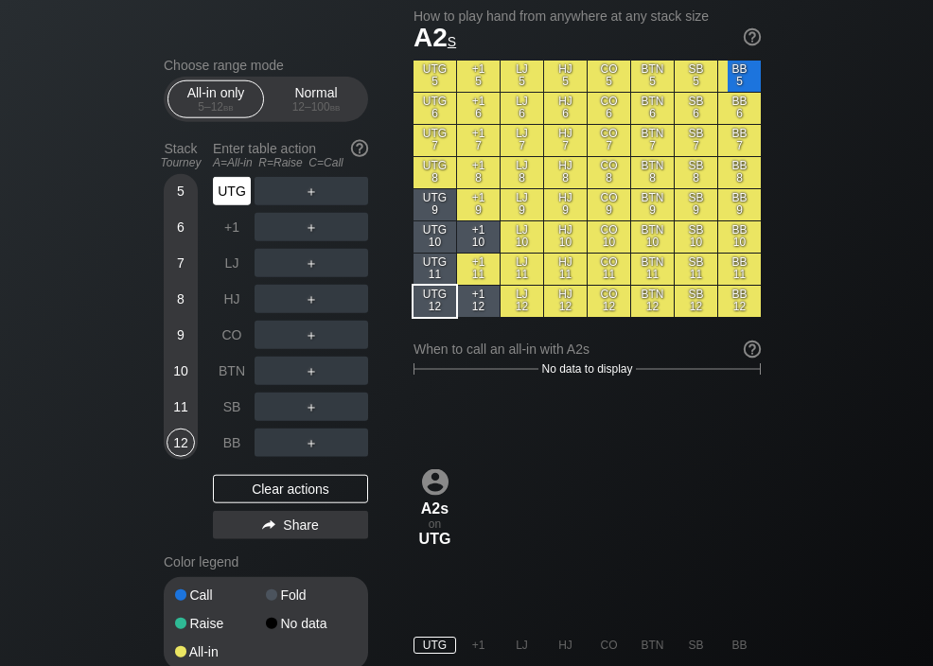
scroll to position [507, 0]
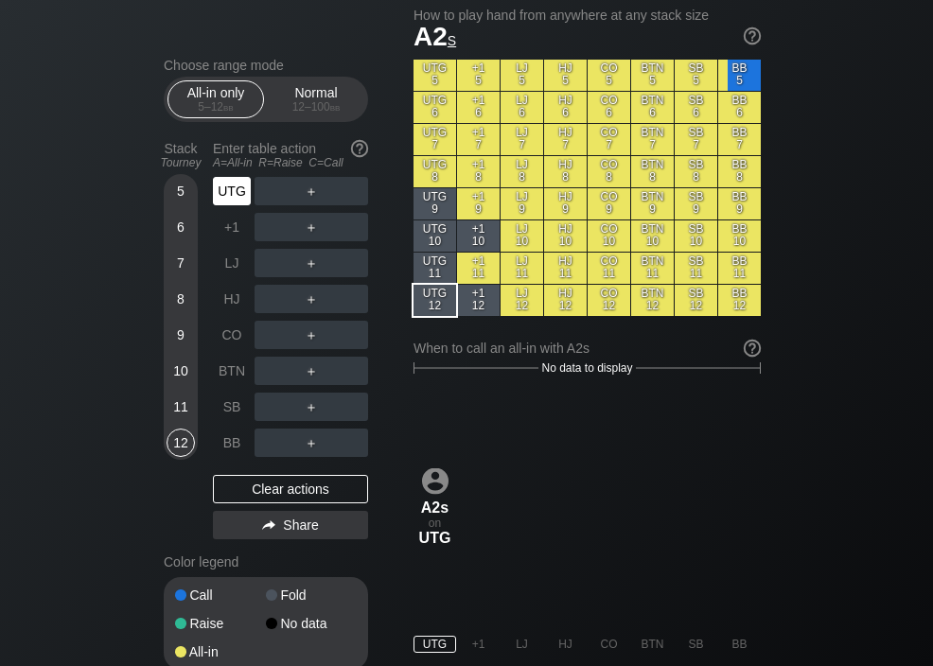
click at [223, 230] on div "+1" at bounding box center [232, 227] width 38 height 28
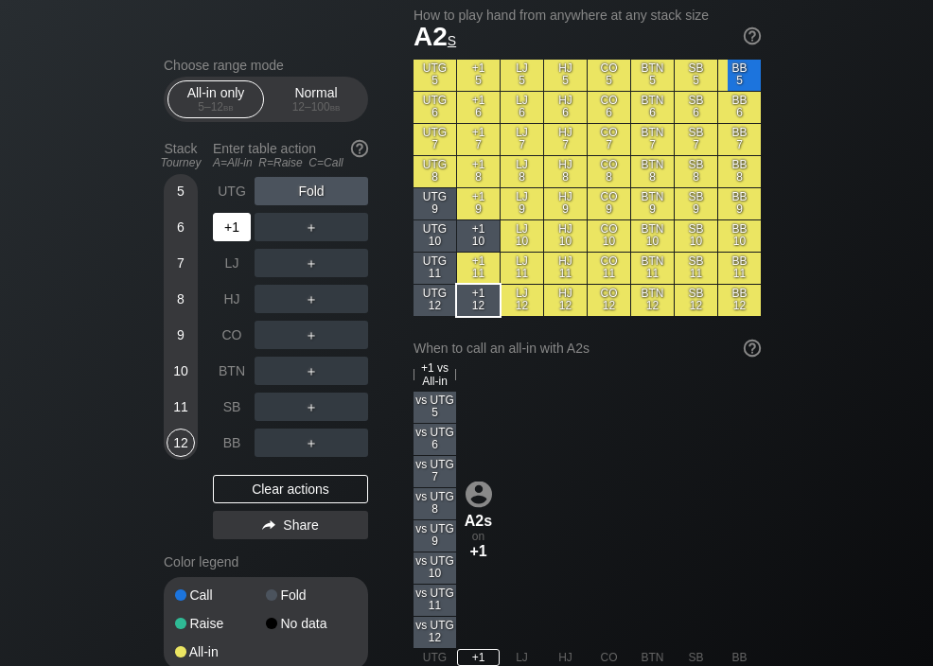
click at [228, 263] on div "LJ" at bounding box center [232, 263] width 38 height 28
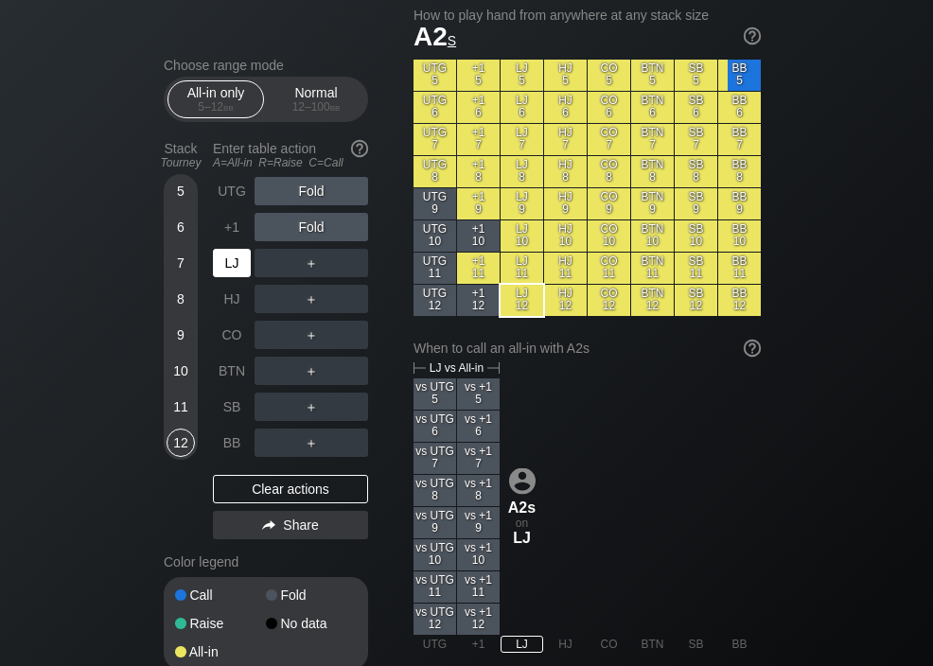
click at [232, 300] on div "HJ" at bounding box center [232, 299] width 38 height 28
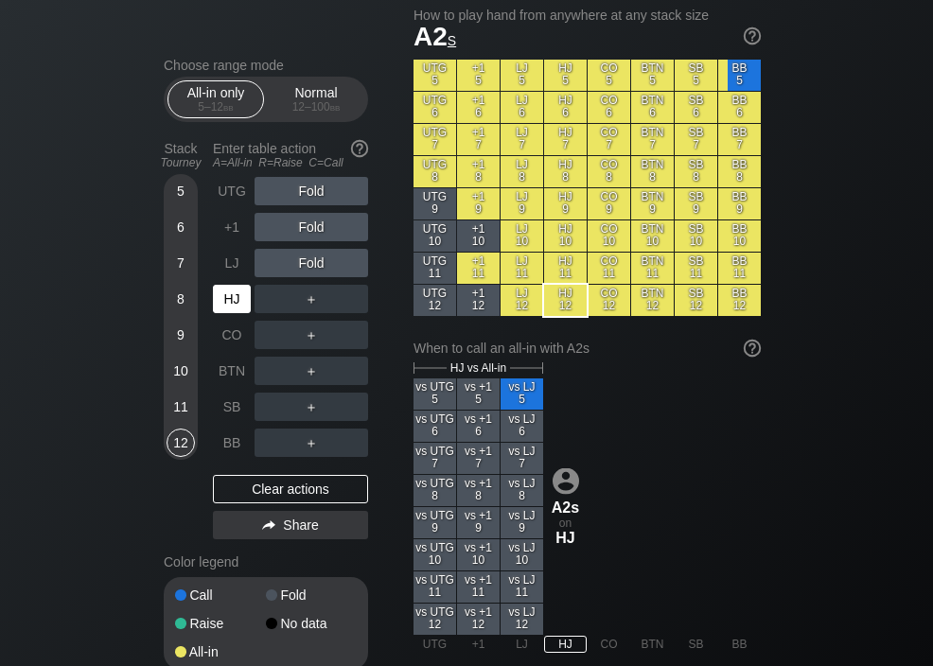
click at [229, 338] on div "CO" at bounding box center [232, 335] width 38 height 28
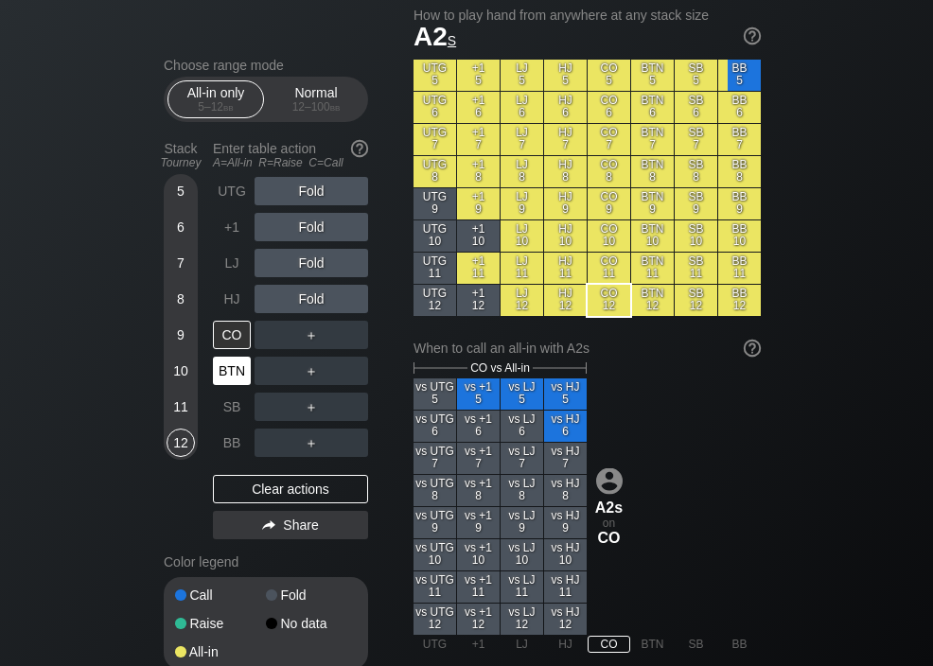
click at [229, 368] on div "BTN" at bounding box center [232, 371] width 38 height 28
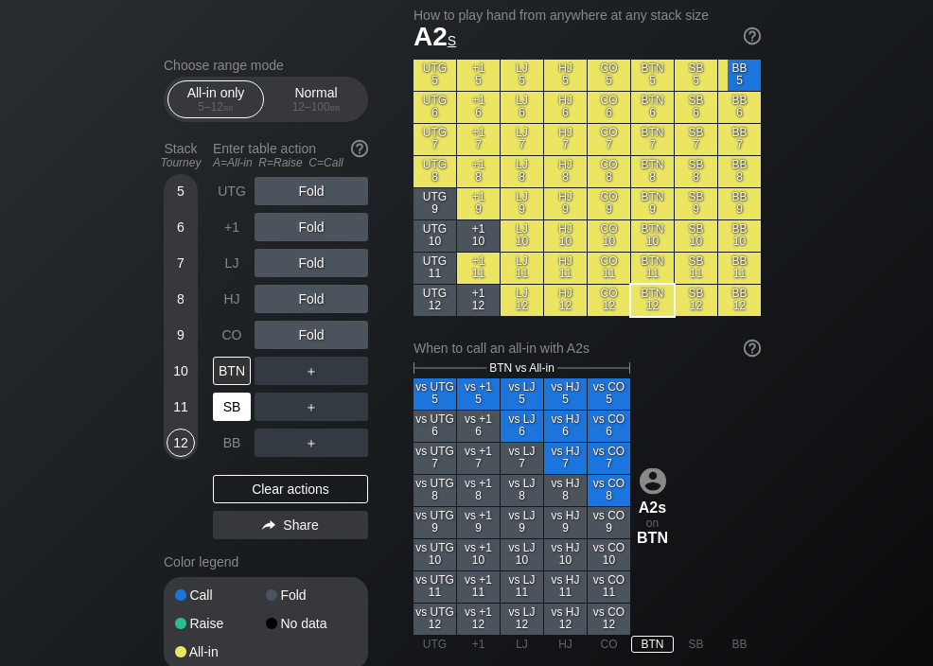
click at [230, 400] on div "SB" at bounding box center [232, 407] width 38 height 28
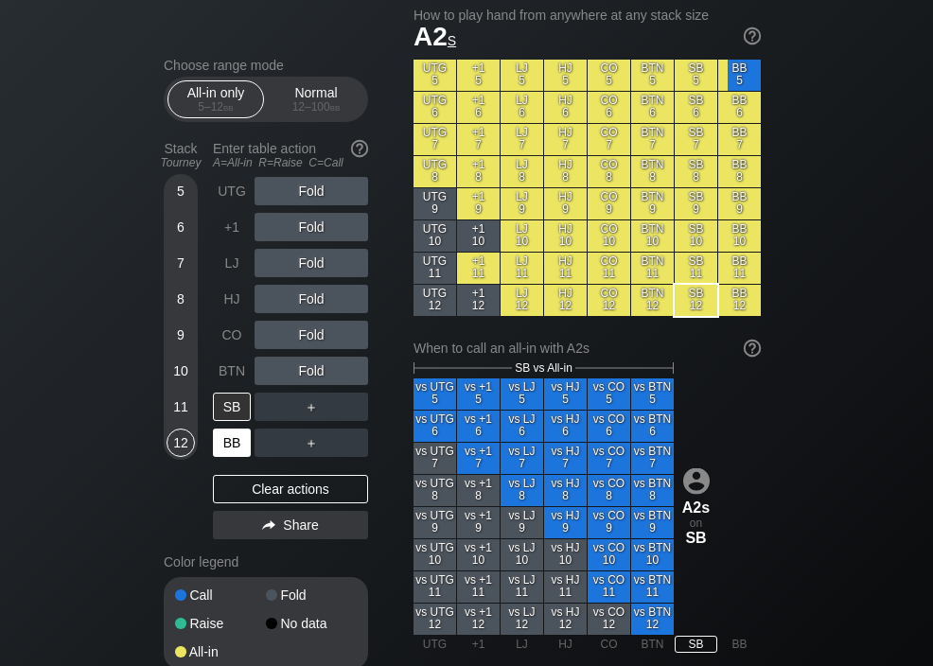
click at [229, 445] on div "BB" at bounding box center [232, 443] width 38 height 28
